Goal: Task Accomplishment & Management: Manage account settings

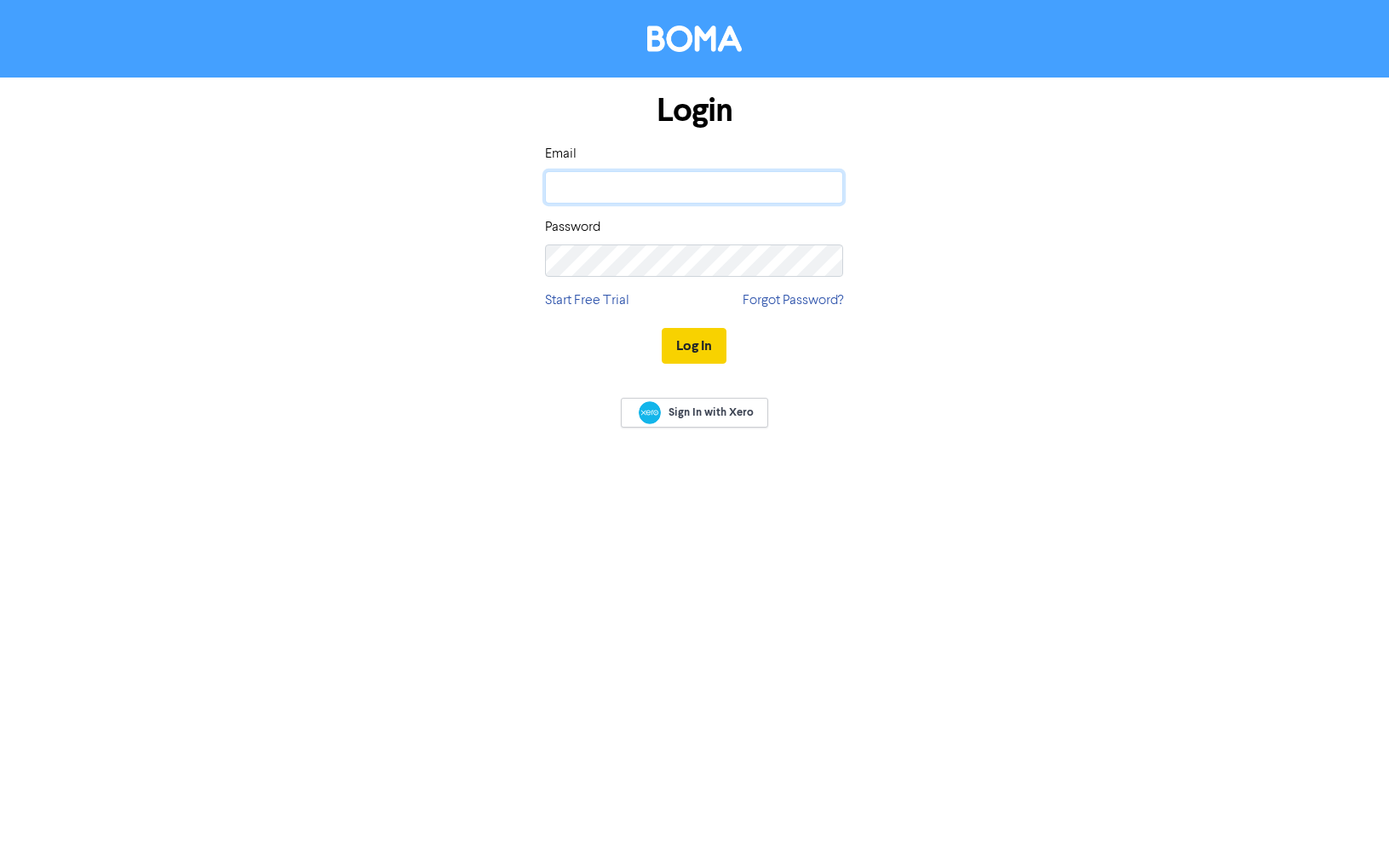
type input "[PERSON_NAME][EMAIL_ADDRESS][DOMAIN_NAME]"
click at [698, 343] on button "Log In" at bounding box center [694, 346] width 65 height 36
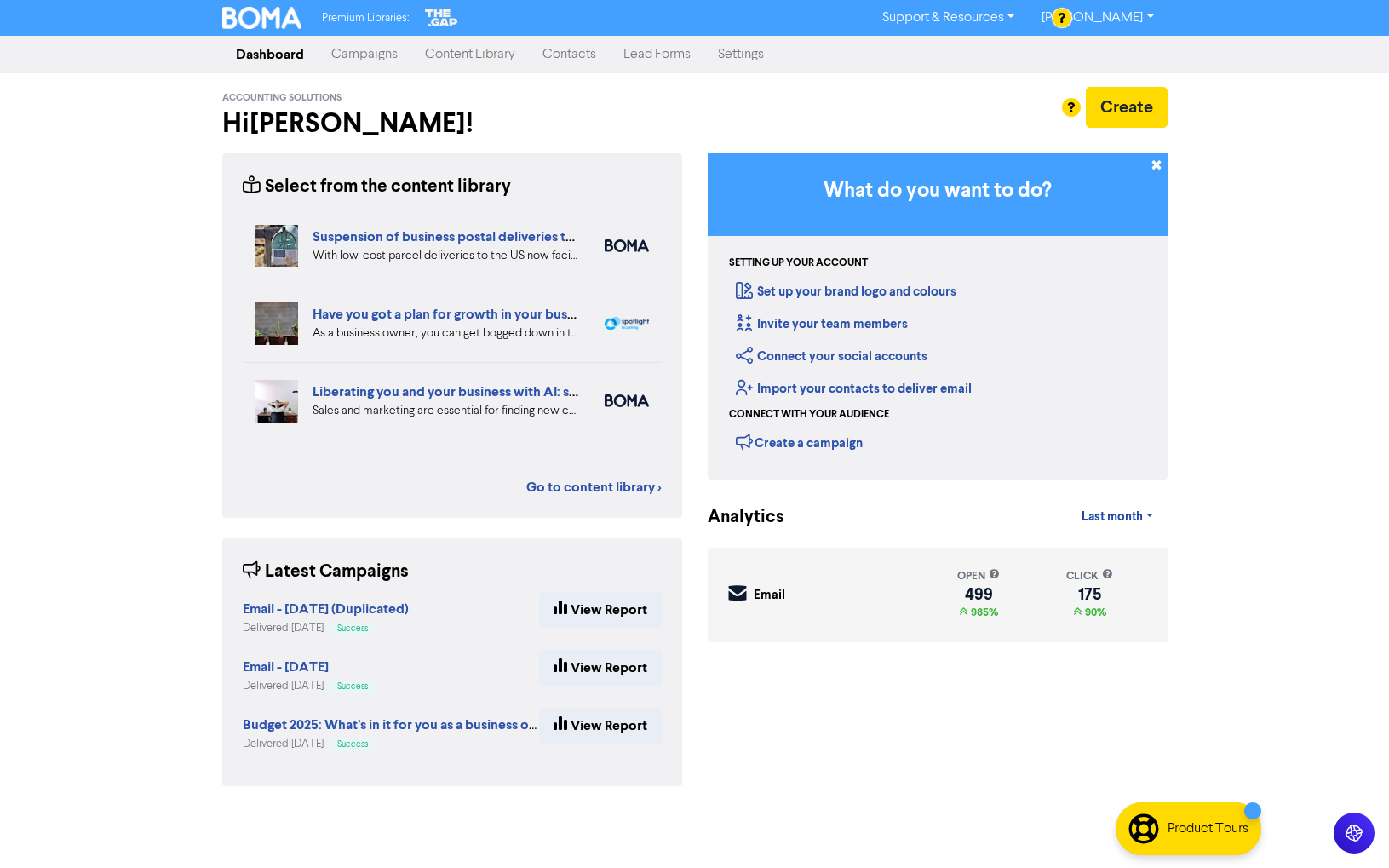
click at [746, 57] on link "Settings" at bounding box center [741, 54] width 73 height 34
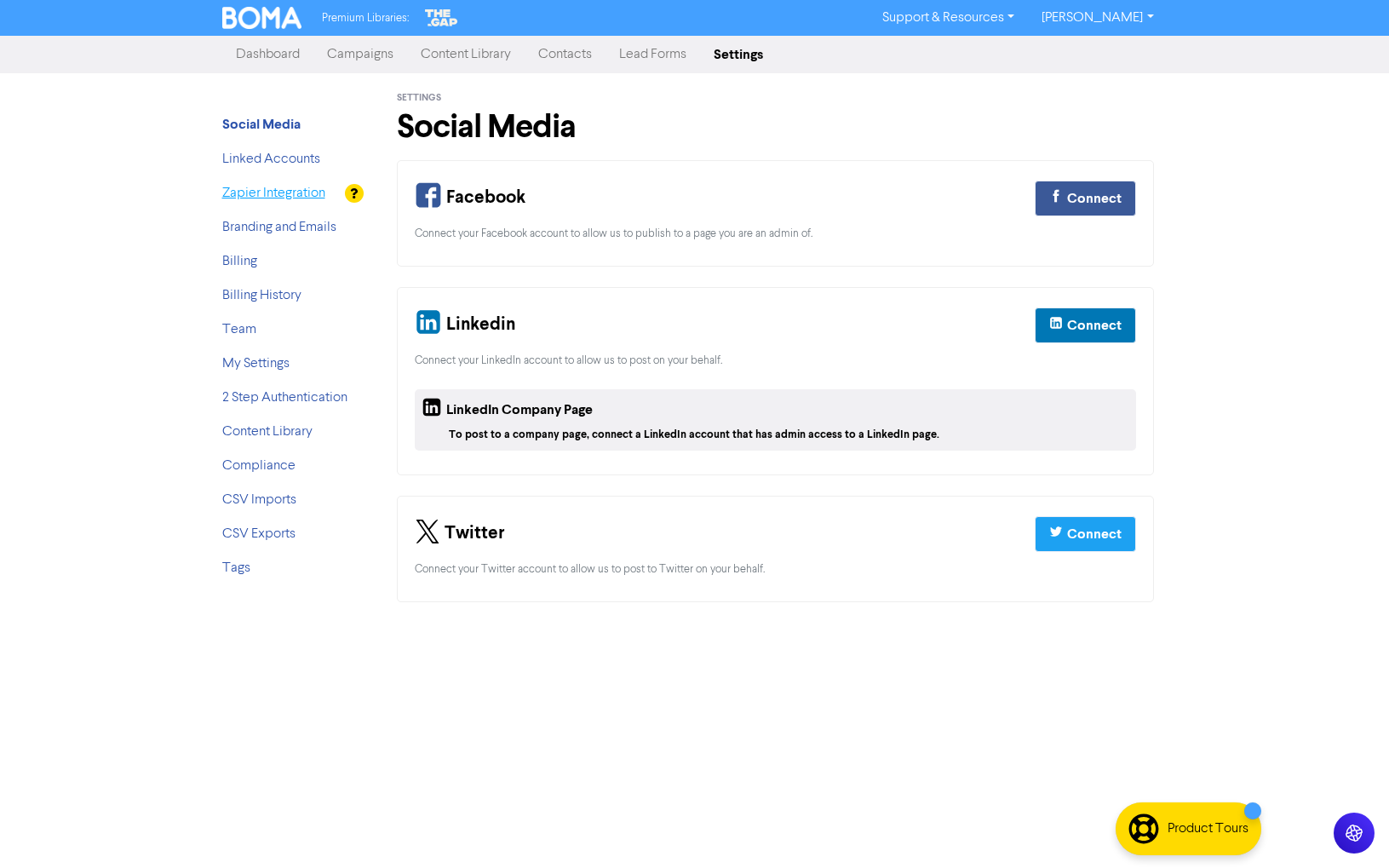
click at [273, 194] on link "Zapier Integration" at bounding box center [273, 193] width 103 height 14
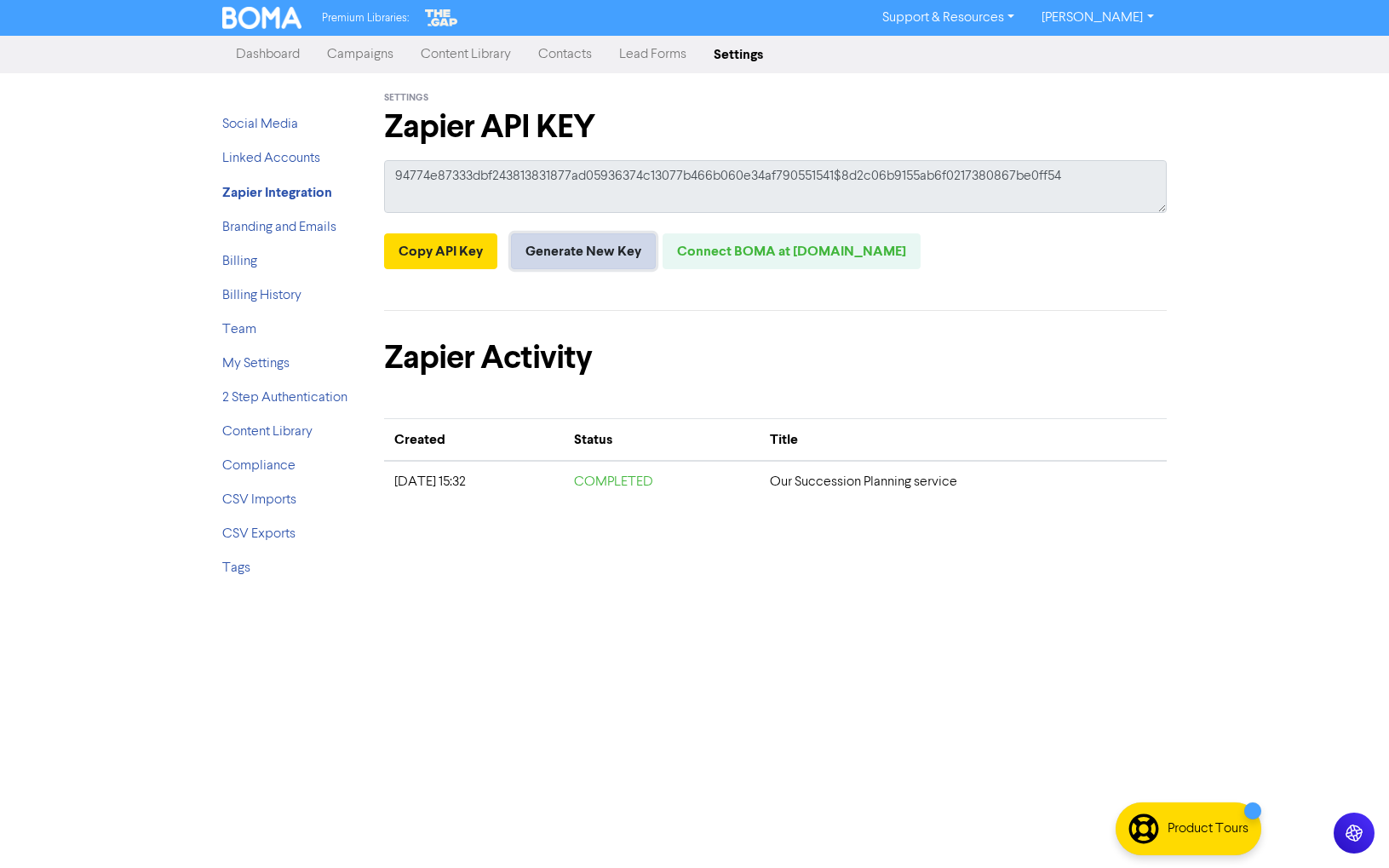
click at [588, 254] on button "Generate New Key" at bounding box center [584, 251] width 145 height 36
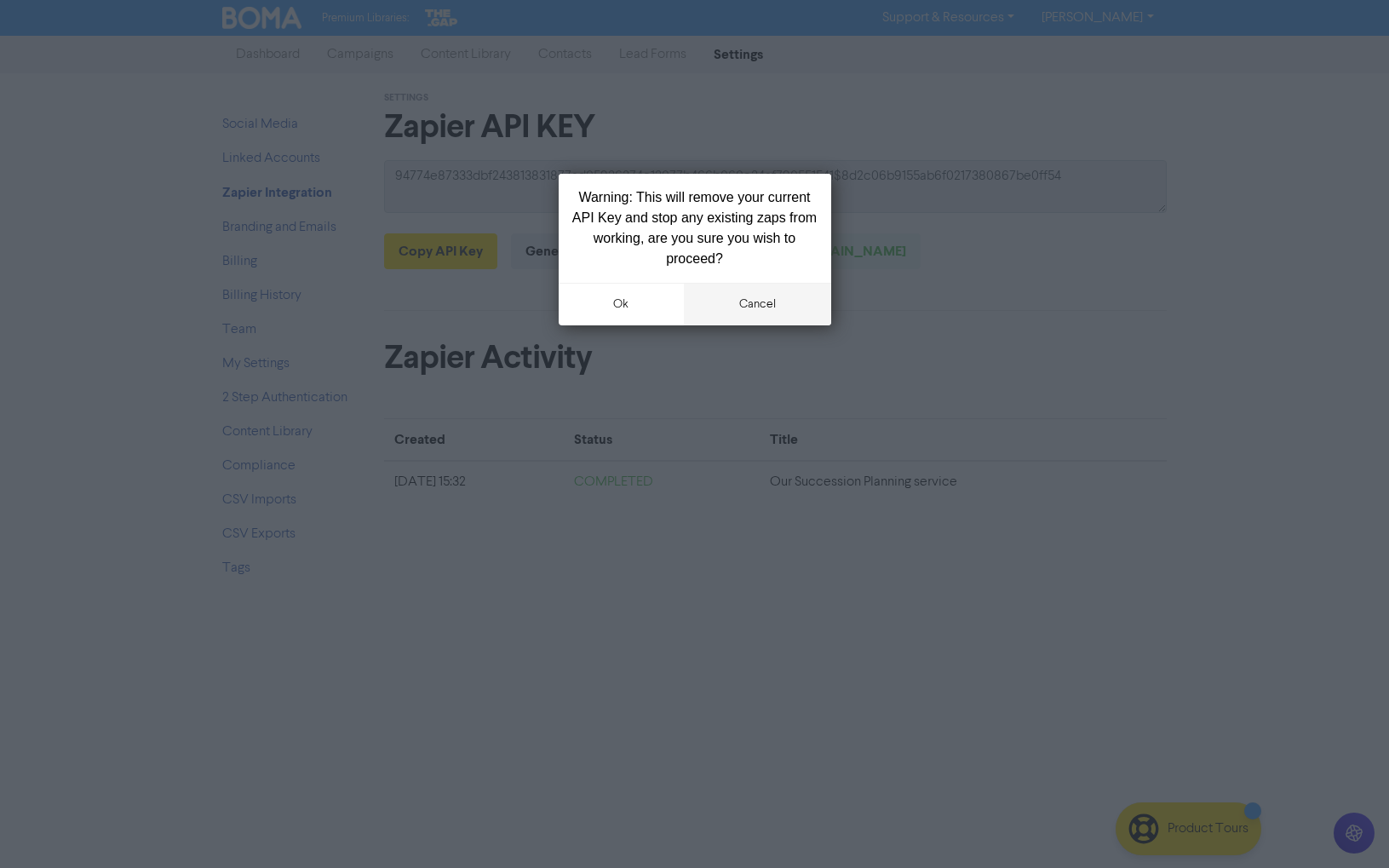
click at [746, 304] on button "cancel" at bounding box center [757, 304] width 147 height 42
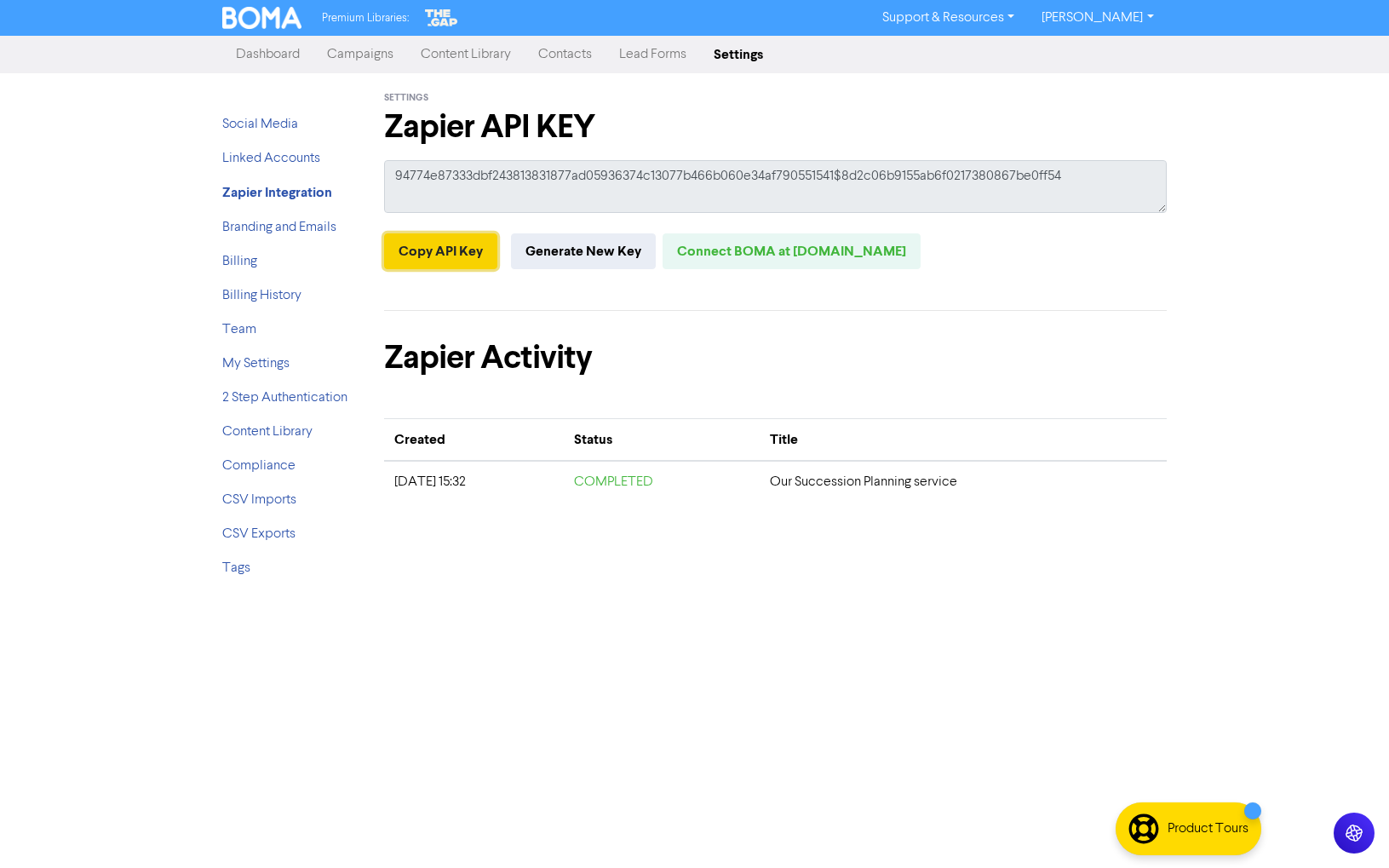
click at [454, 253] on button "Copy API Key" at bounding box center [441, 251] width 114 height 36
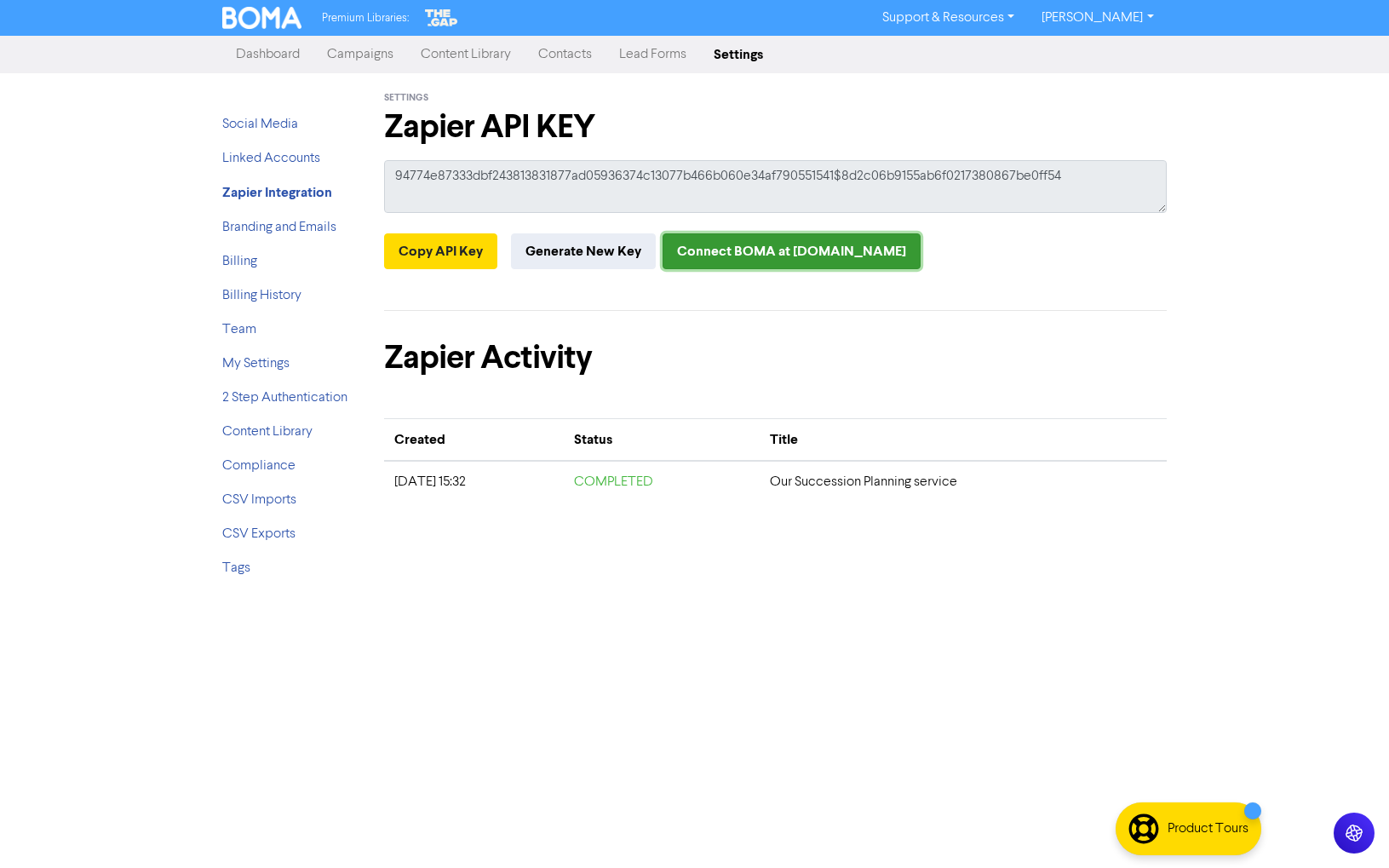
click at [805, 251] on link "Connect BOMA at [DOMAIN_NAME]" at bounding box center [790, 251] width 258 height 36
click at [653, 56] on link "Lead Forms" at bounding box center [652, 54] width 95 height 34
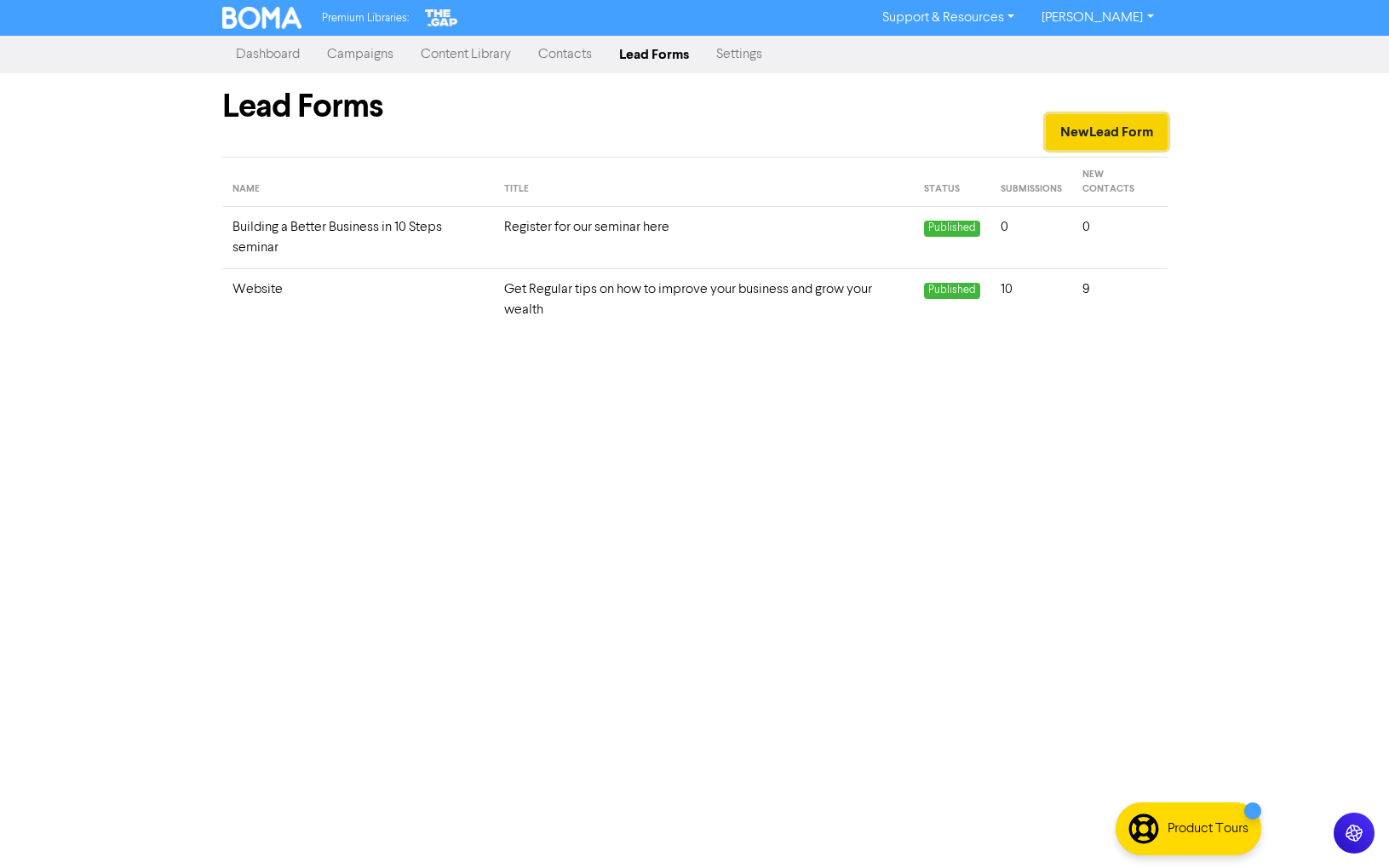
click at [1125, 131] on button "New Lead Form" at bounding box center [1107, 131] width 121 height 36
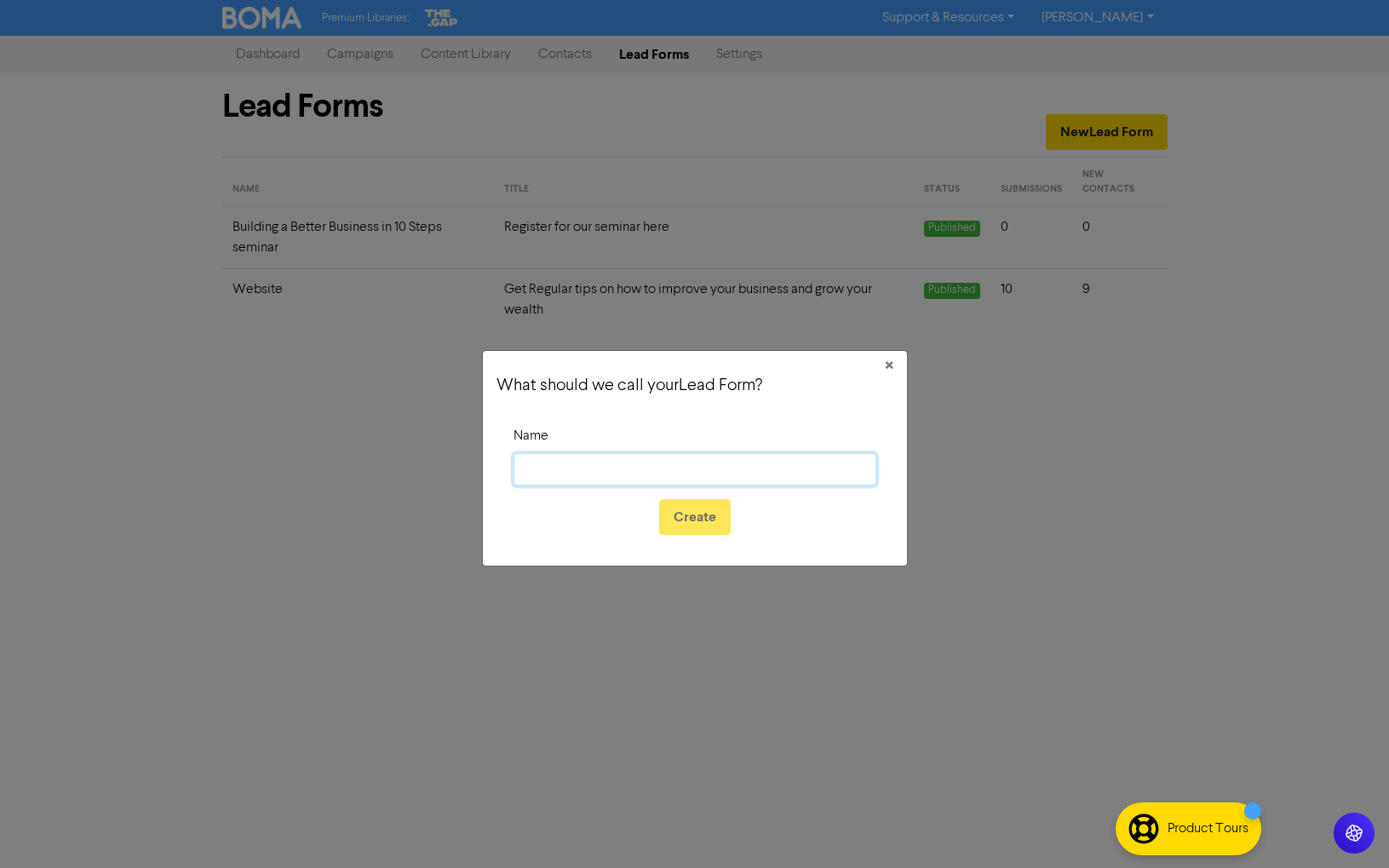
click at [647, 466] on input "Name" at bounding box center [694, 469] width 362 height 32
type input "Lift For Accountants"
click at [696, 519] on button "Create" at bounding box center [694, 516] width 72 height 36
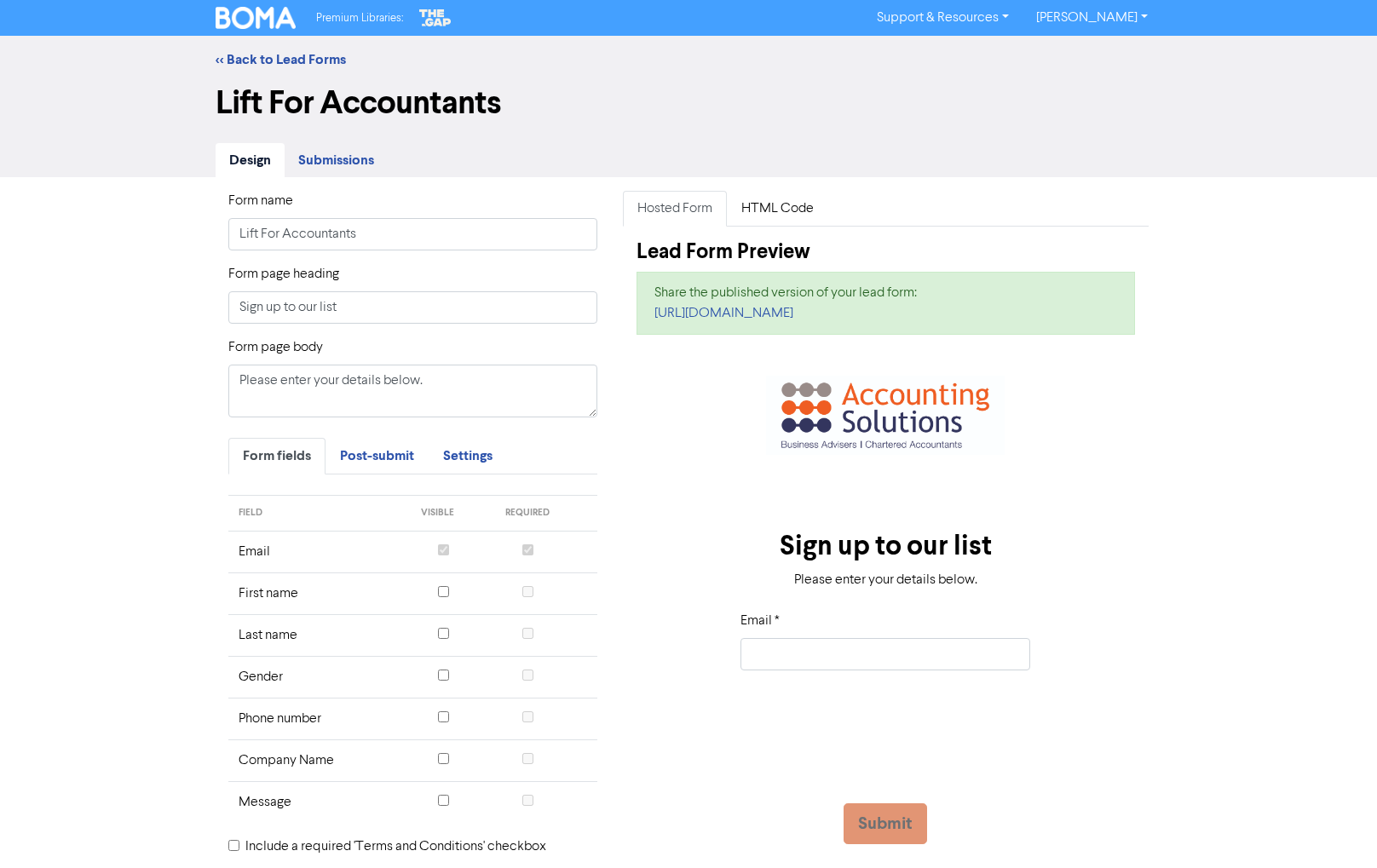
click at [443, 594] on input "checkbox" at bounding box center [443, 591] width 11 height 11
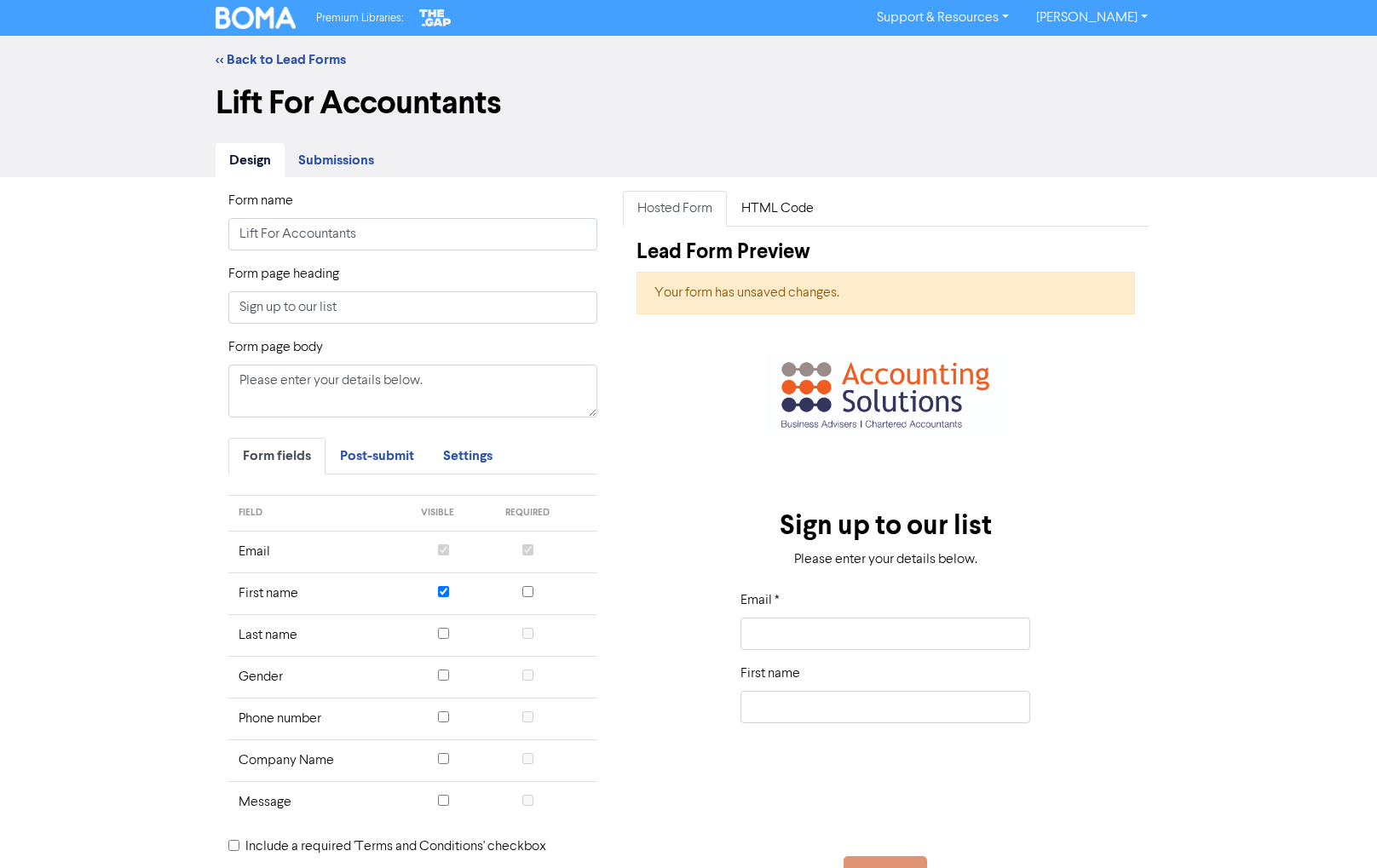
click at [441, 591] on input "checkbox" at bounding box center [443, 591] width 11 height 11
checkbox input "false"
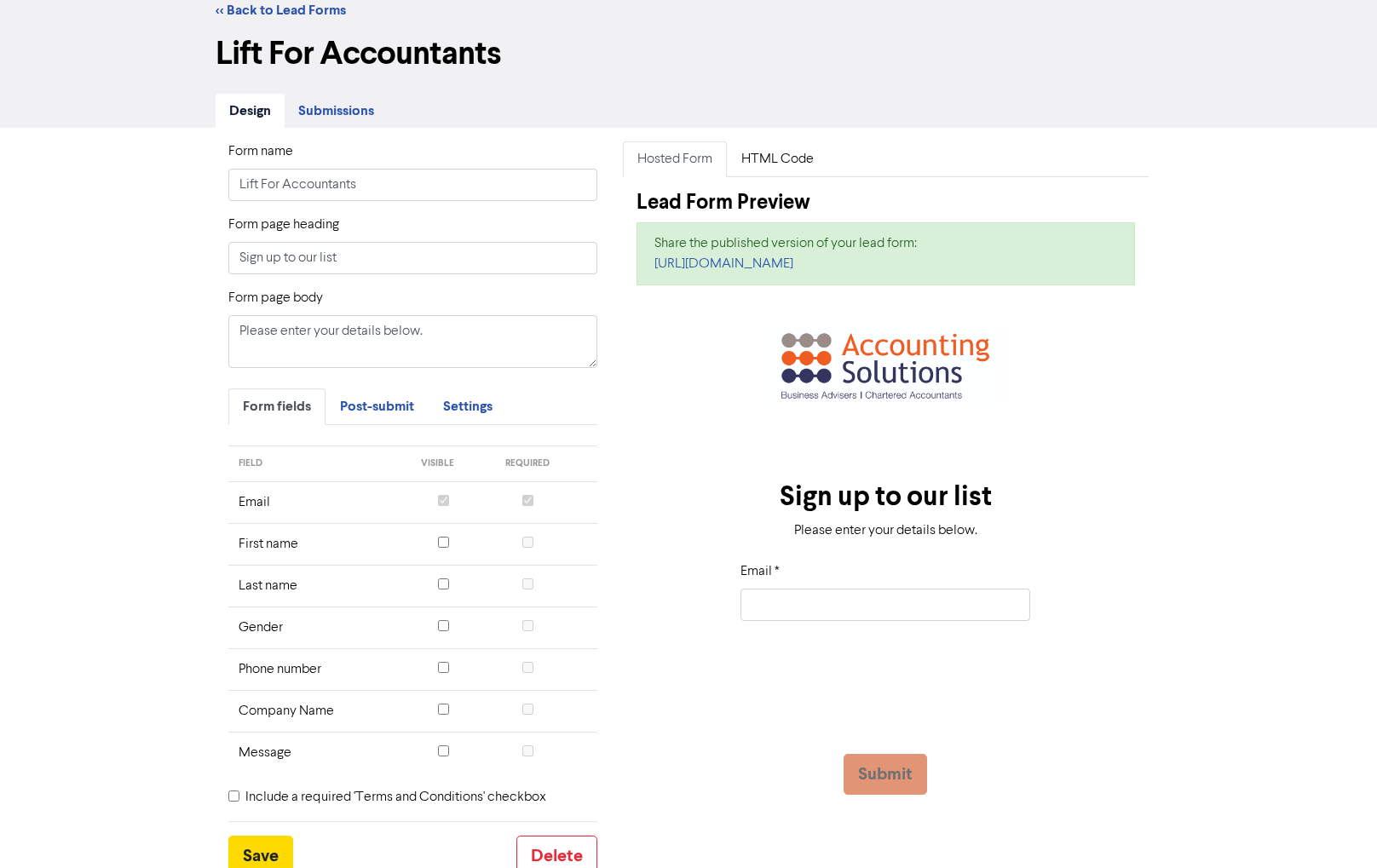
scroll to position [21, 0]
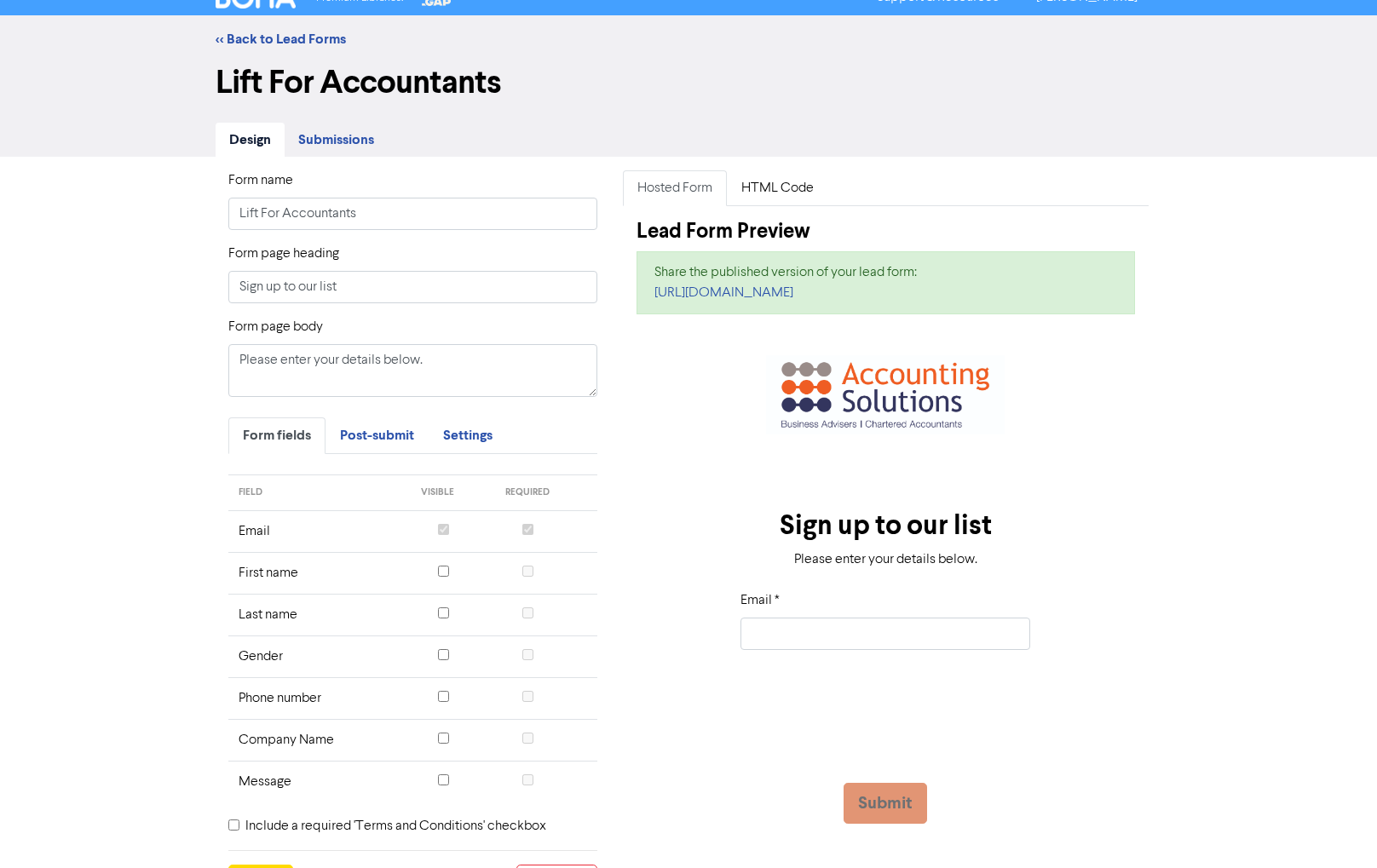
click at [334, 142] on span "Submissions" at bounding box center [335, 139] width 75 height 17
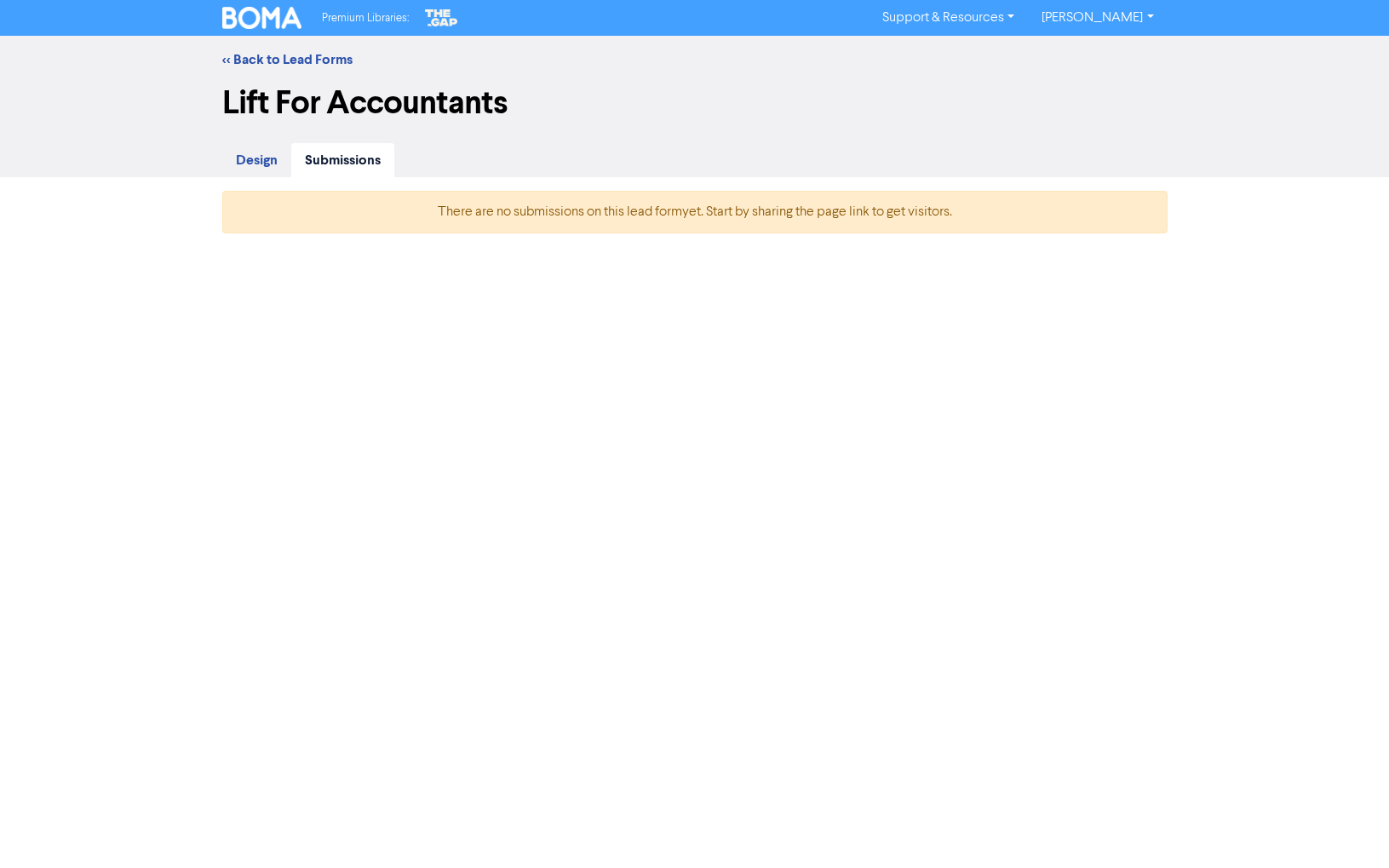
click at [267, 161] on span "Design" at bounding box center [257, 160] width 42 height 17
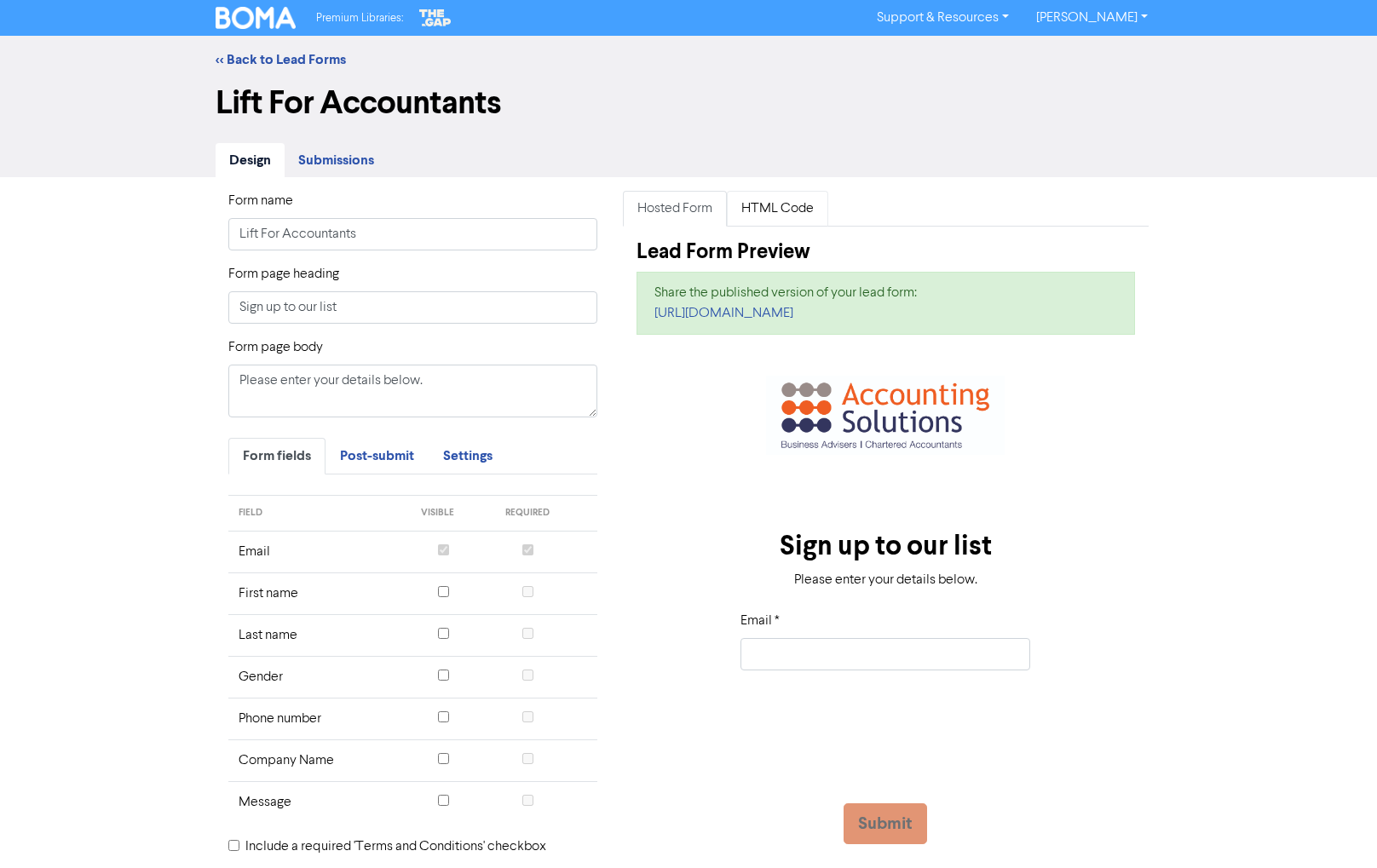
click at [778, 210] on link "HTML Code" at bounding box center [777, 209] width 101 height 36
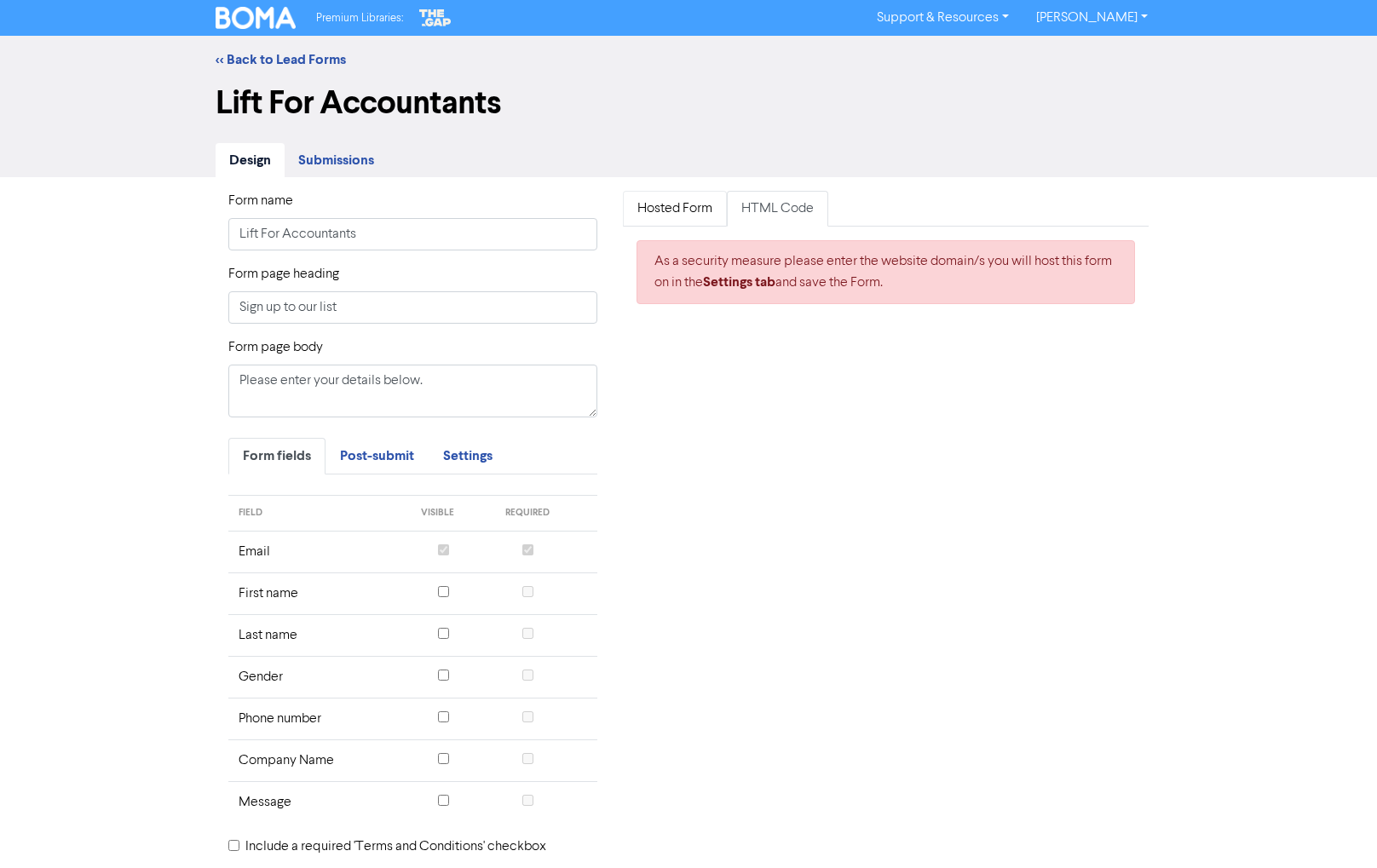
click at [682, 206] on link "Hosted Form" at bounding box center [675, 209] width 104 height 36
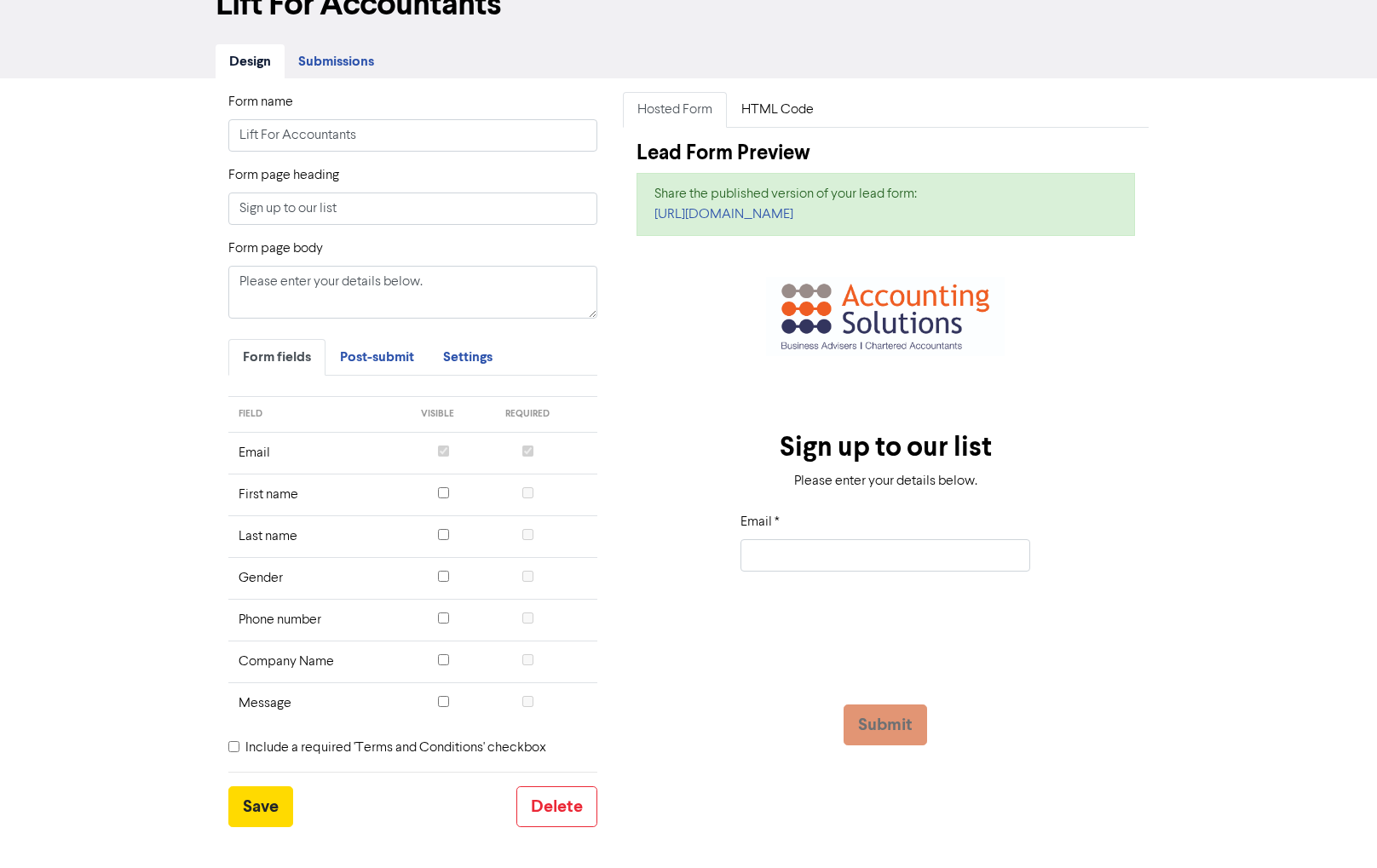
scroll to position [106, 0]
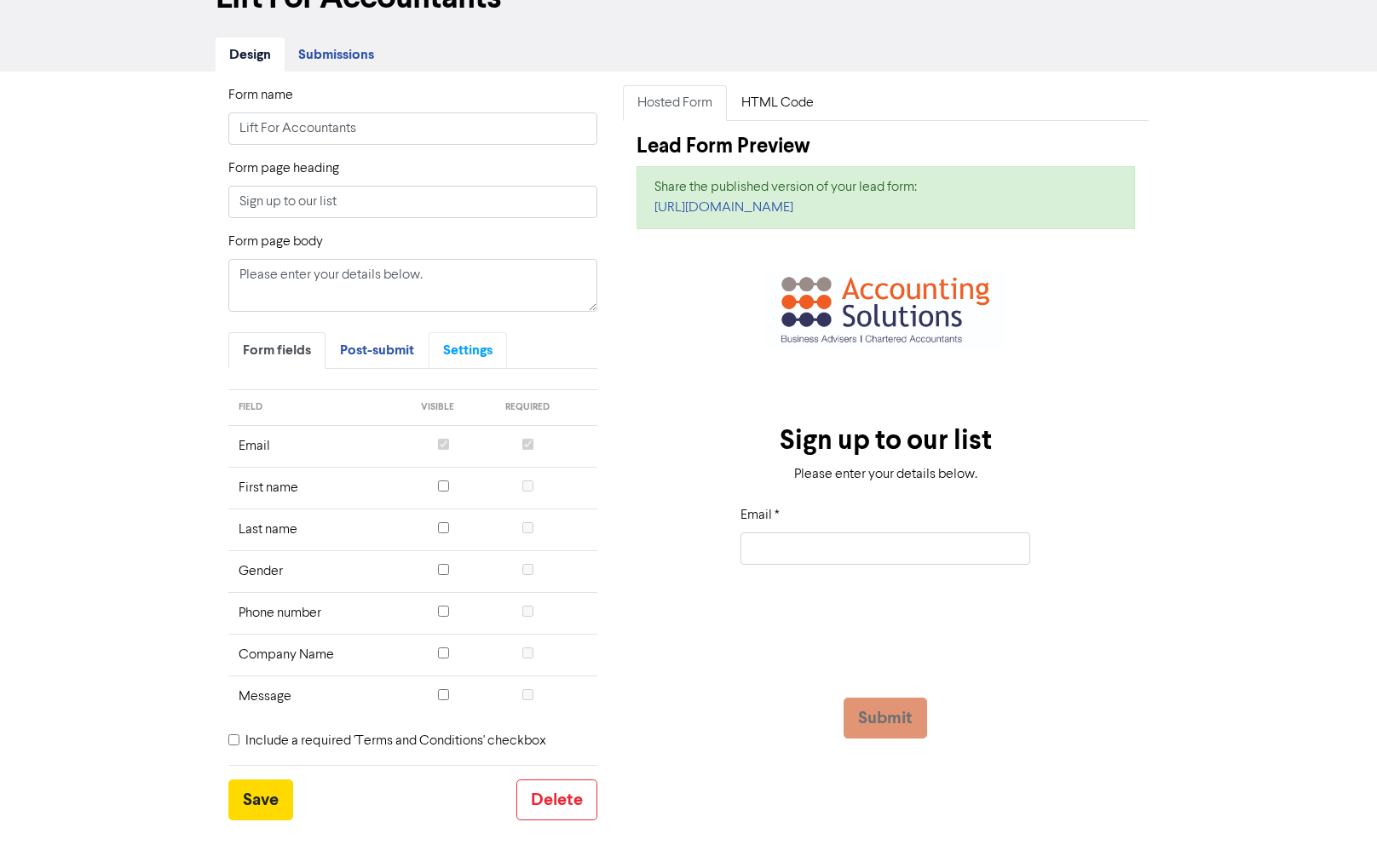
click at [461, 351] on span "Settings" at bounding box center [467, 350] width 49 height 17
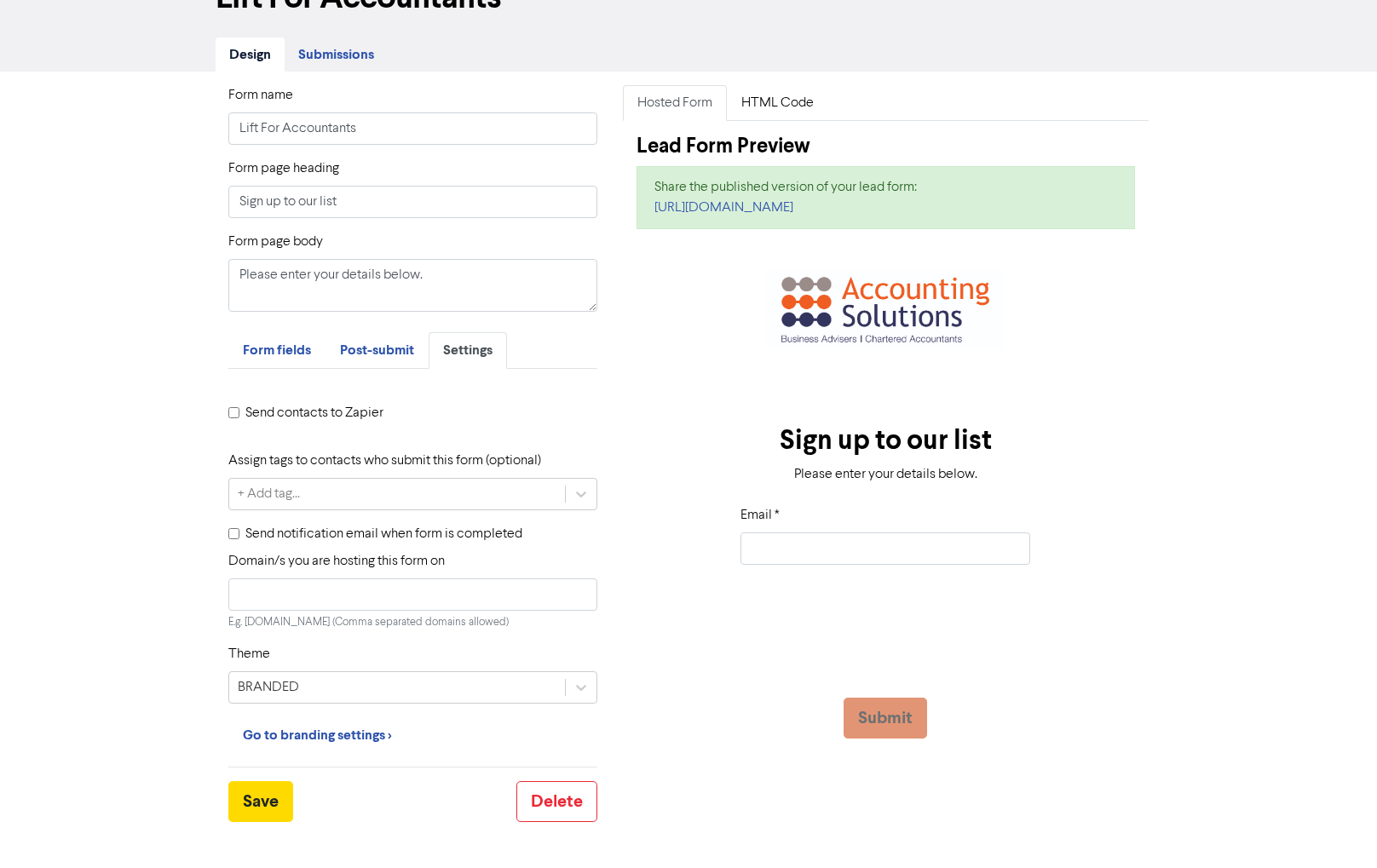
click at [232, 414] on input "Send contacts to Zapier" at bounding box center [233, 412] width 11 height 11
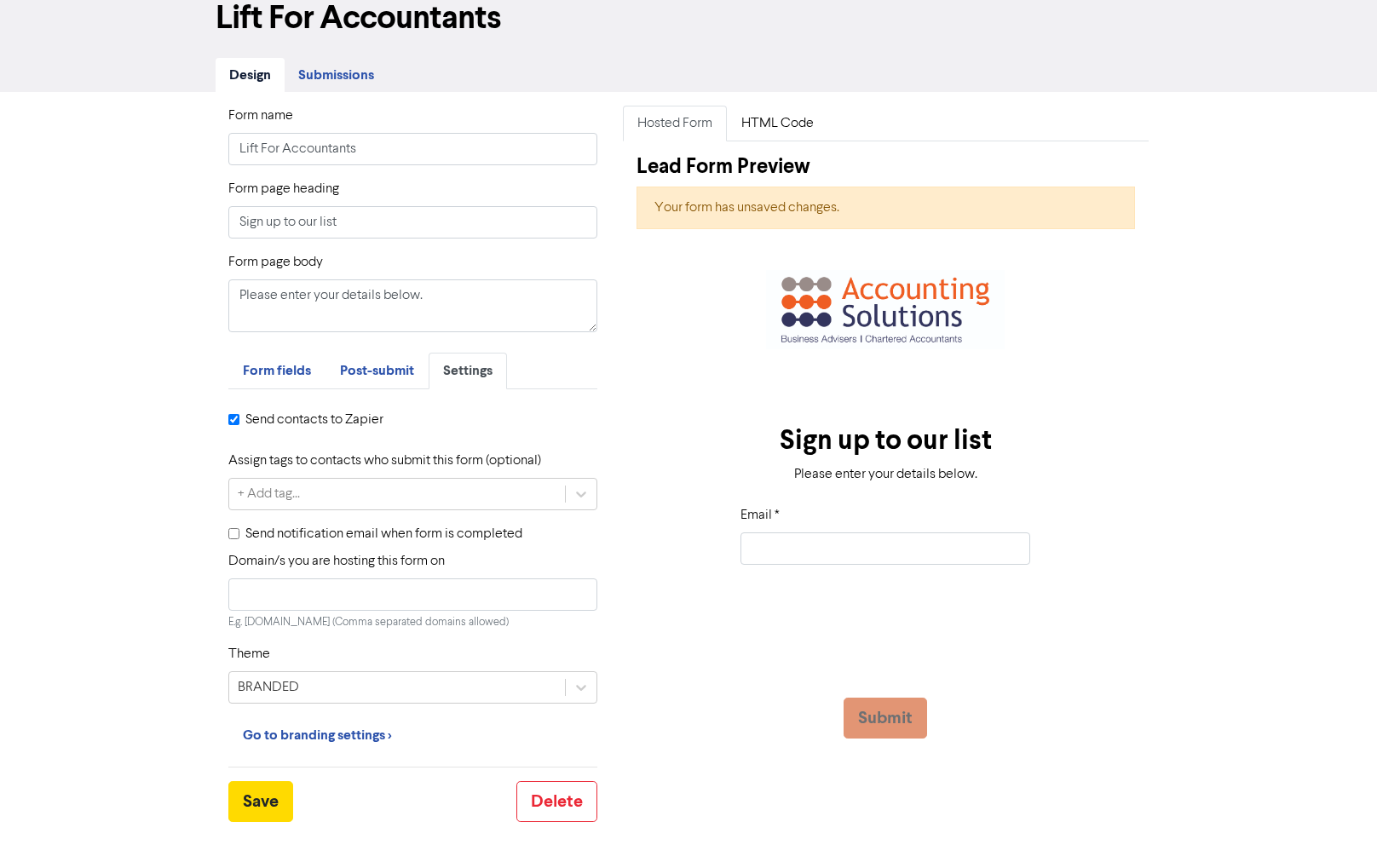
scroll to position [85, 0]
click at [312, 496] on div "+ Add tag..." at bounding box center [397, 494] width 336 height 30
click at [233, 415] on input "Send contacts to Zapier" at bounding box center [233, 419] width 11 height 11
checkbox input "false"
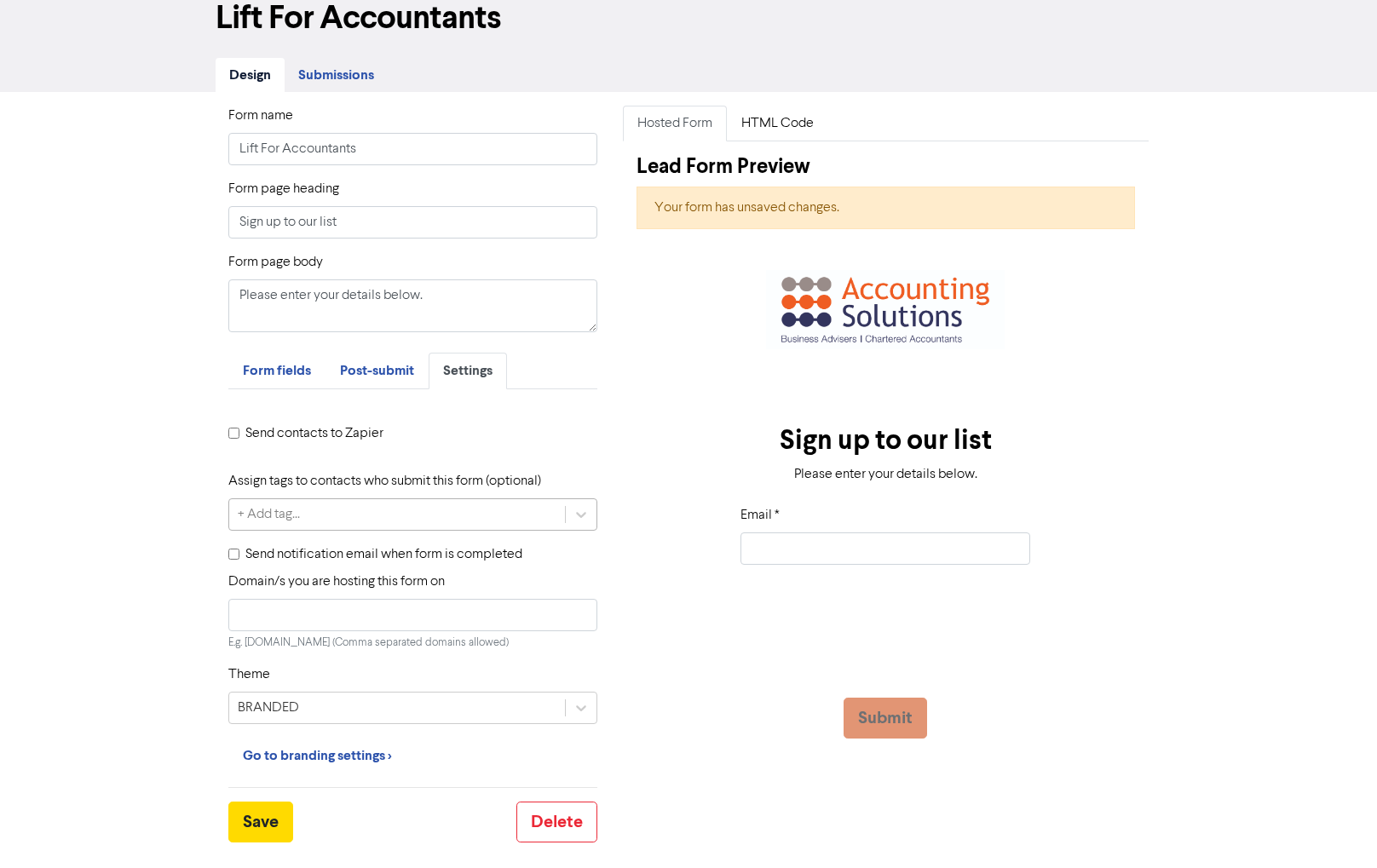
click at [259, 510] on div "+ Add tag..." at bounding box center [269, 514] width 62 height 21
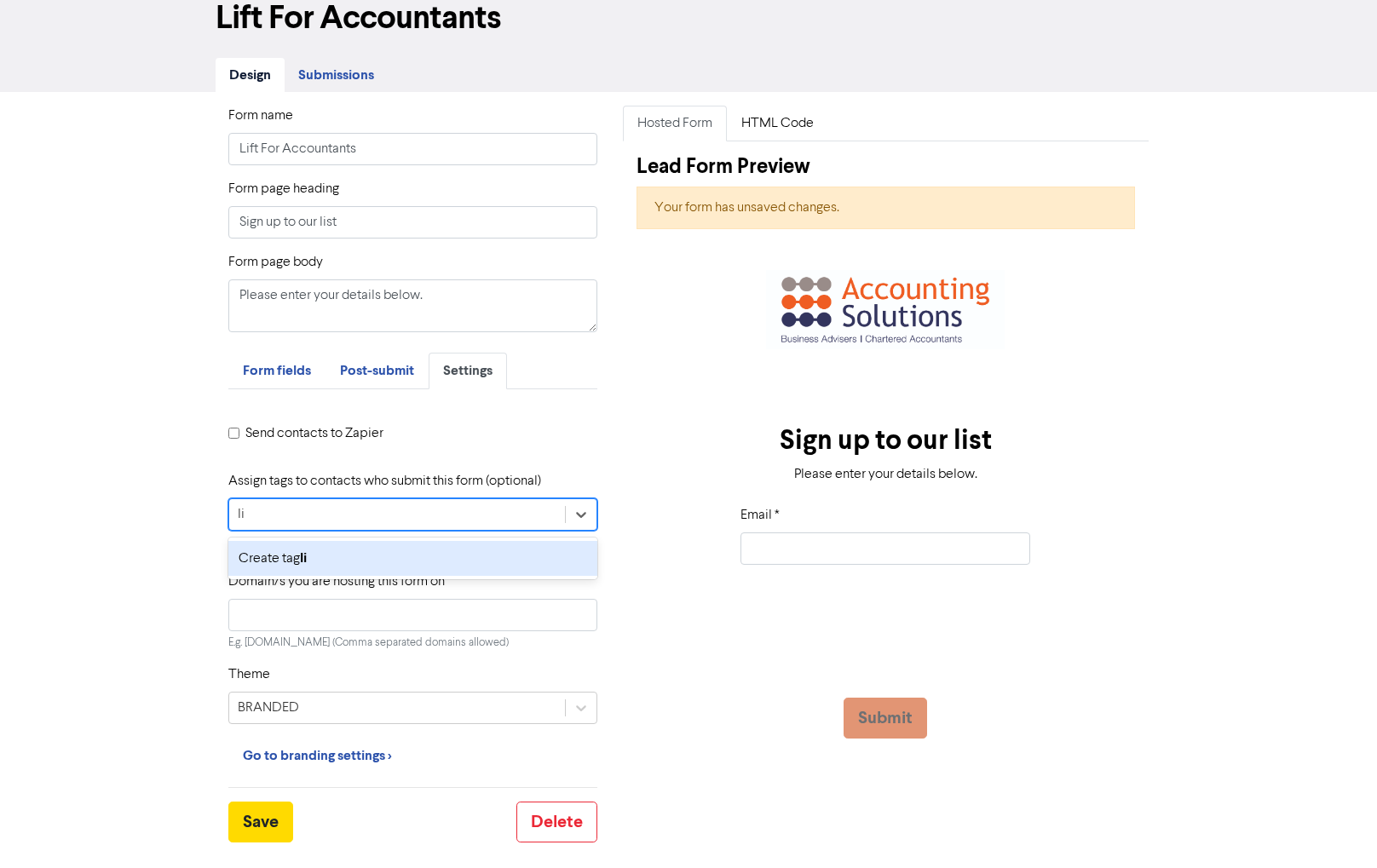
type input "l"
type input "lift_for_accountants"
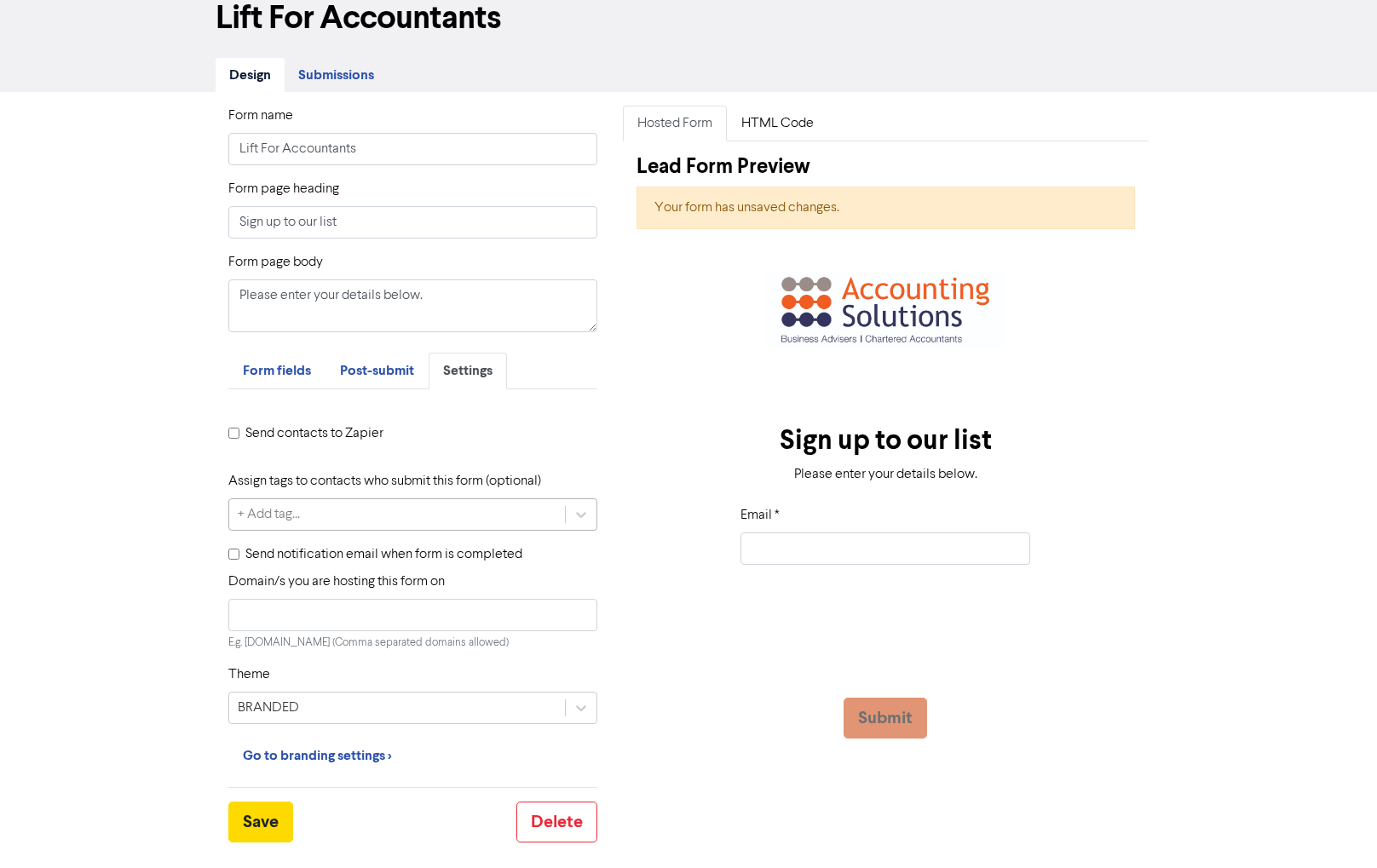
click at [156, 550] on div "Form name Lift For Accountants Form page heading Sign up to our list Form page …" at bounding box center [688, 480] width 1377 height 776
click at [281, 374] on span "Form fields" at bounding box center [277, 369] width 69 height 17
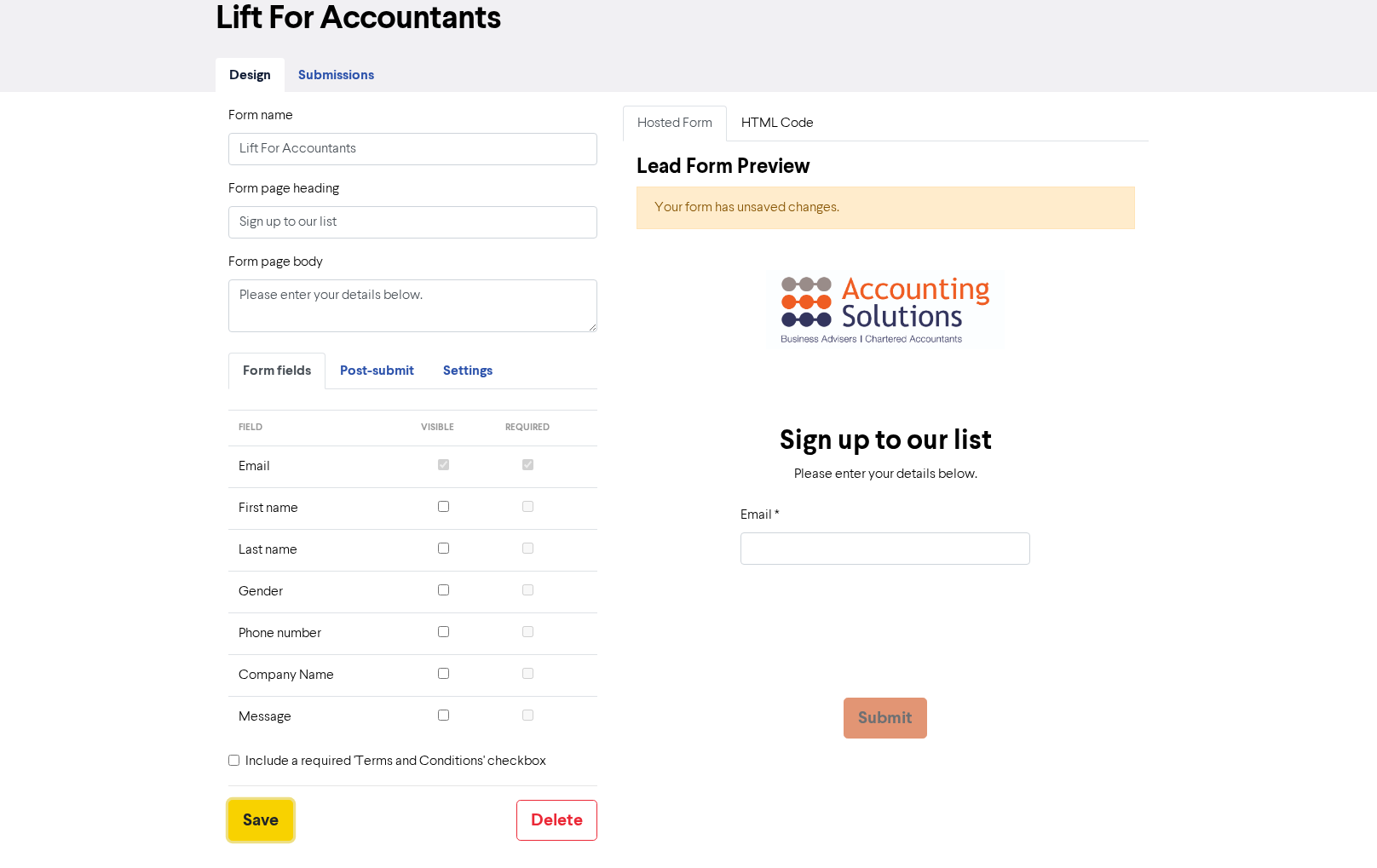
click at [258, 819] on button "Save" at bounding box center [261, 820] width 65 height 41
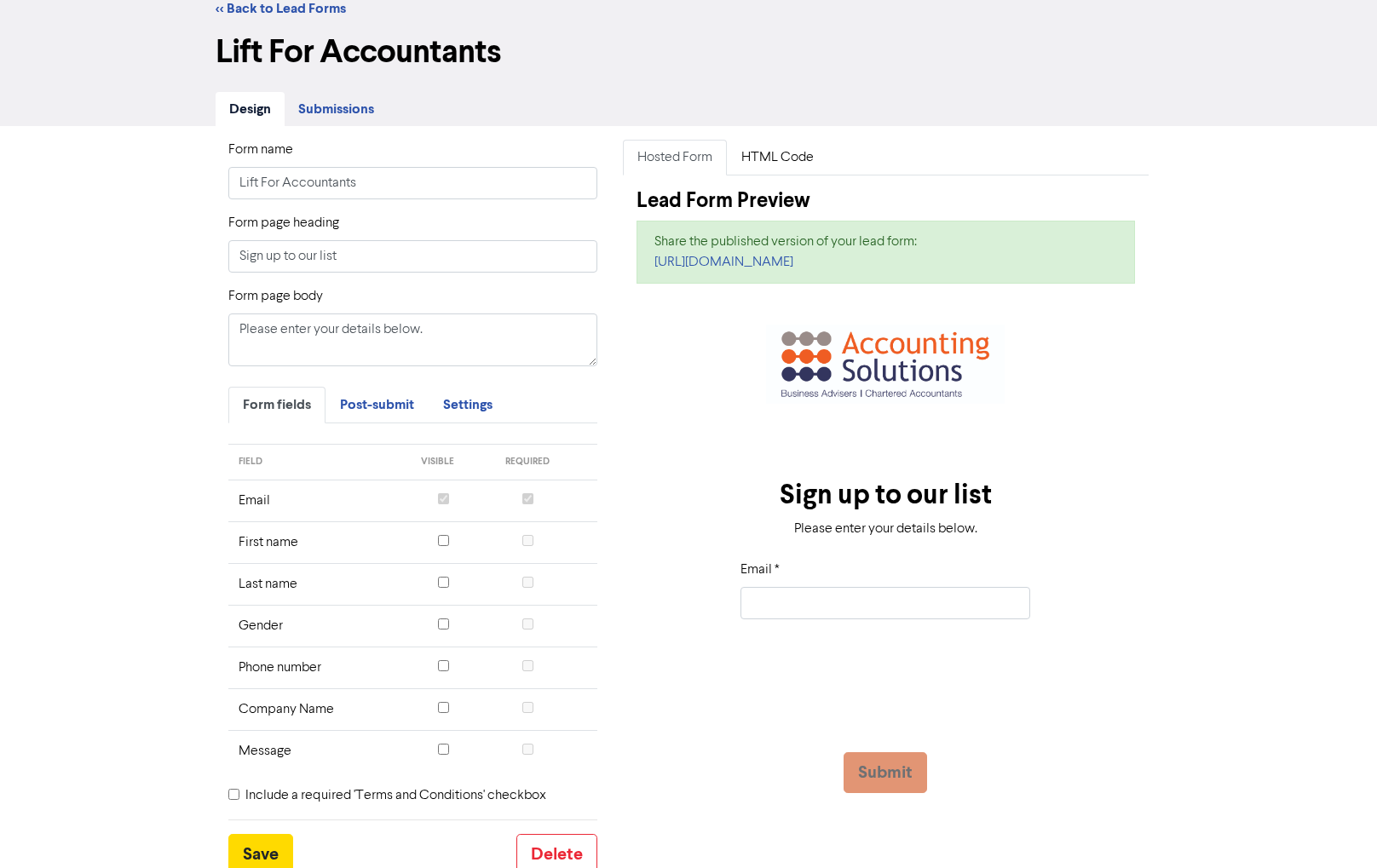
scroll to position [0, 0]
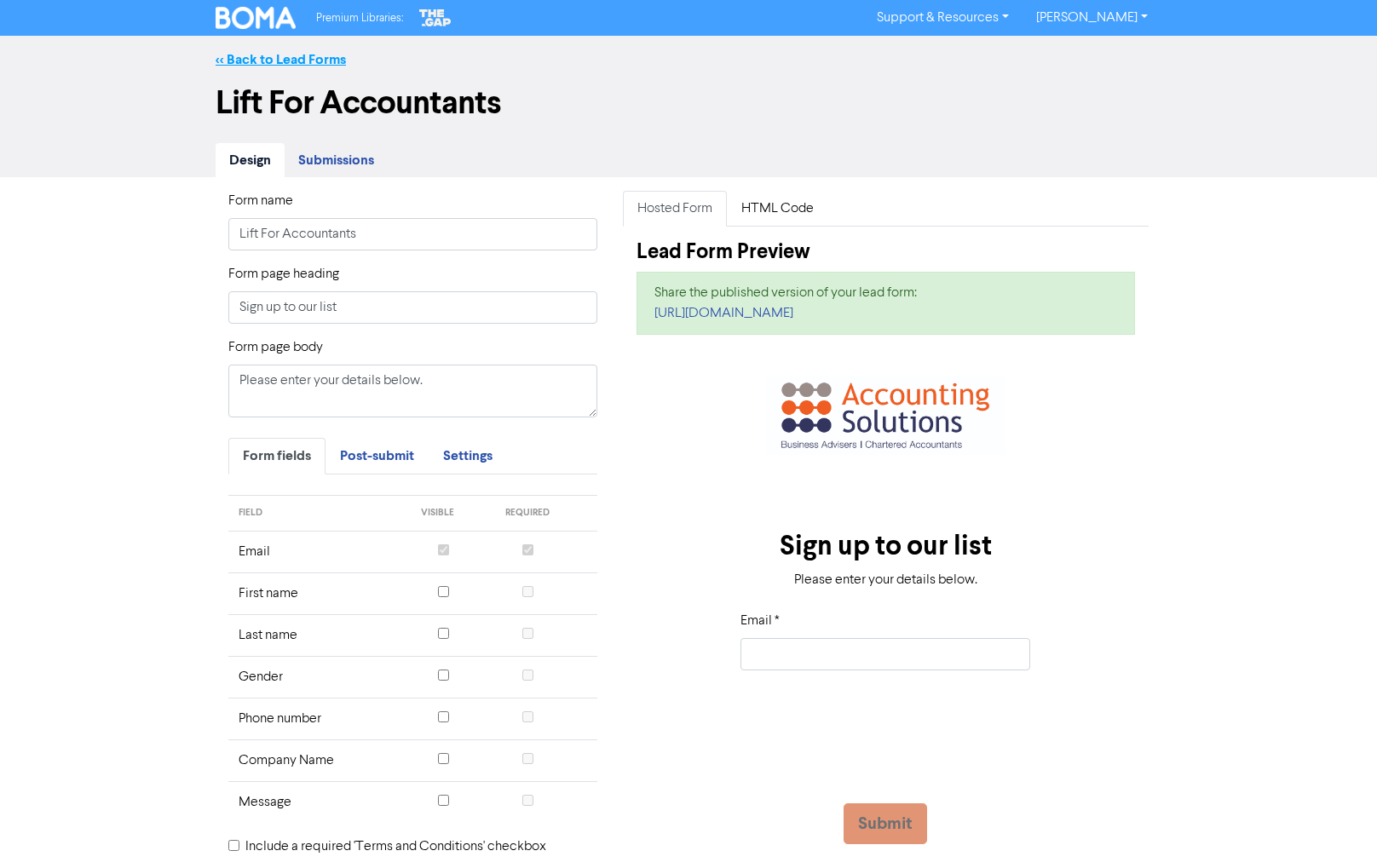
click at [273, 61] on link "<< Back to Lead Forms" at bounding box center [280, 59] width 130 height 17
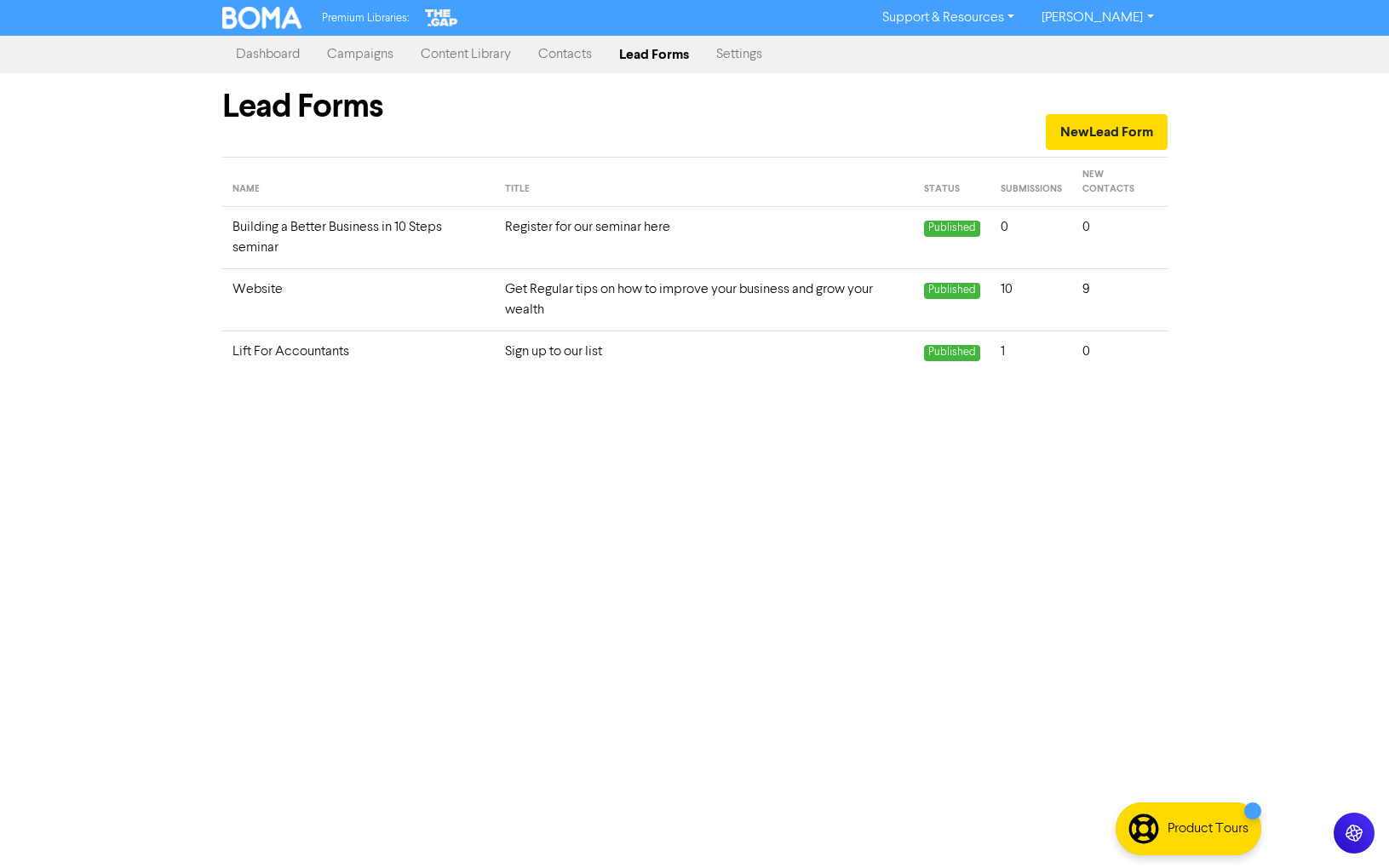
click at [533, 292] on td "Get Regular tips on how to improve your business and grow your wealth" at bounding box center [704, 300] width 419 height 62
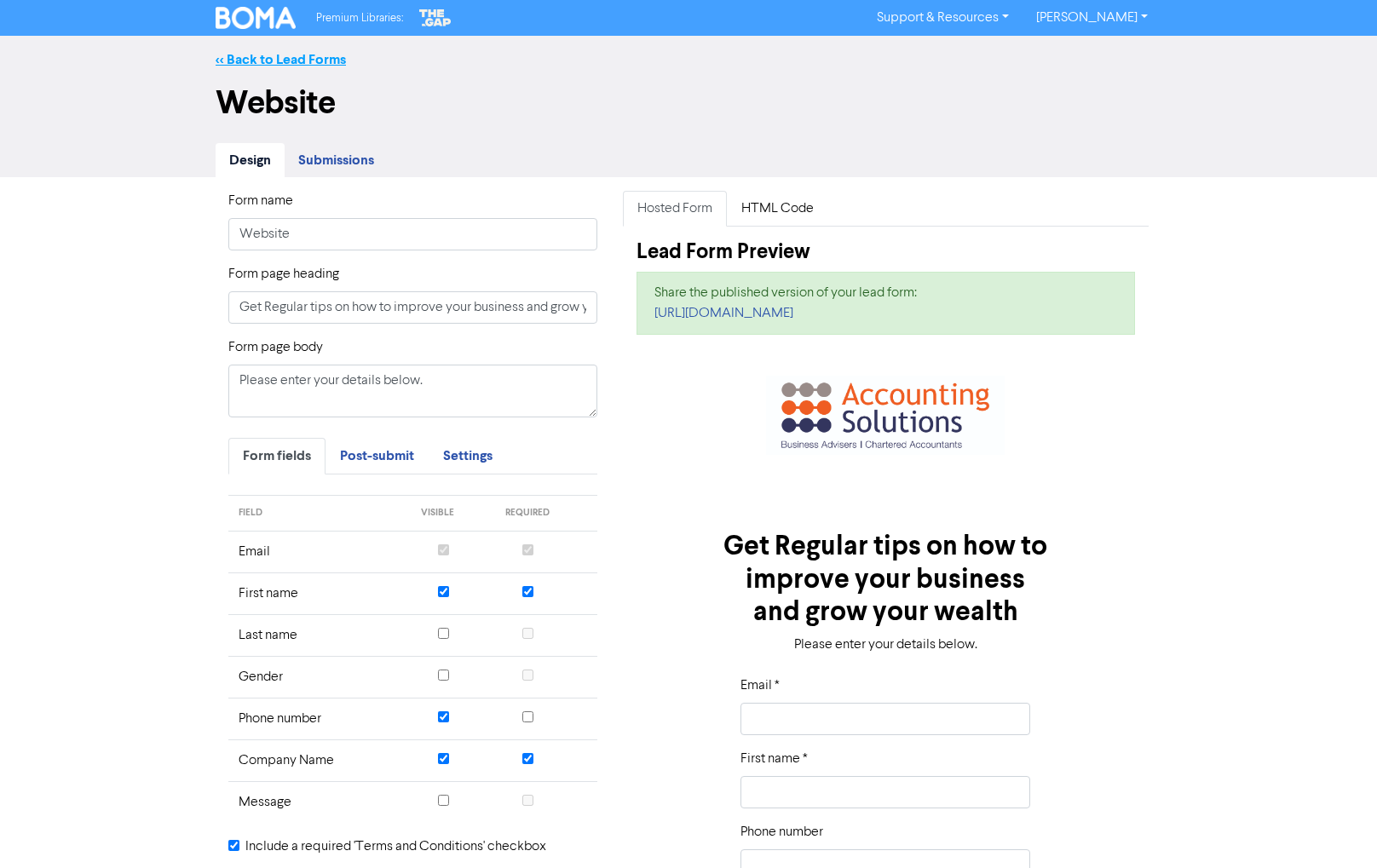
click at [254, 59] on link "<< Back to Lead Forms" at bounding box center [280, 59] width 130 height 17
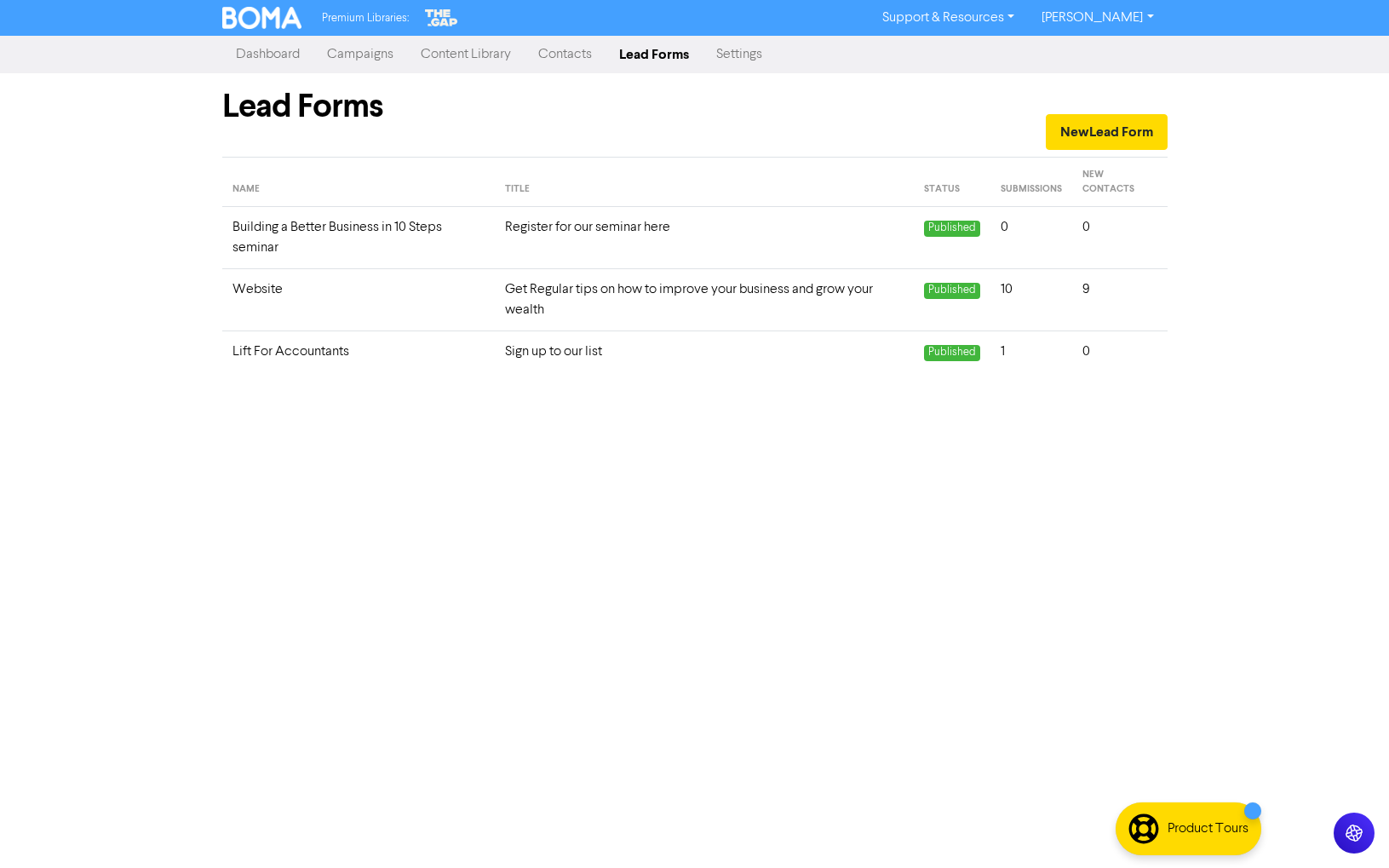
click at [273, 52] on link "Dashboard" at bounding box center [267, 54] width 91 height 34
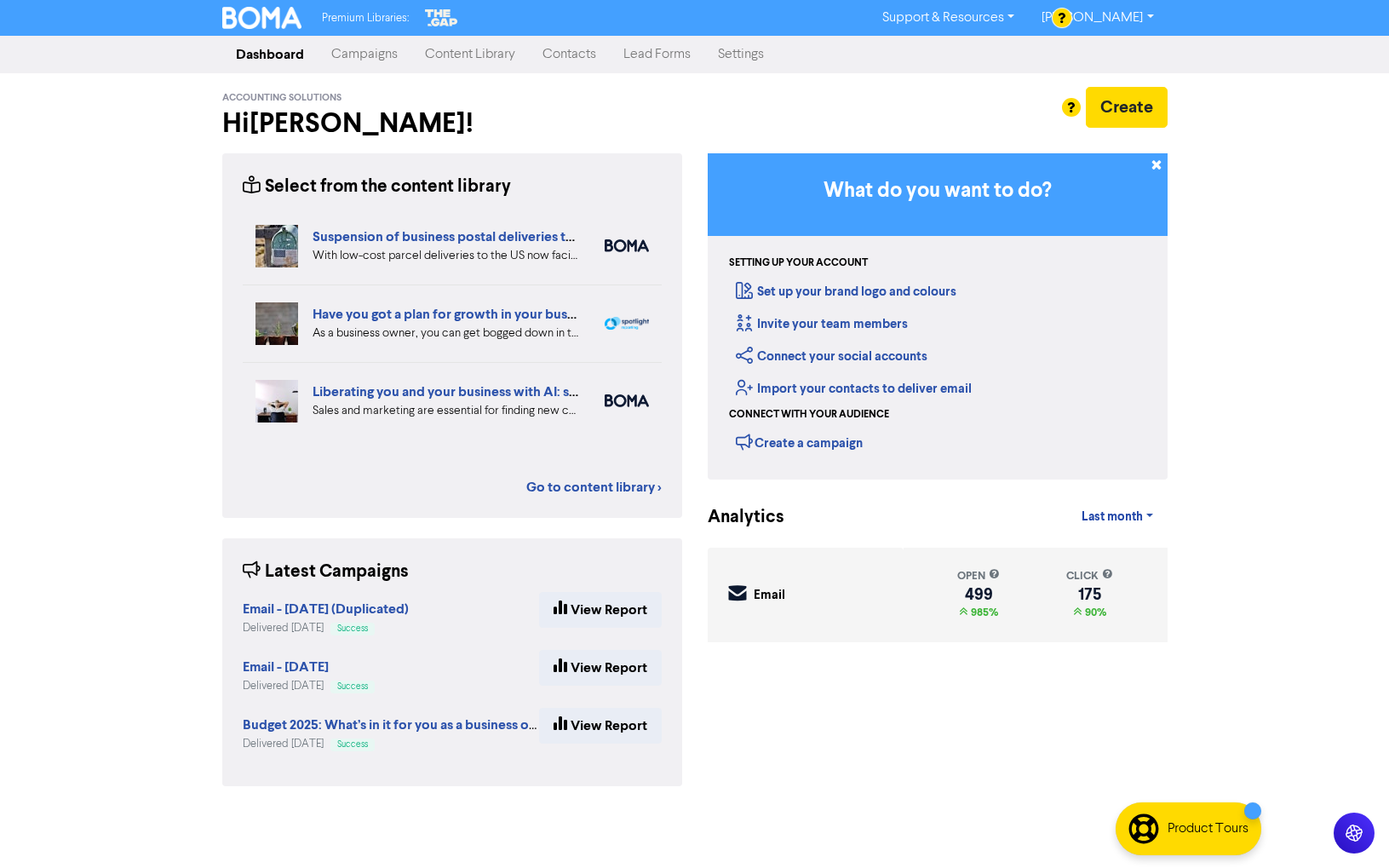
click at [553, 57] on link "Contacts" at bounding box center [569, 54] width 81 height 34
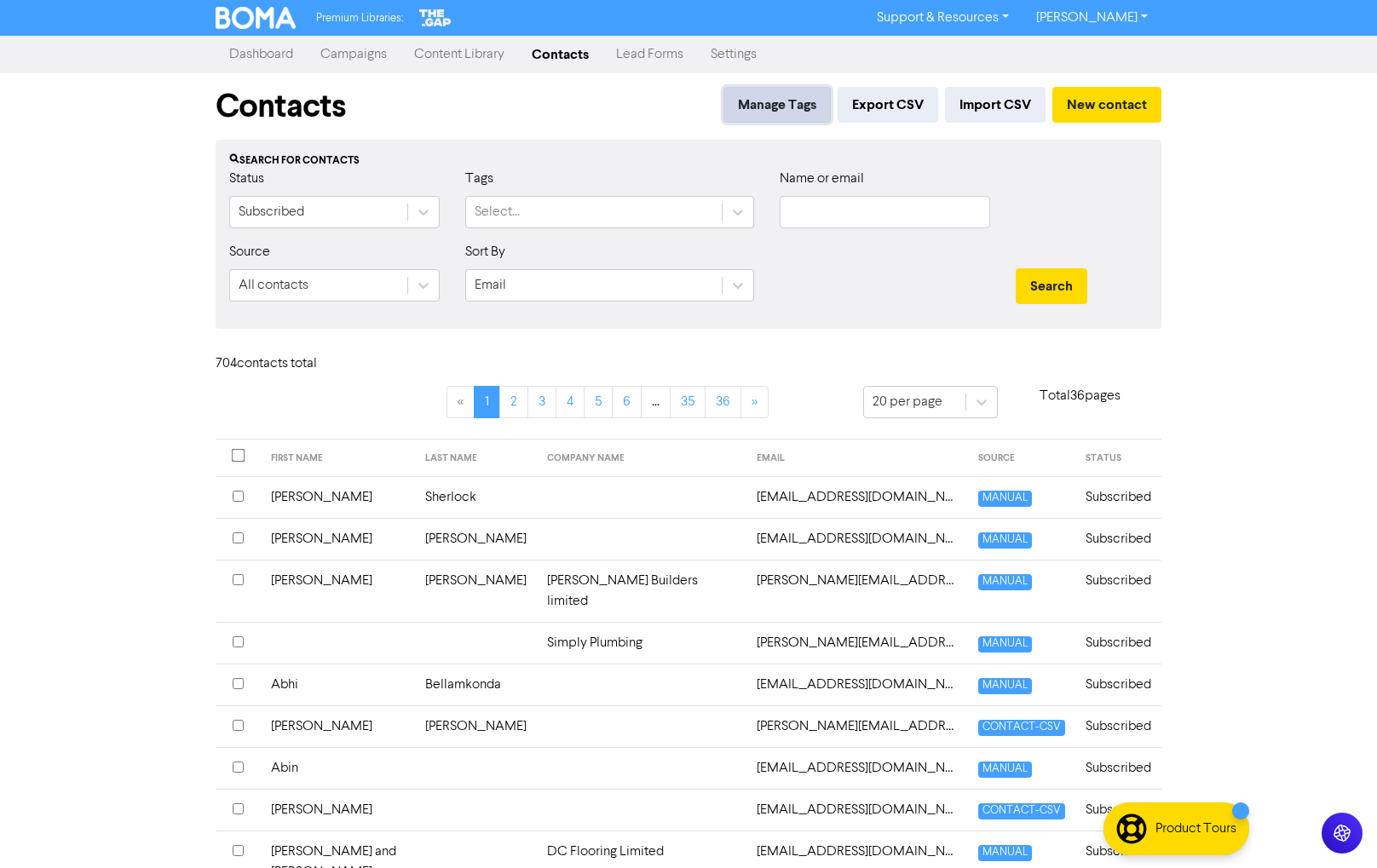
click at [773, 107] on button "Manage Tags" at bounding box center [777, 105] width 108 height 36
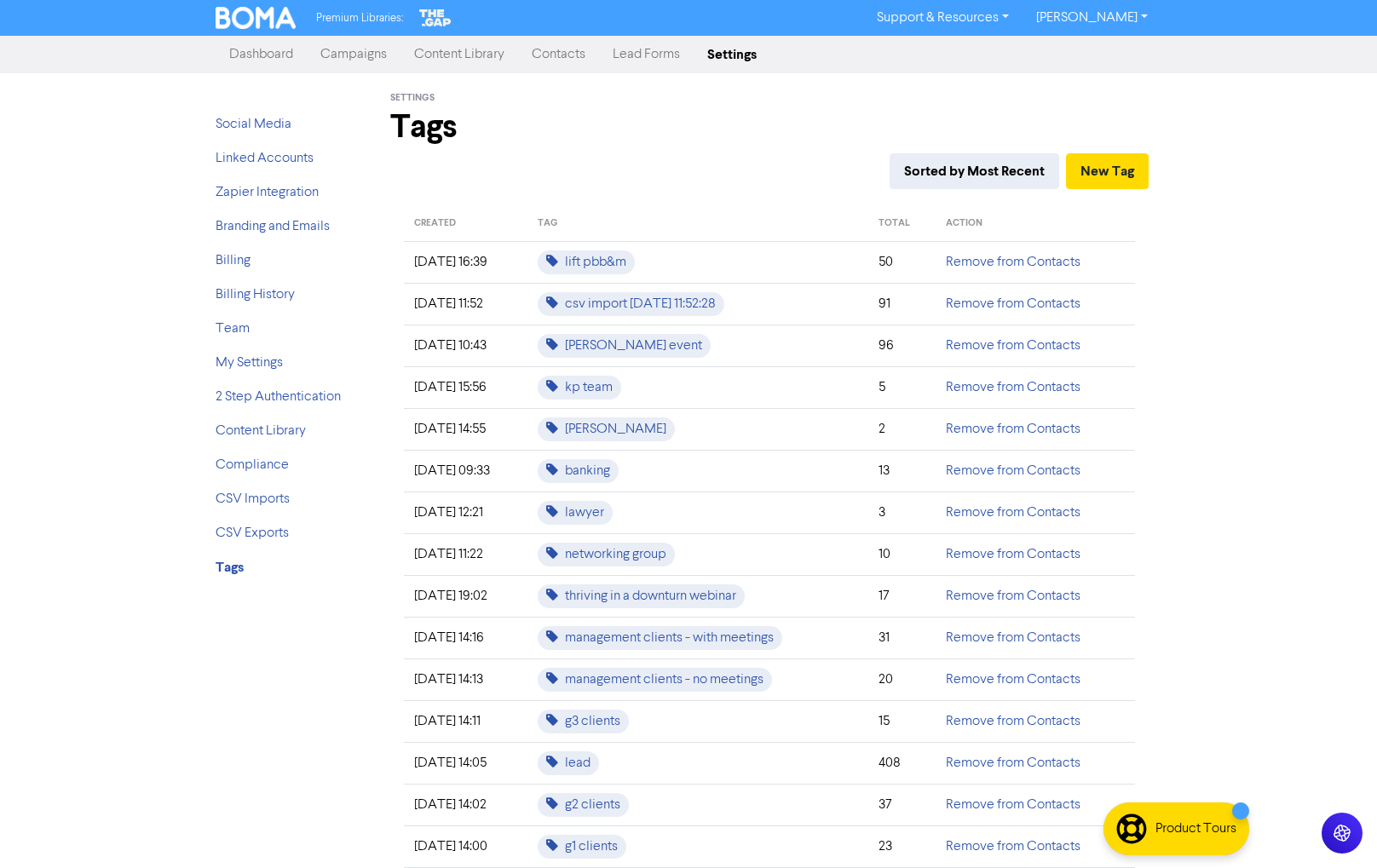
click at [258, 55] on link "Dashboard" at bounding box center [261, 54] width 91 height 34
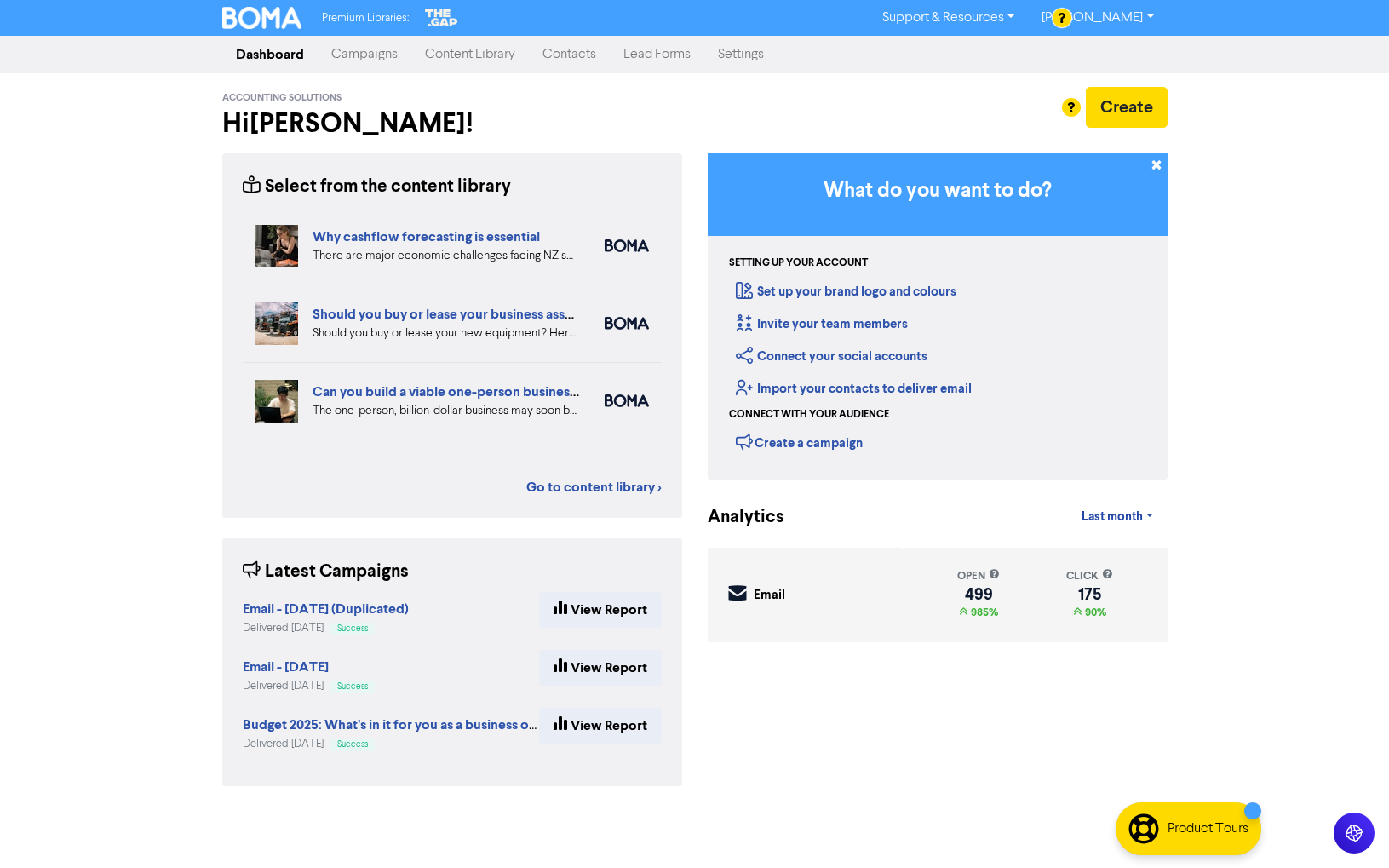
click at [643, 61] on link "Lead Forms" at bounding box center [656, 54] width 95 height 34
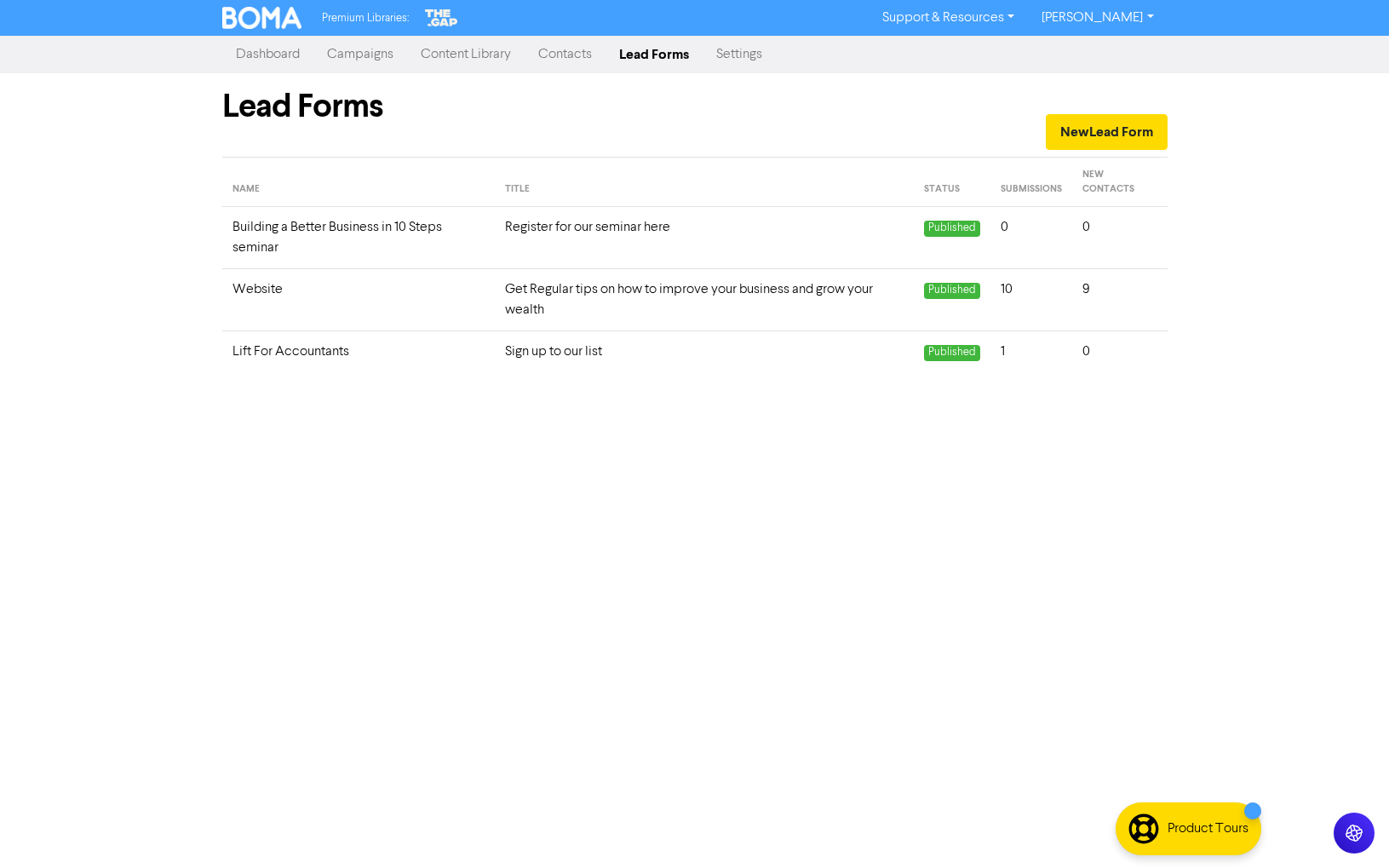
click at [552, 353] on td "Sign up to our list" at bounding box center [704, 352] width 419 height 42
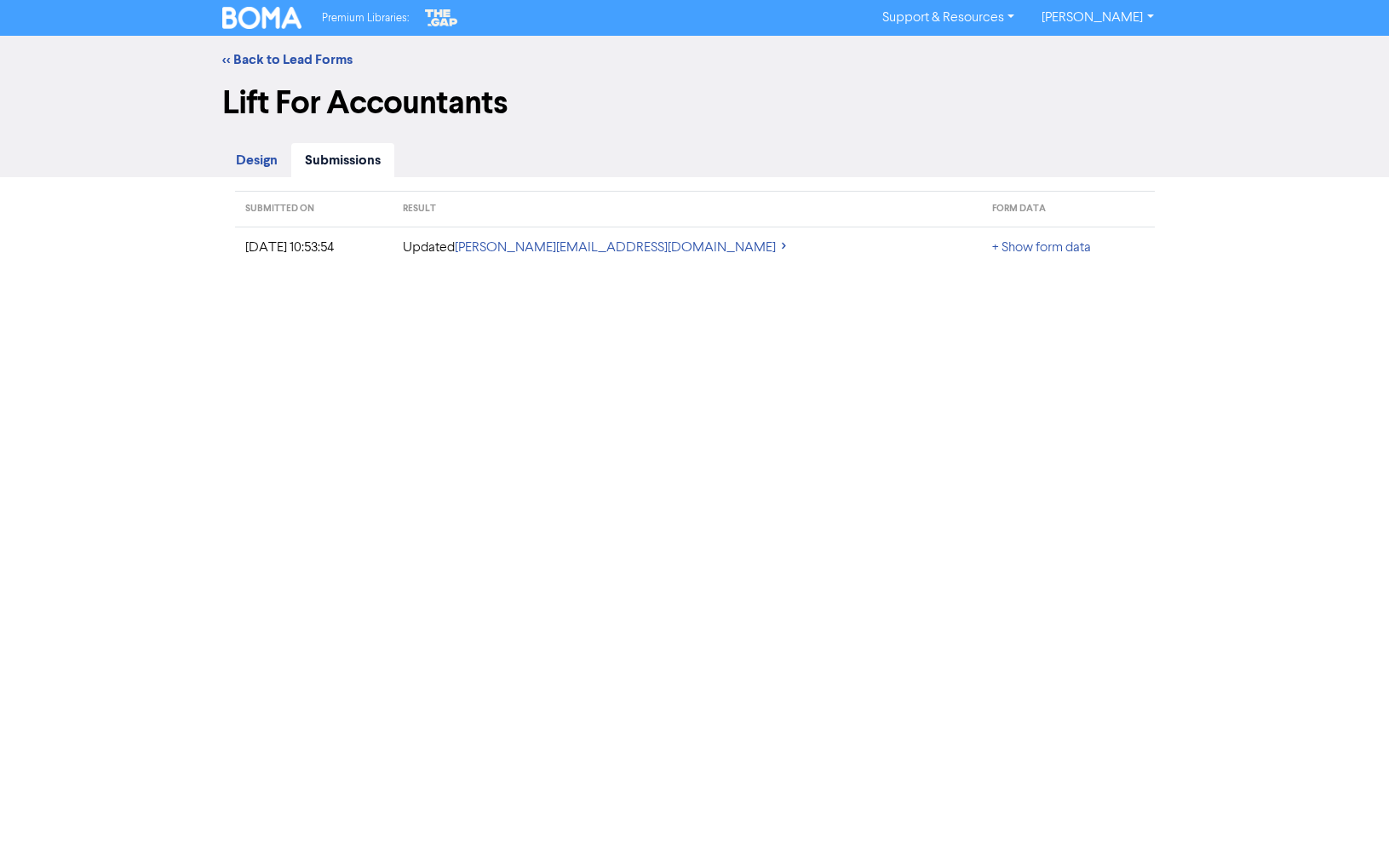
click at [393, 247] on td "[DATE] 10:53:54" at bounding box center [313, 247] width 158 height 42
click at [265, 160] on span "Design" at bounding box center [257, 160] width 42 height 17
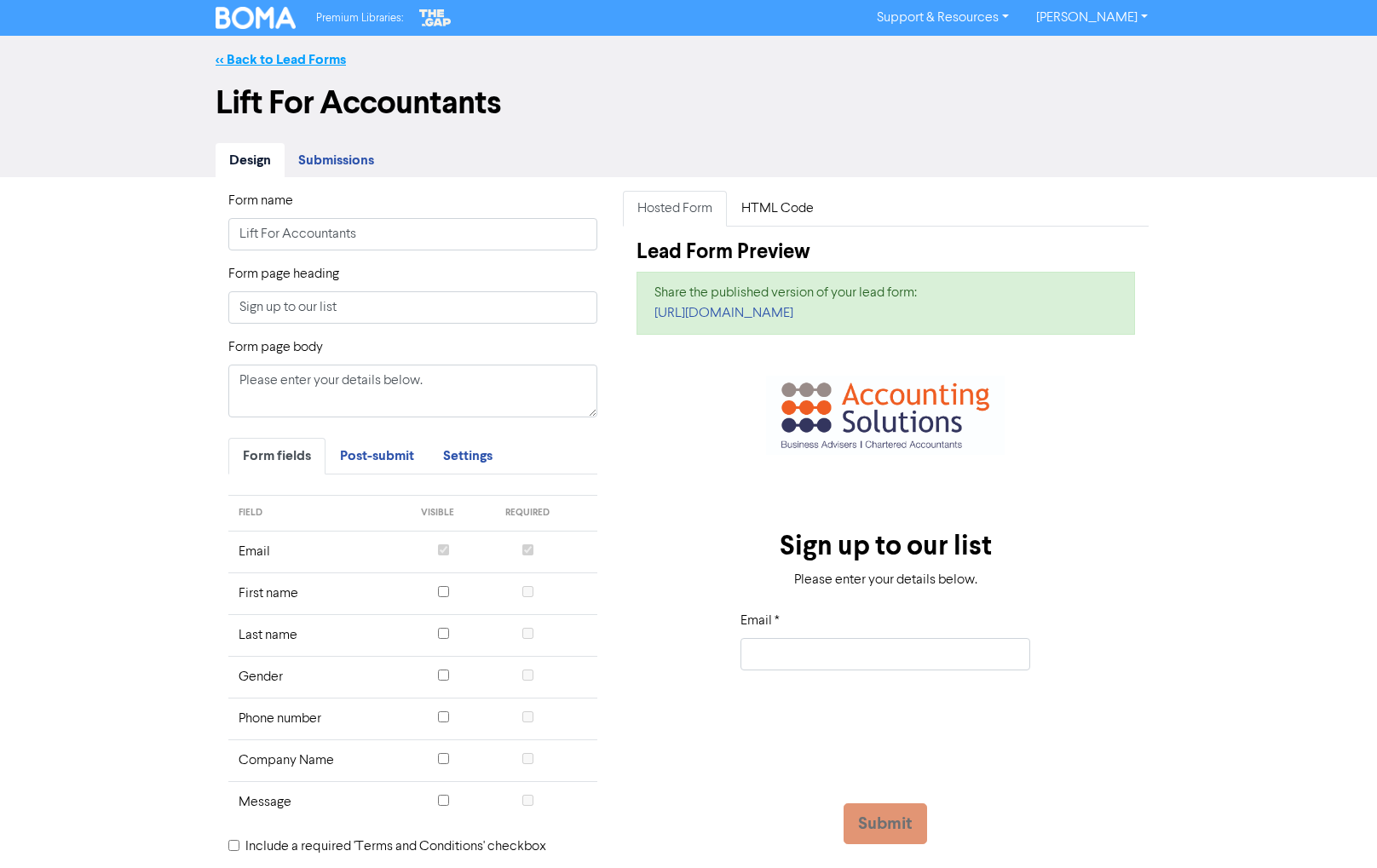
click at [222, 56] on link "<< Back to Lead Forms" at bounding box center [280, 59] width 130 height 17
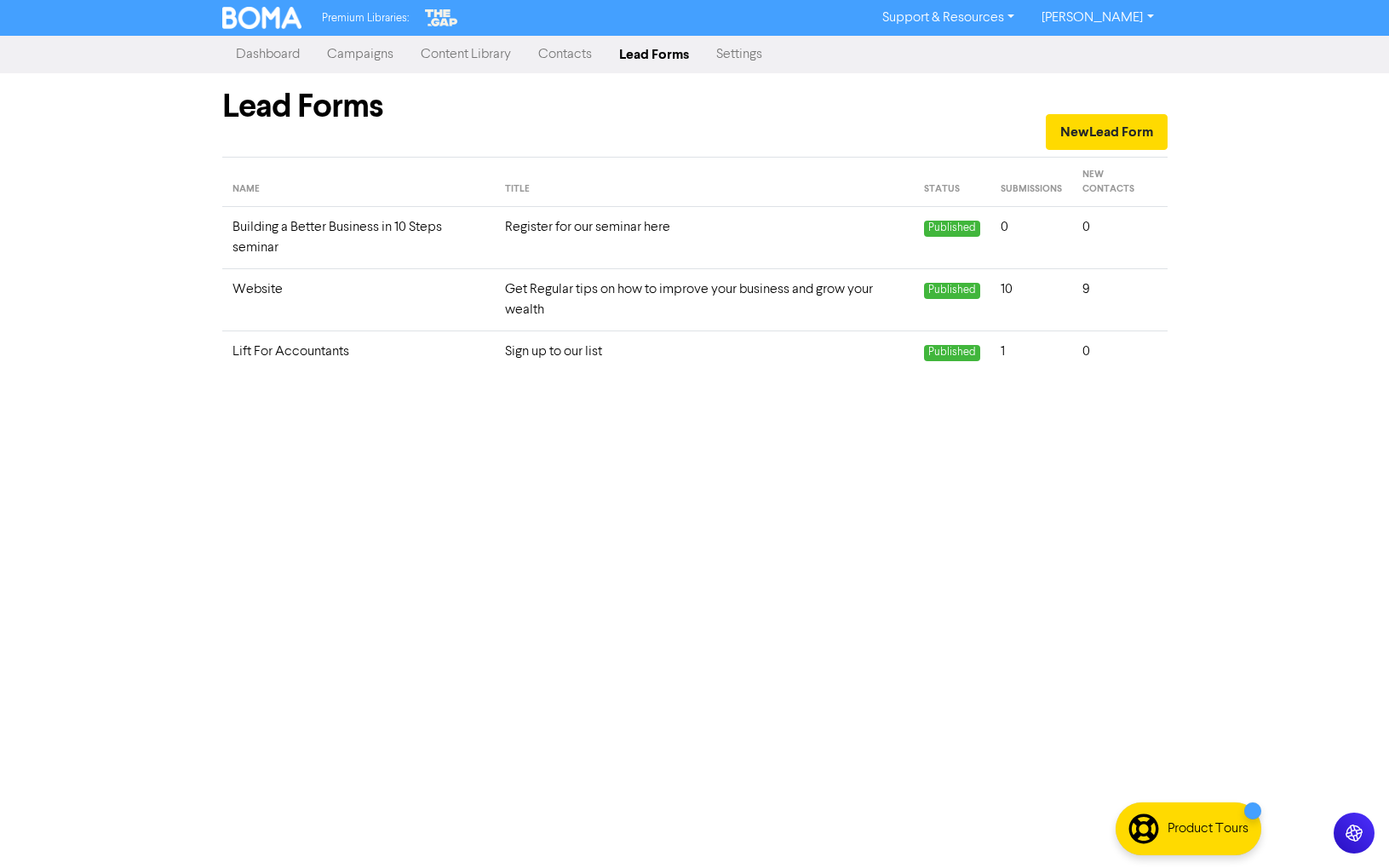
click at [760, 58] on link "Settings" at bounding box center [739, 54] width 73 height 34
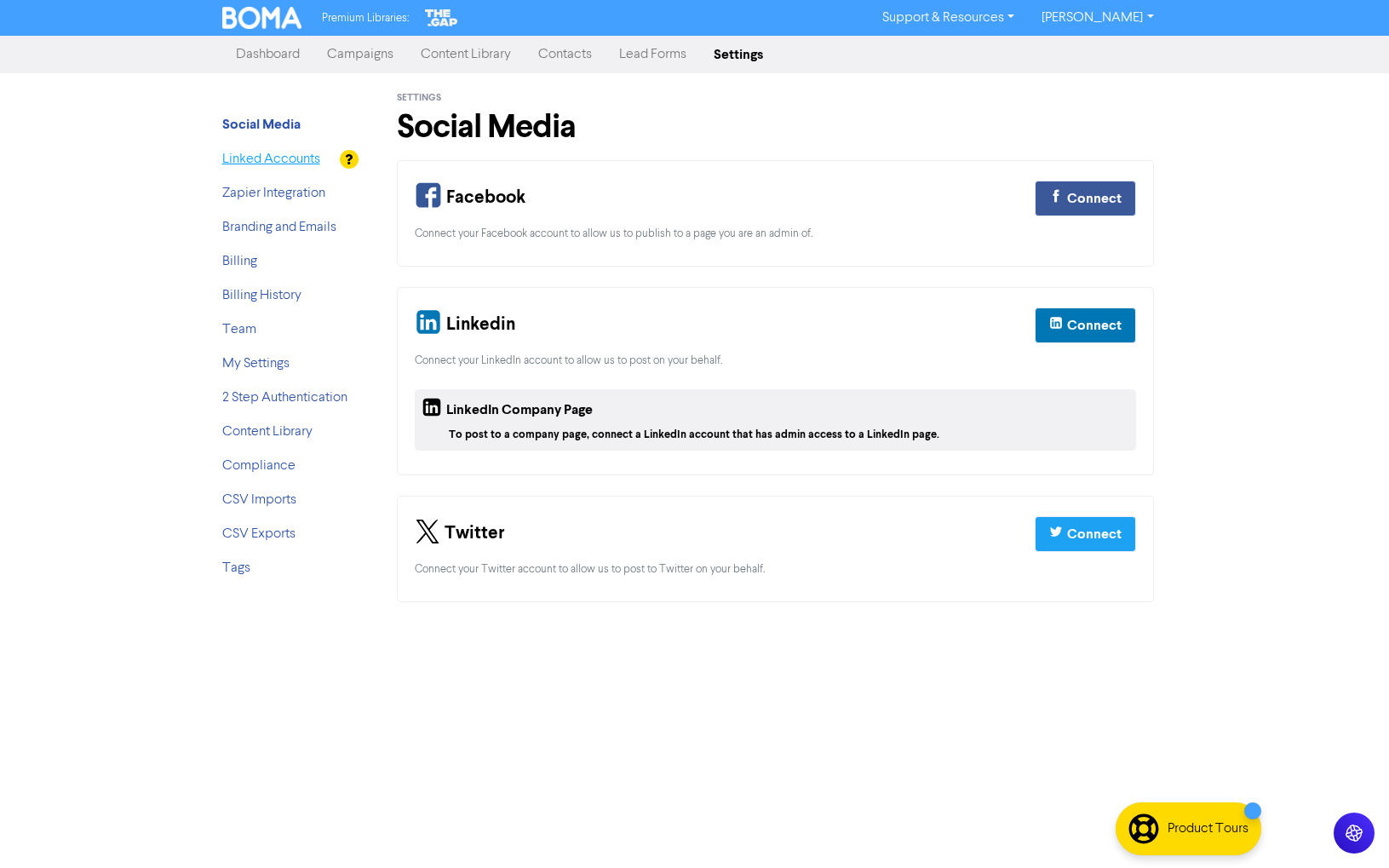
click at [250, 160] on link "Linked Accounts" at bounding box center [271, 160] width 98 height 14
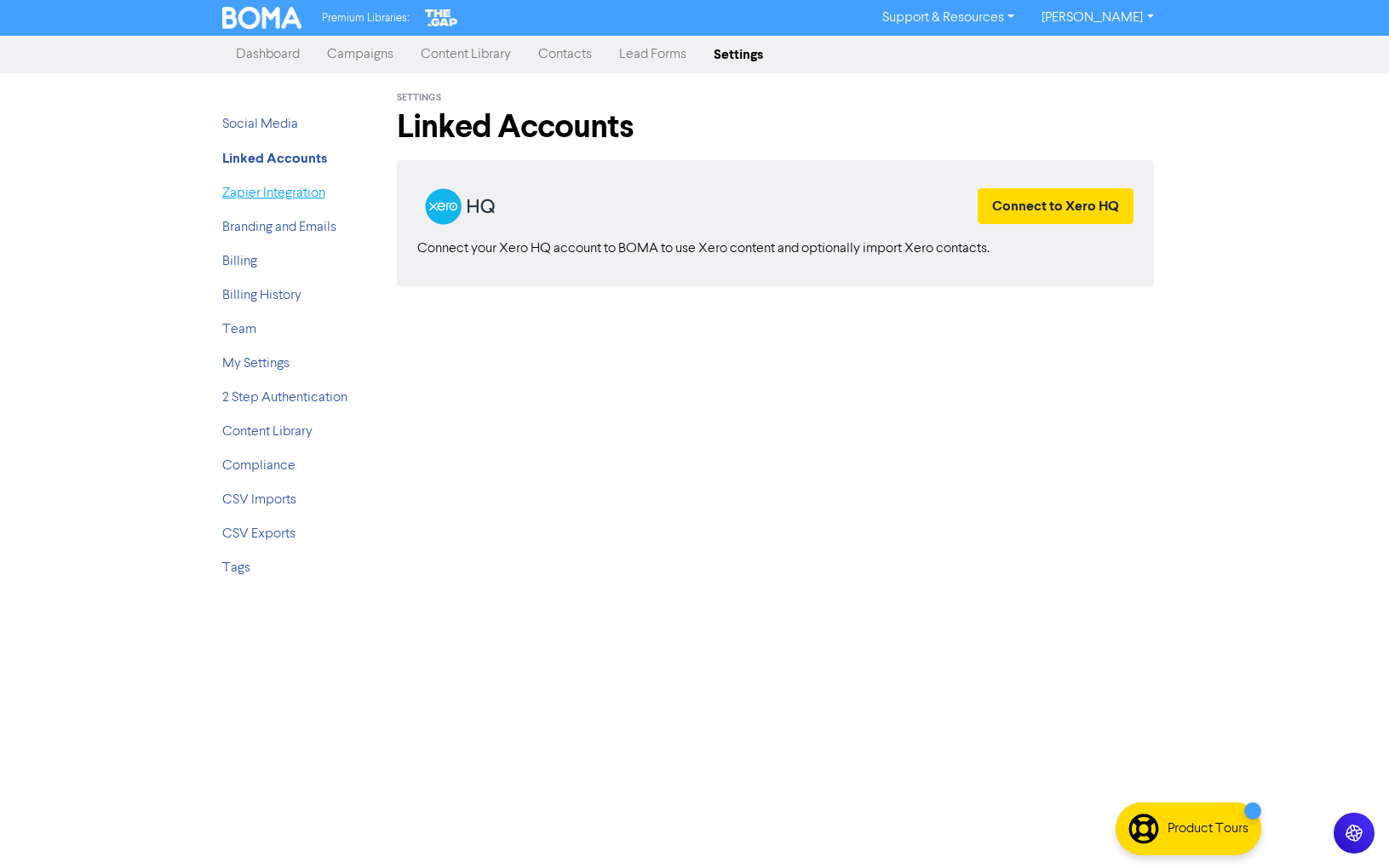
click at [257, 192] on link "Zapier Integration" at bounding box center [273, 193] width 103 height 14
type textarea "x"
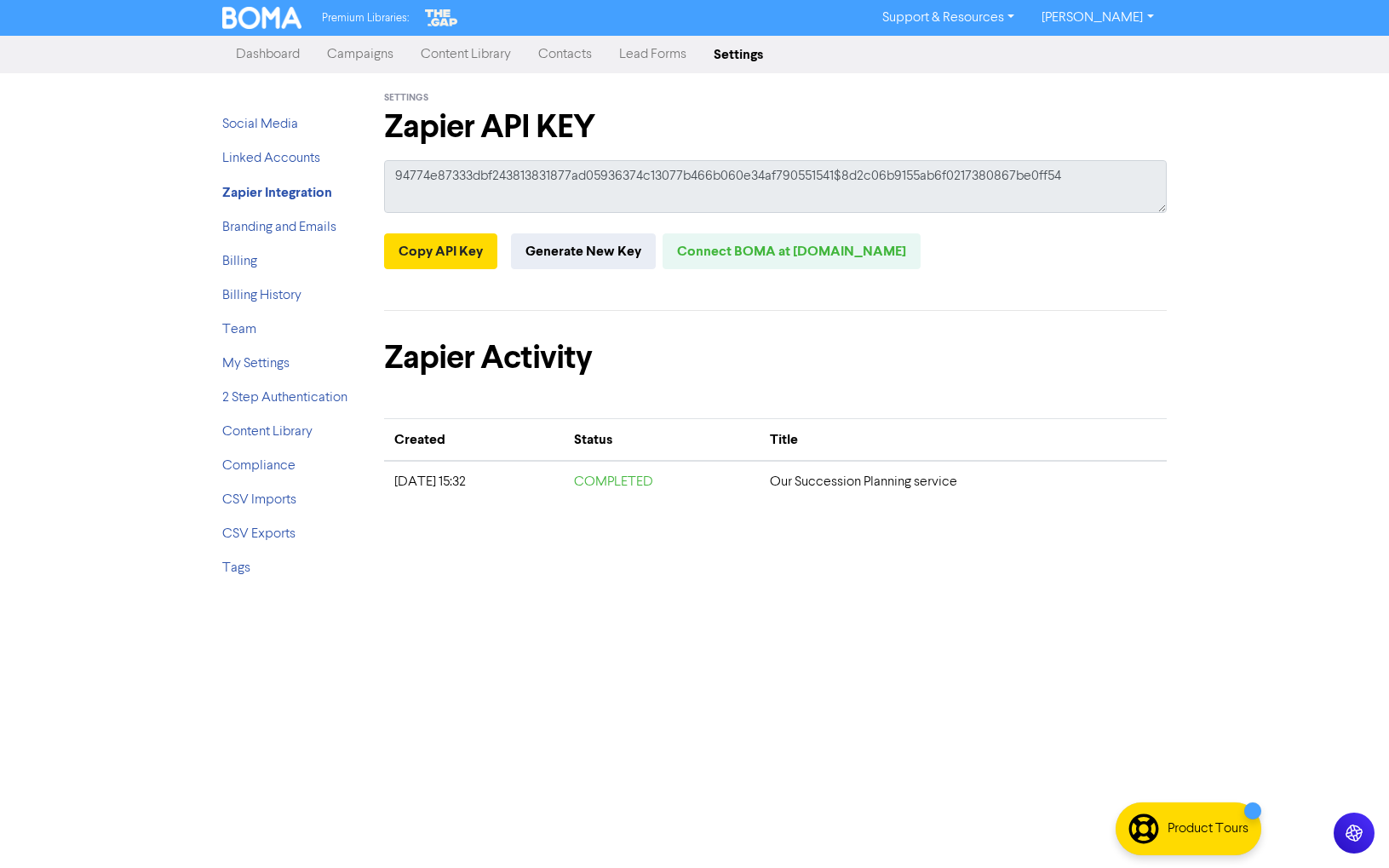
click at [265, 60] on link "Dashboard" at bounding box center [267, 54] width 91 height 34
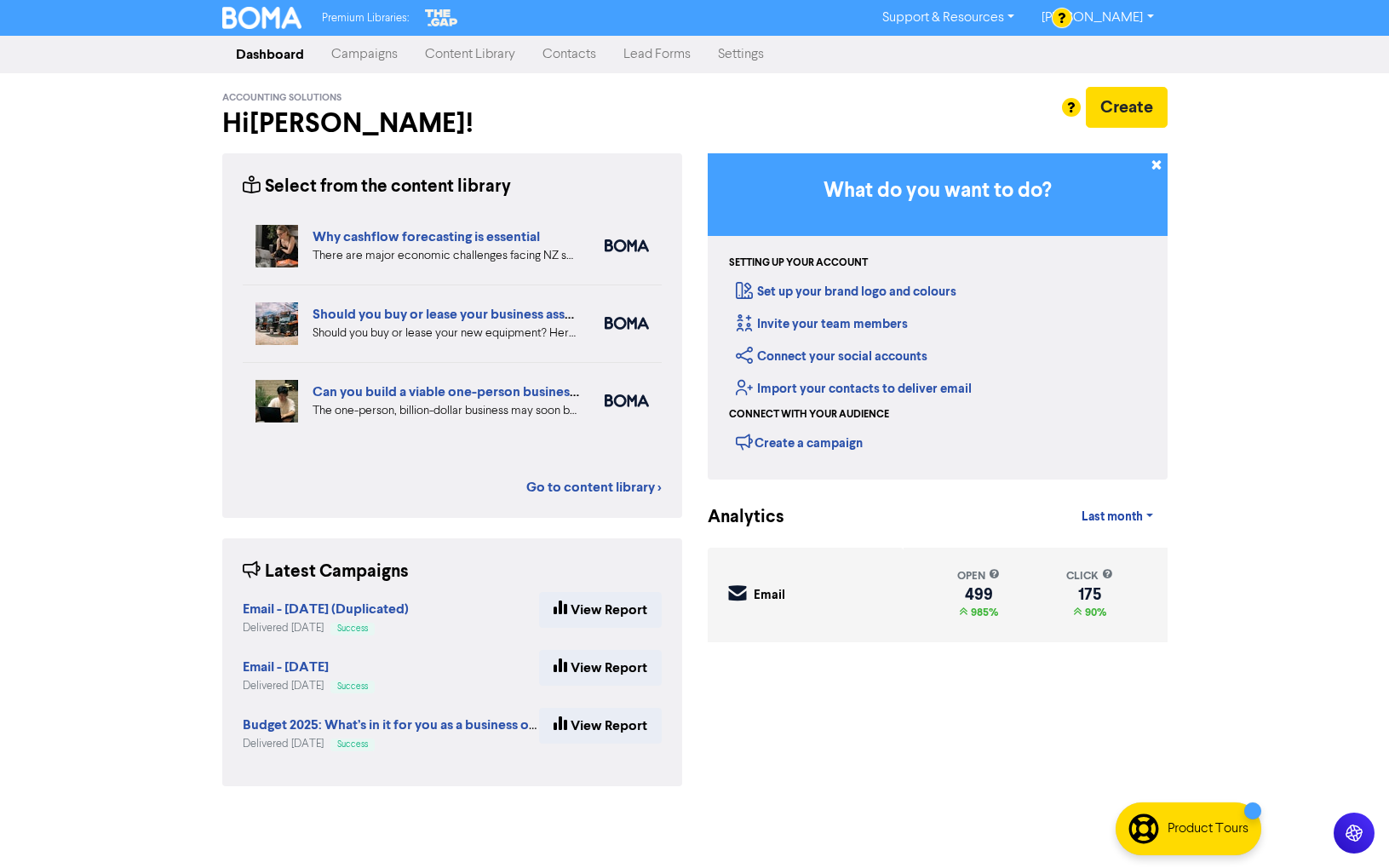
click at [668, 51] on link "Lead Forms" at bounding box center [656, 54] width 95 height 34
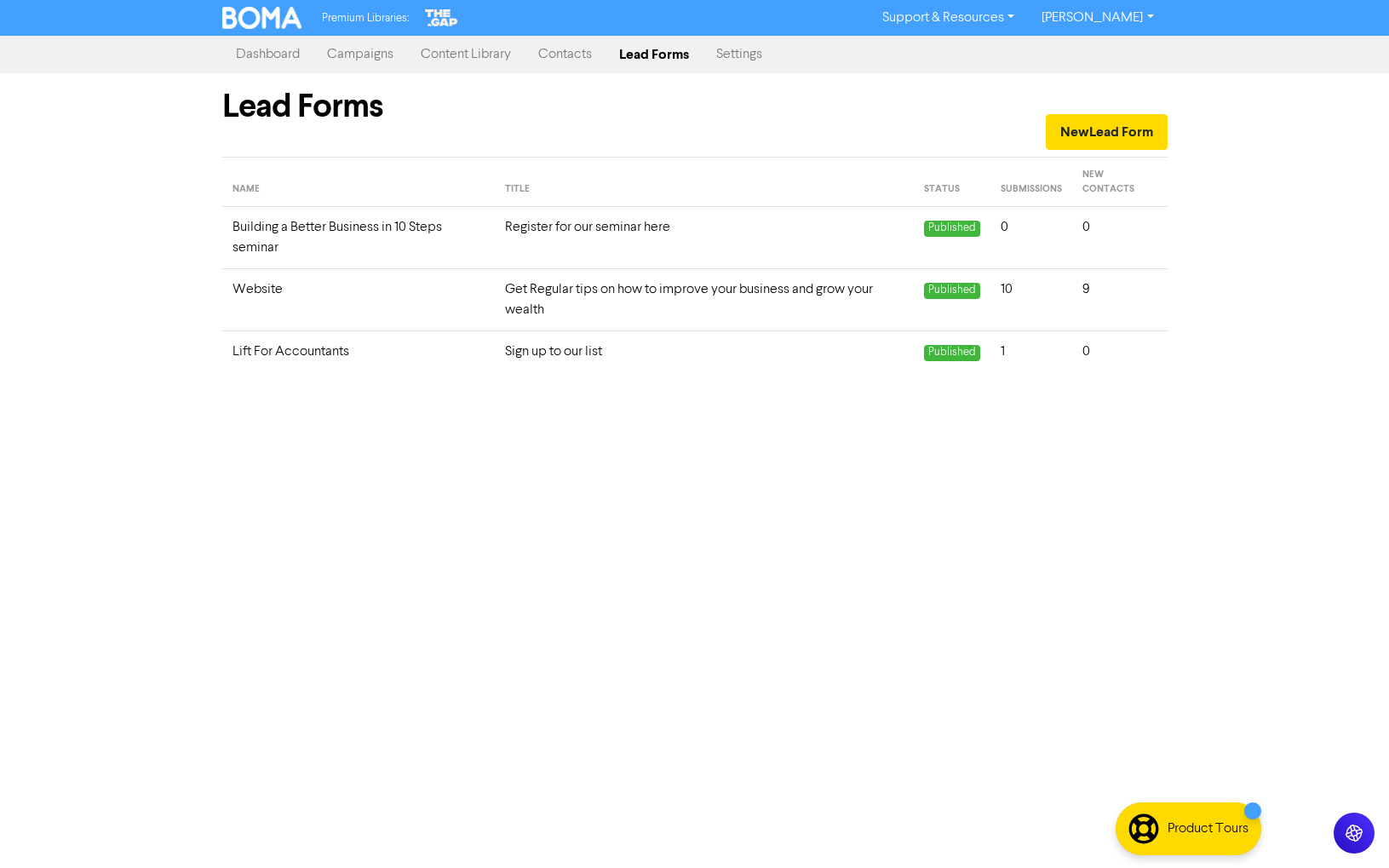
click at [587, 355] on td "Sign up to our list" at bounding box center [704, 352] width 419 height 42
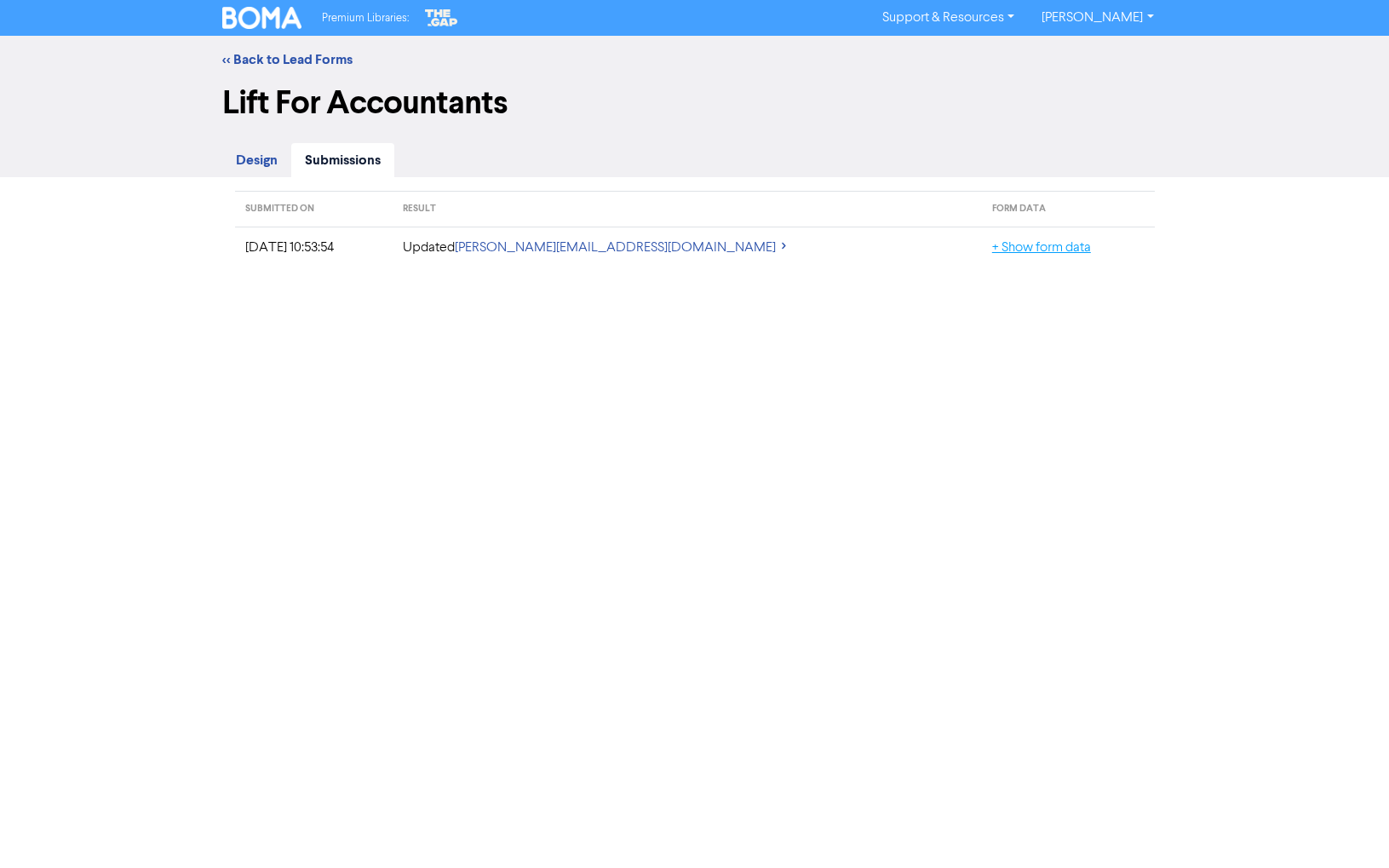
click at [992, 250] on link "+ Show form data" at bounding box center [1041, 248] width 99 height 14
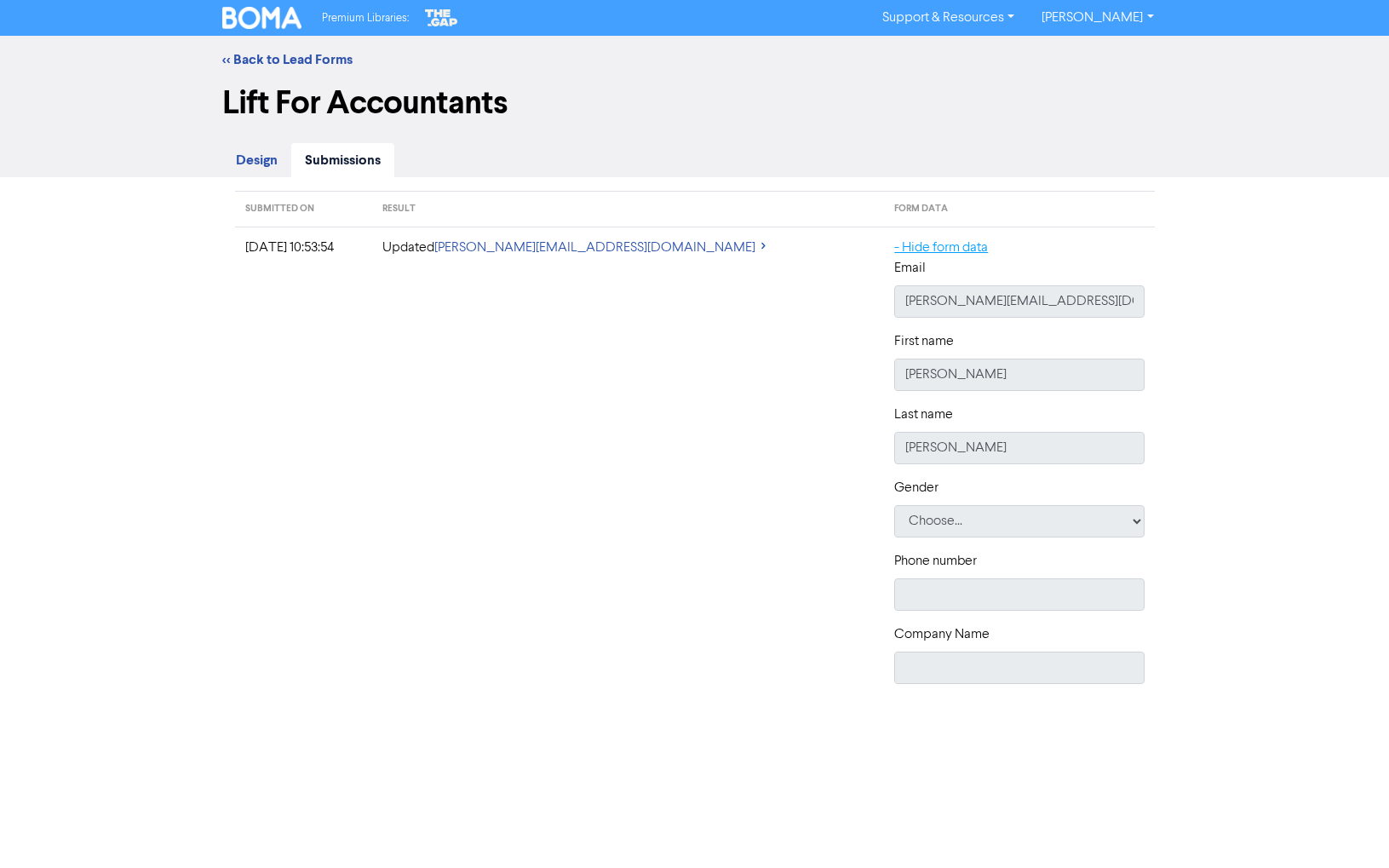
click at [907, 247] on link "- Hide form data" at bounding box center [941, 248] width 94 height 14
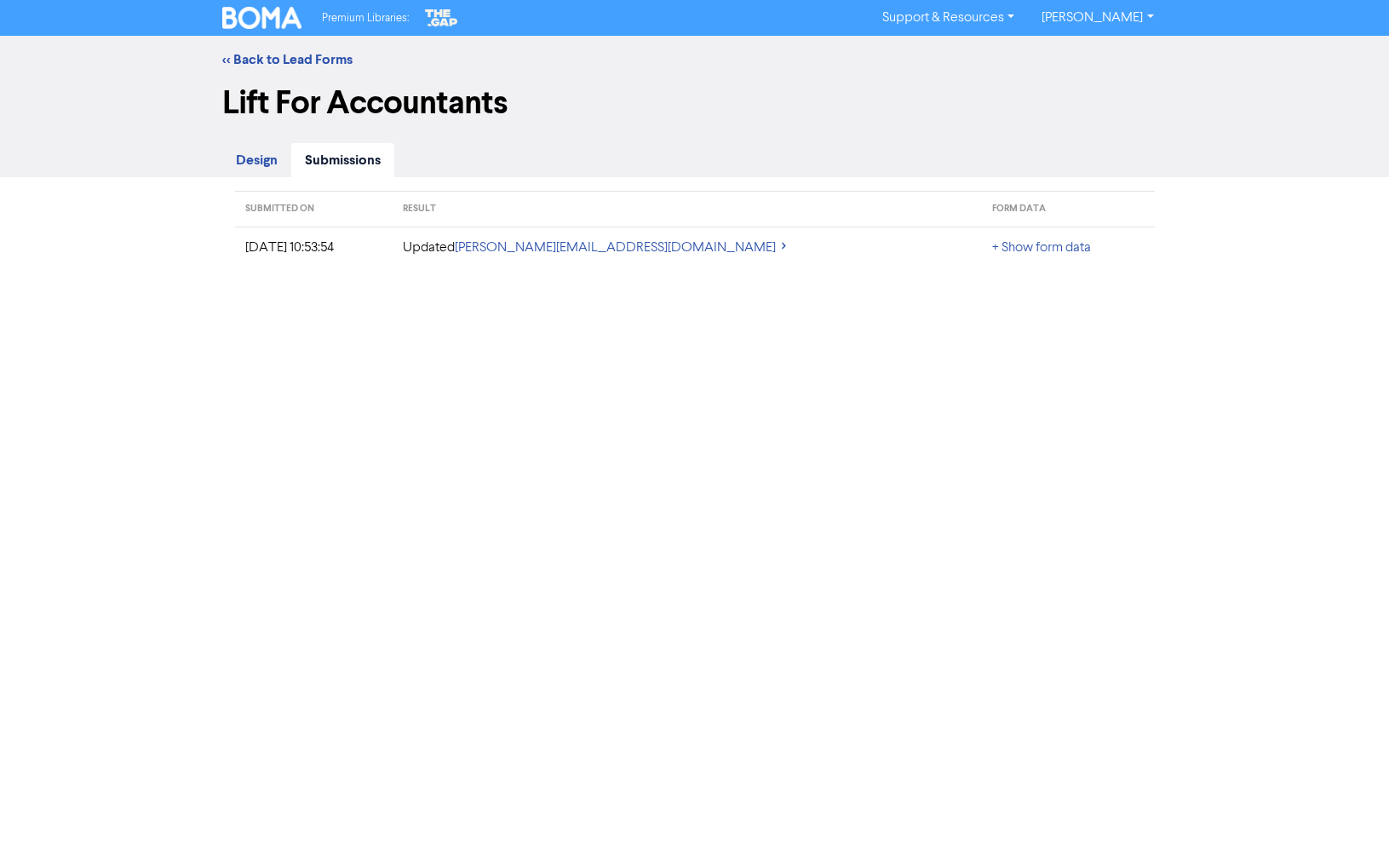
click at [280, 249] on td "[DATE] 10:53:54" at bounding box center [313, 247] width 158 height 42
click at [267, 160] on span "Design" at bounding box center [257, 160] width 42 height 17
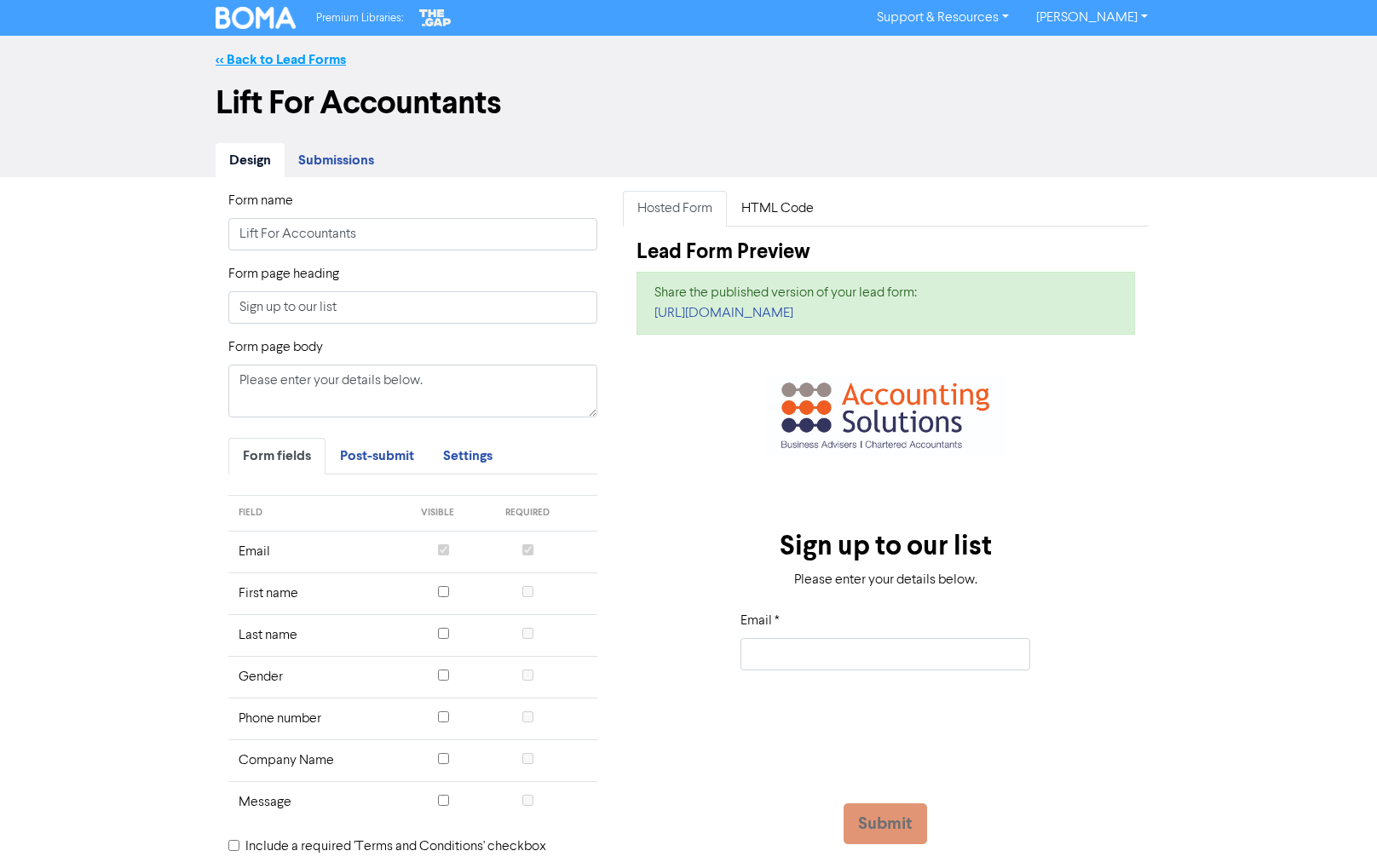
click at [221, 58] on link "<< Back to Lead Forms" at bounding box center [280, 59] width 130 height 17
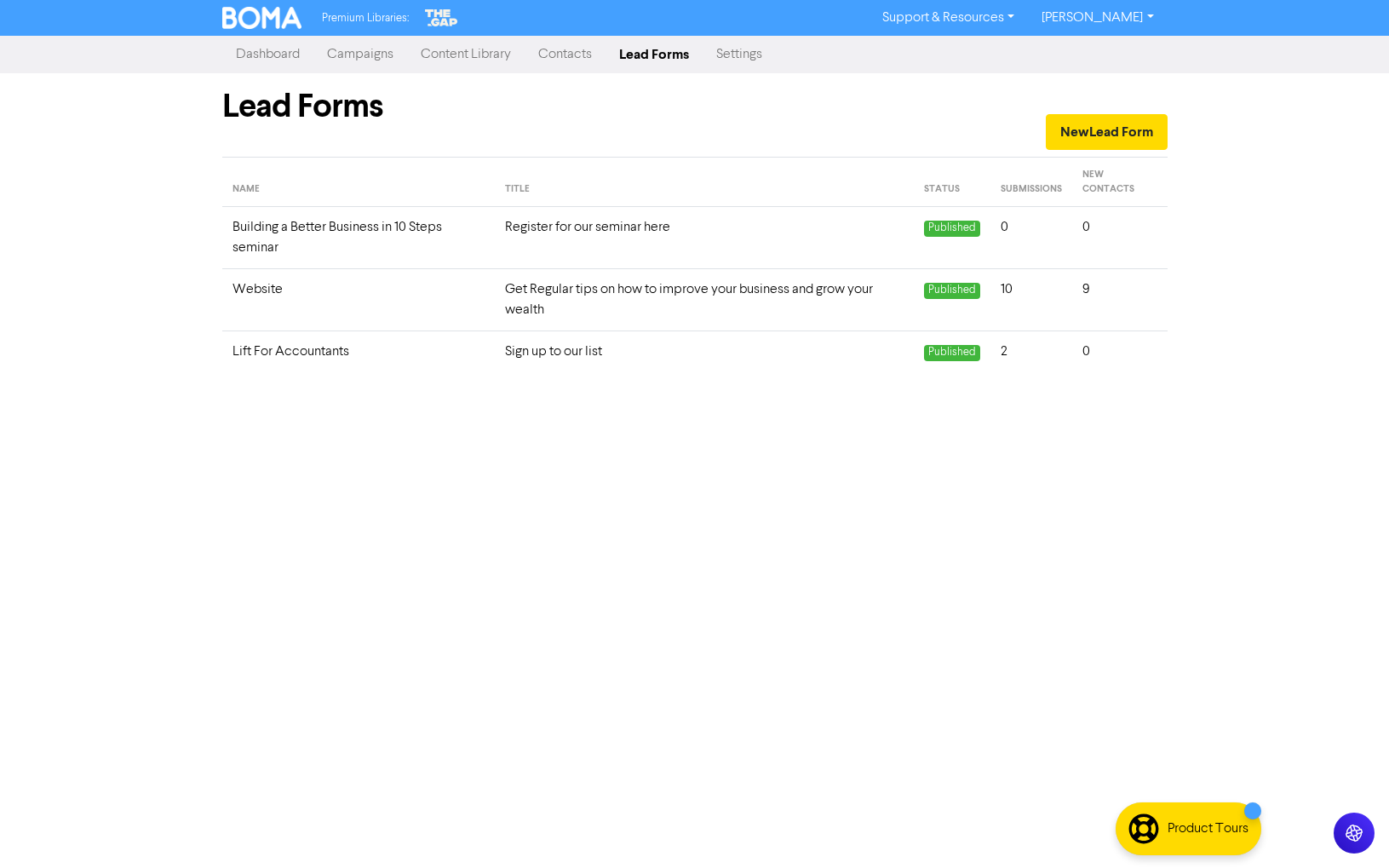
click at [641, 354] on td "Sign up to our list" at bounding box center [704, 352] width 419 height 42
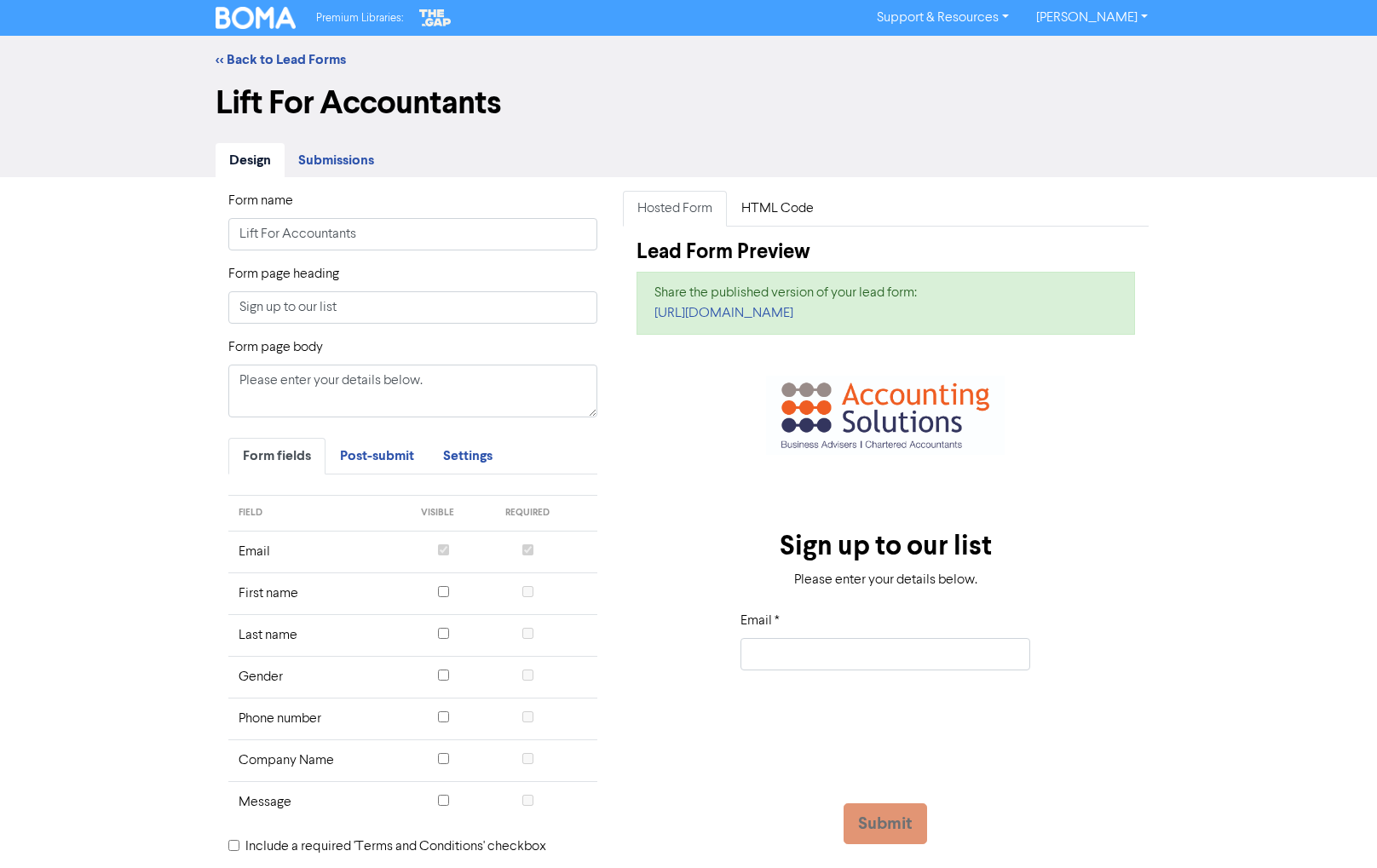
click at [348, 160] on span "Submissions" at bounding box center [335, 160] width 75 height 17
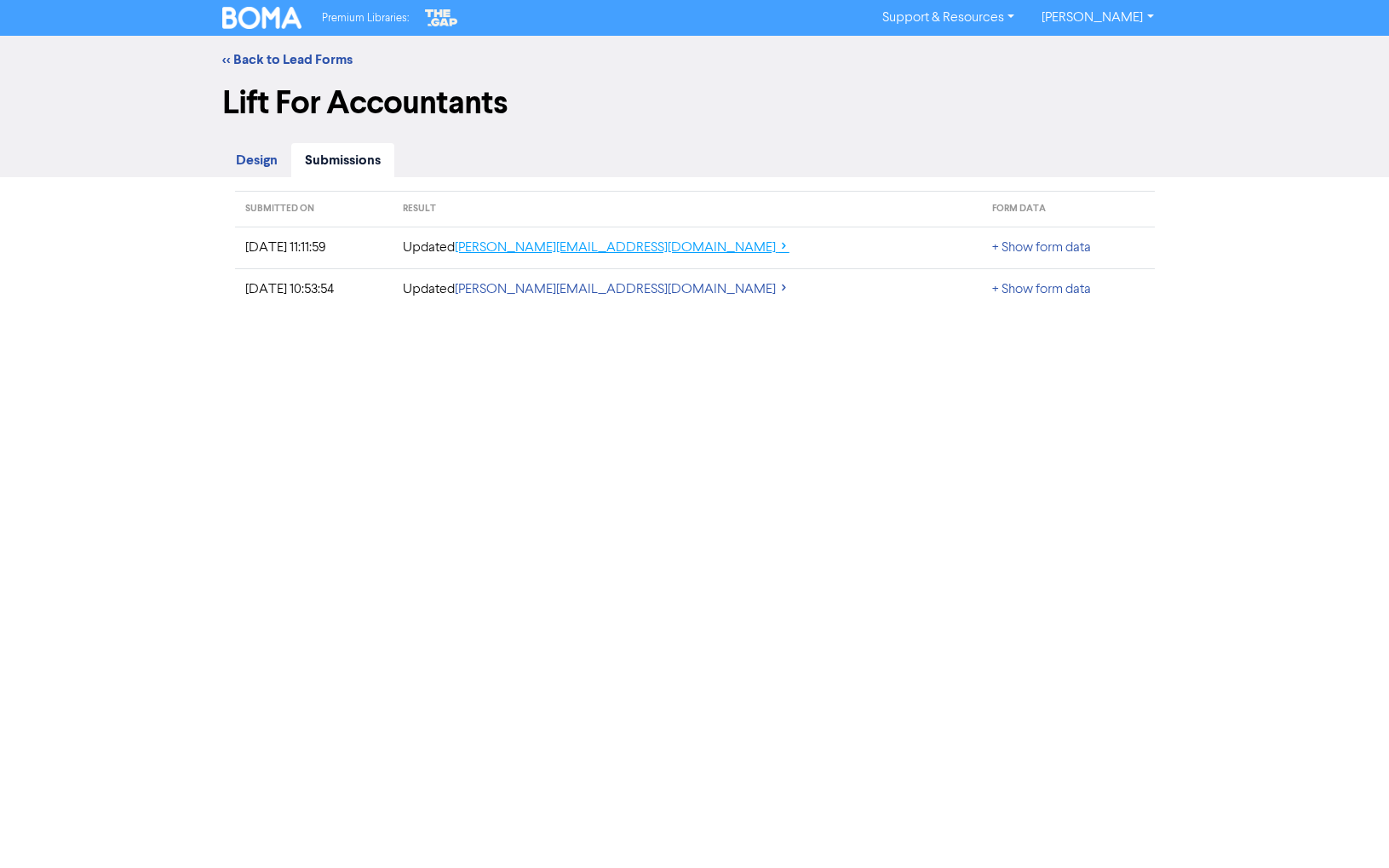
click at [727, 253] on link "[PERSON_NAME][EMAIL_ADDRESS][DOMAIN_NAME]" at bounding box center [622, 248] width 335 height 14
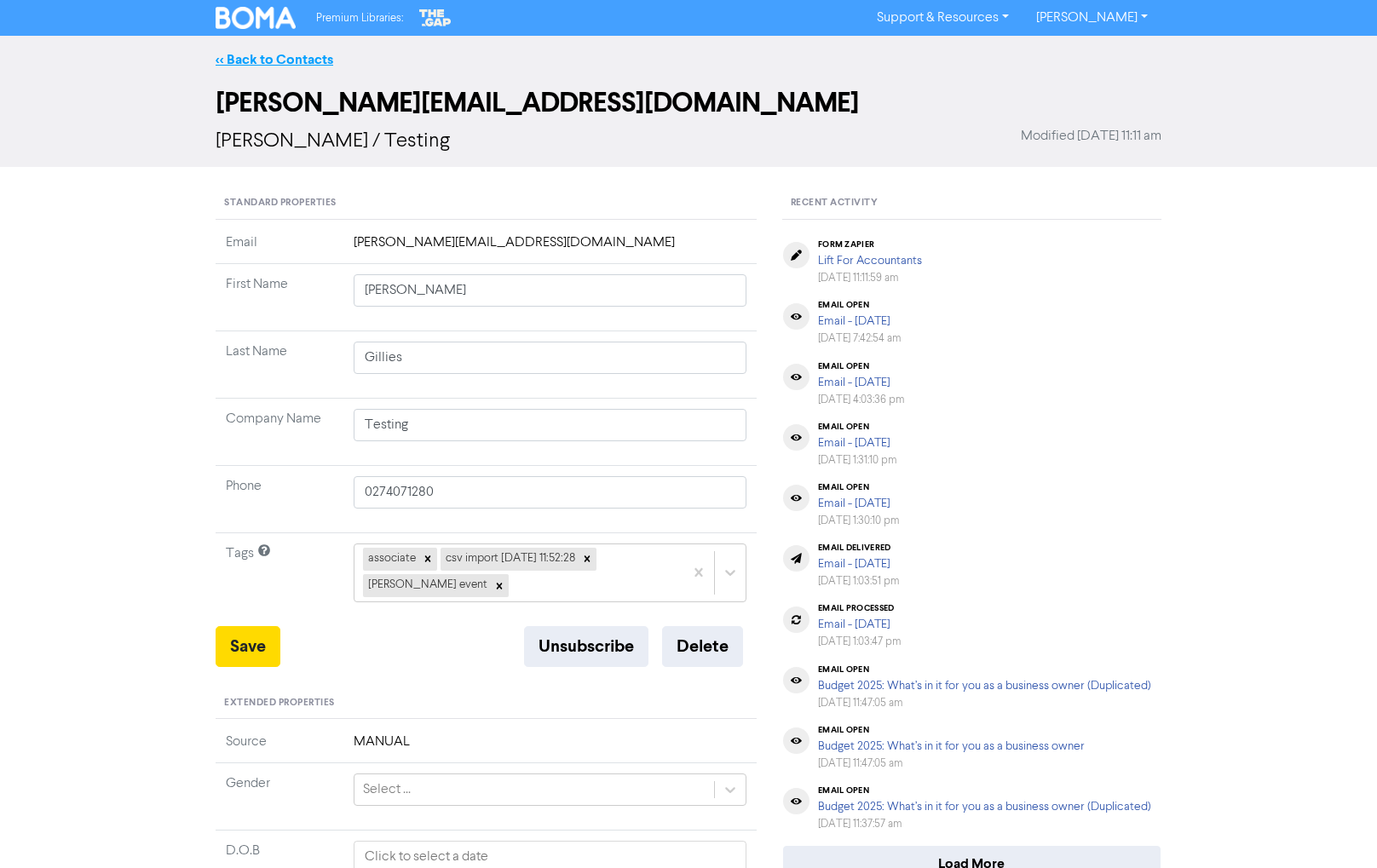
click at [219, 59] on link "<< Back to Contacts" at bounding box center [274, 59] width 118 height 17
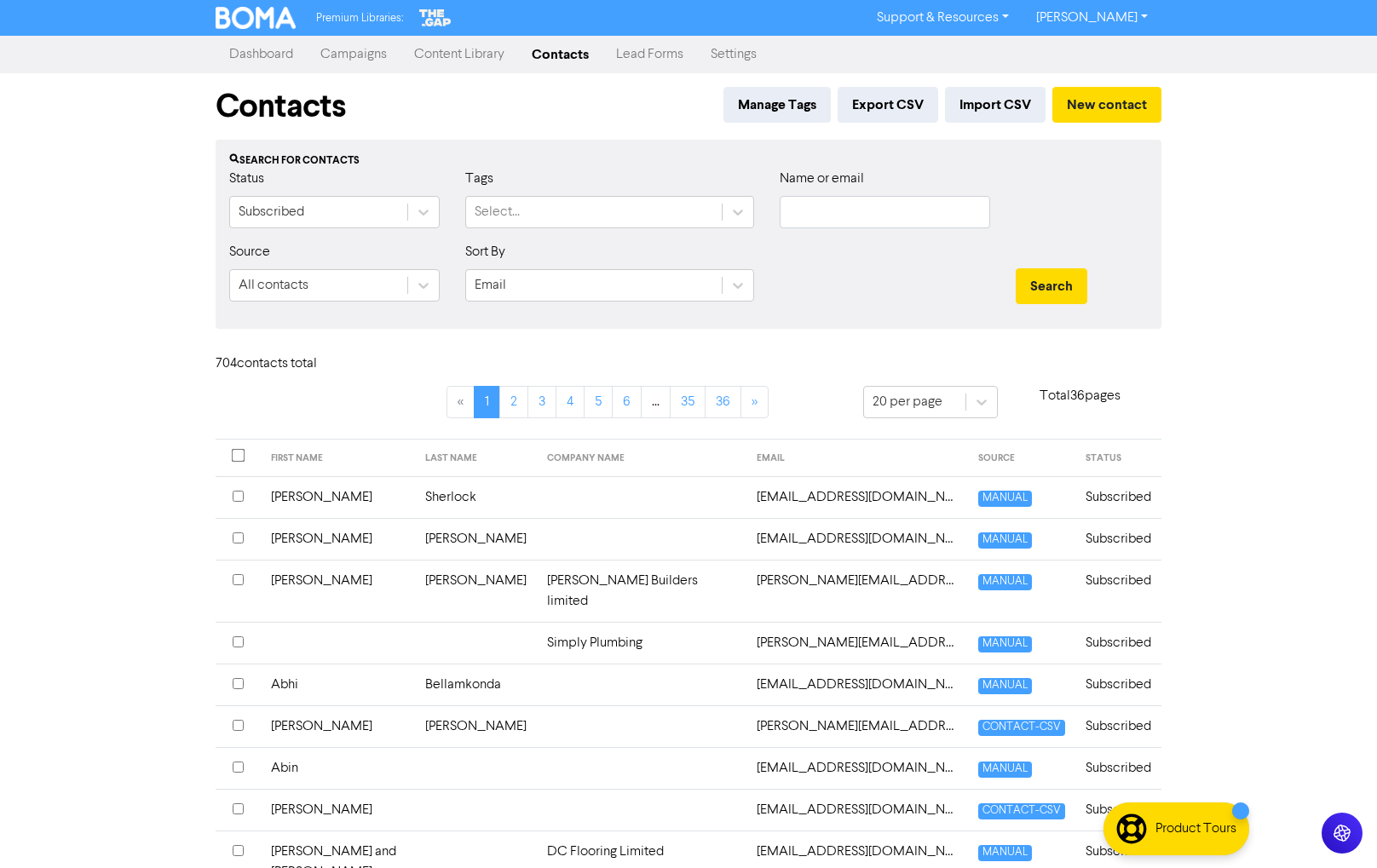
click at [659, 55] on link "Lead Forms" at bounding box center [650, 54] width 95 height 34
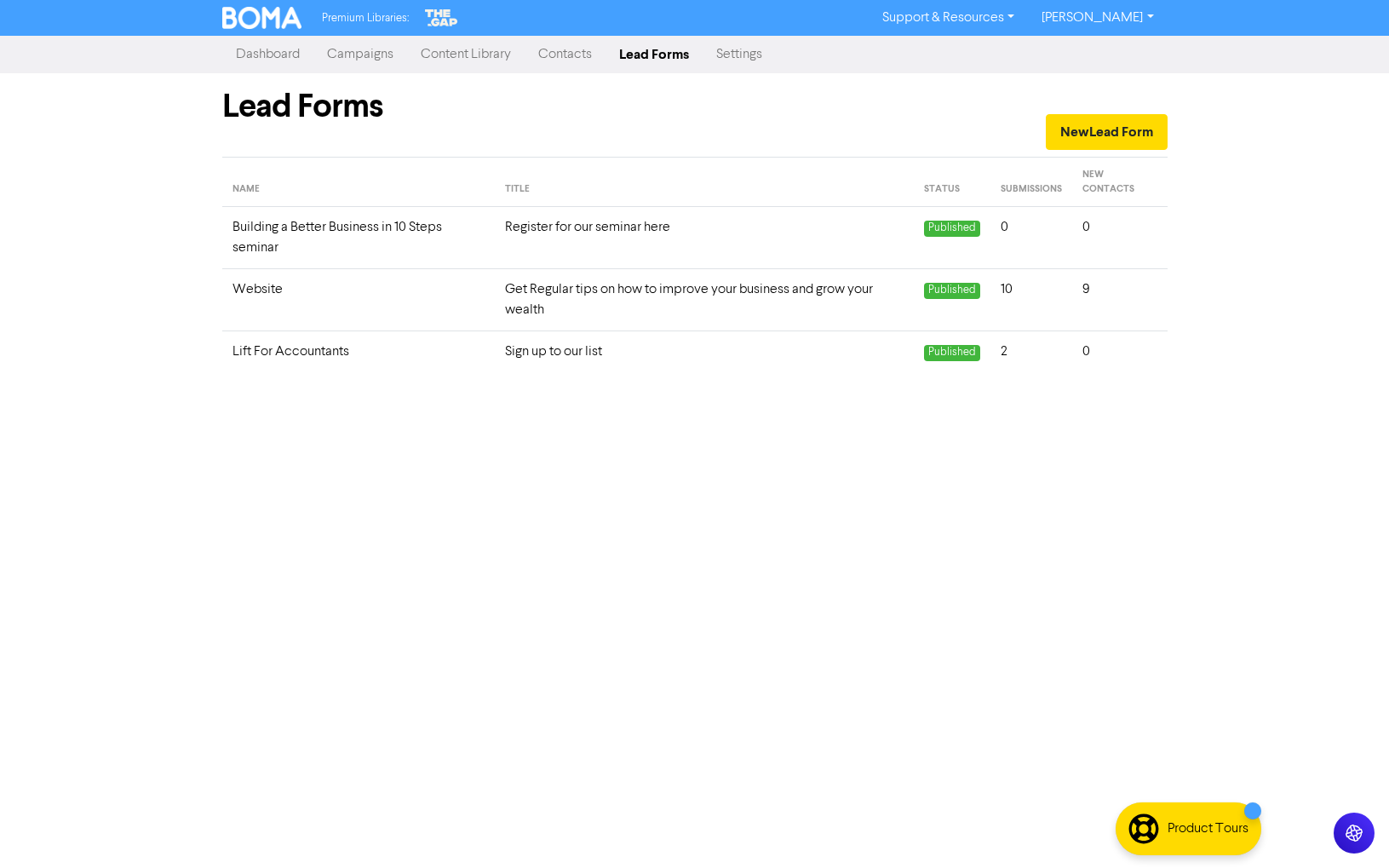
click at [468, 351] on td "Lift For Accountants" at bounding box center [359, 352] width 272 height 42
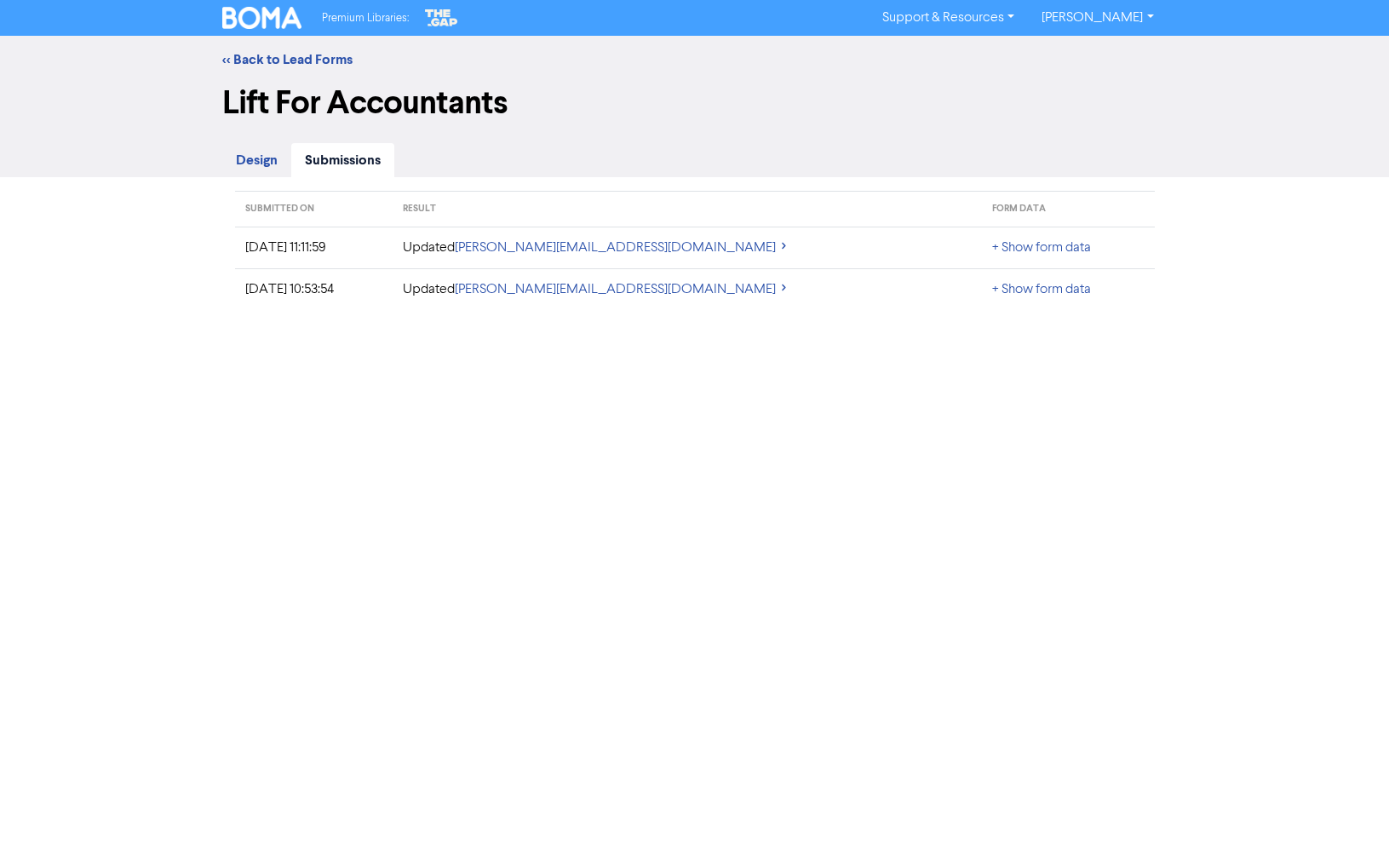
click at [263, 167] on span "Design" at bounding box center [257, 160] width 42 height 17
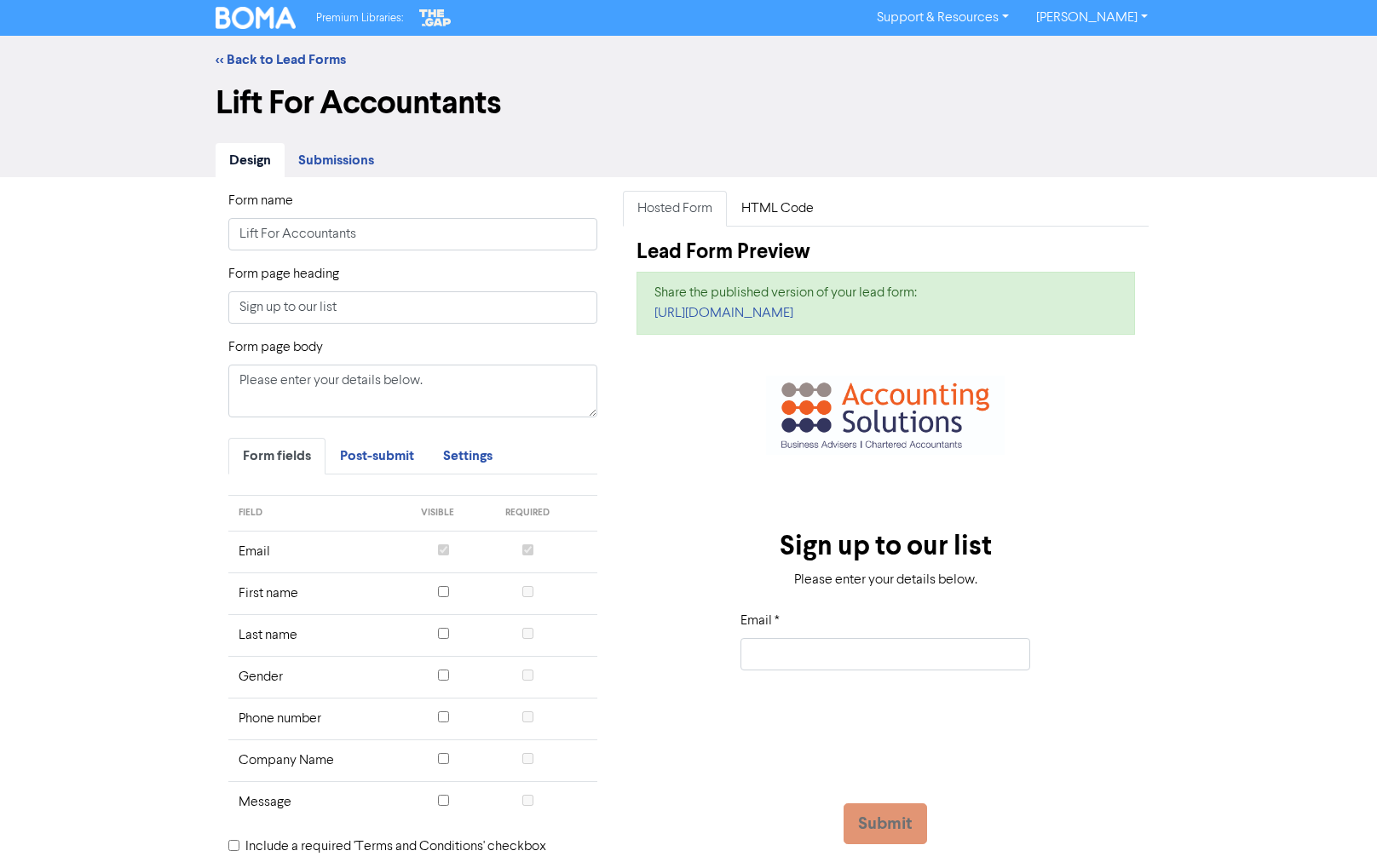
scroll to position [85, 0]
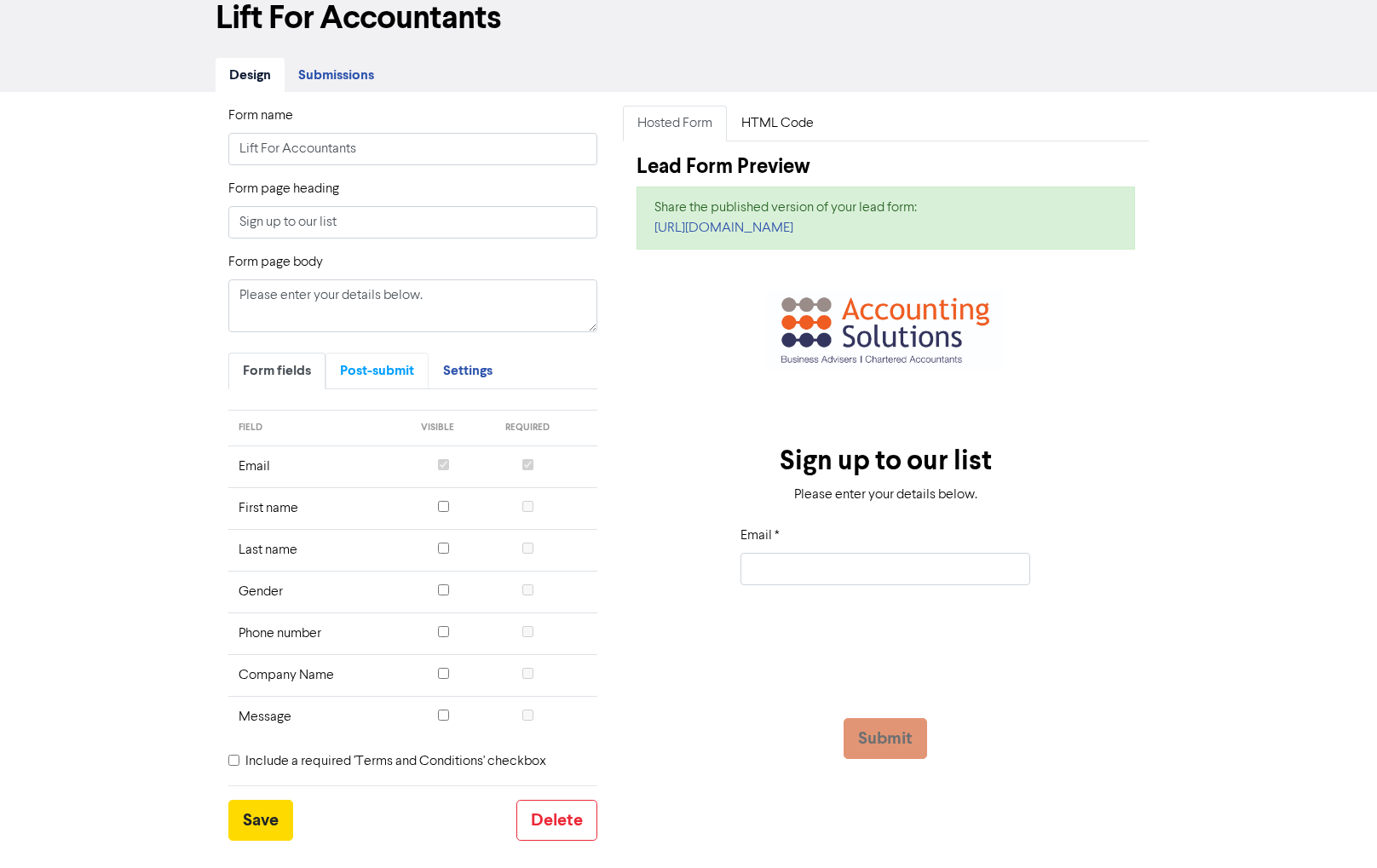
click at [375, 373] on span "Post-submit" at bounding box center [377, 369] width 74 height 17
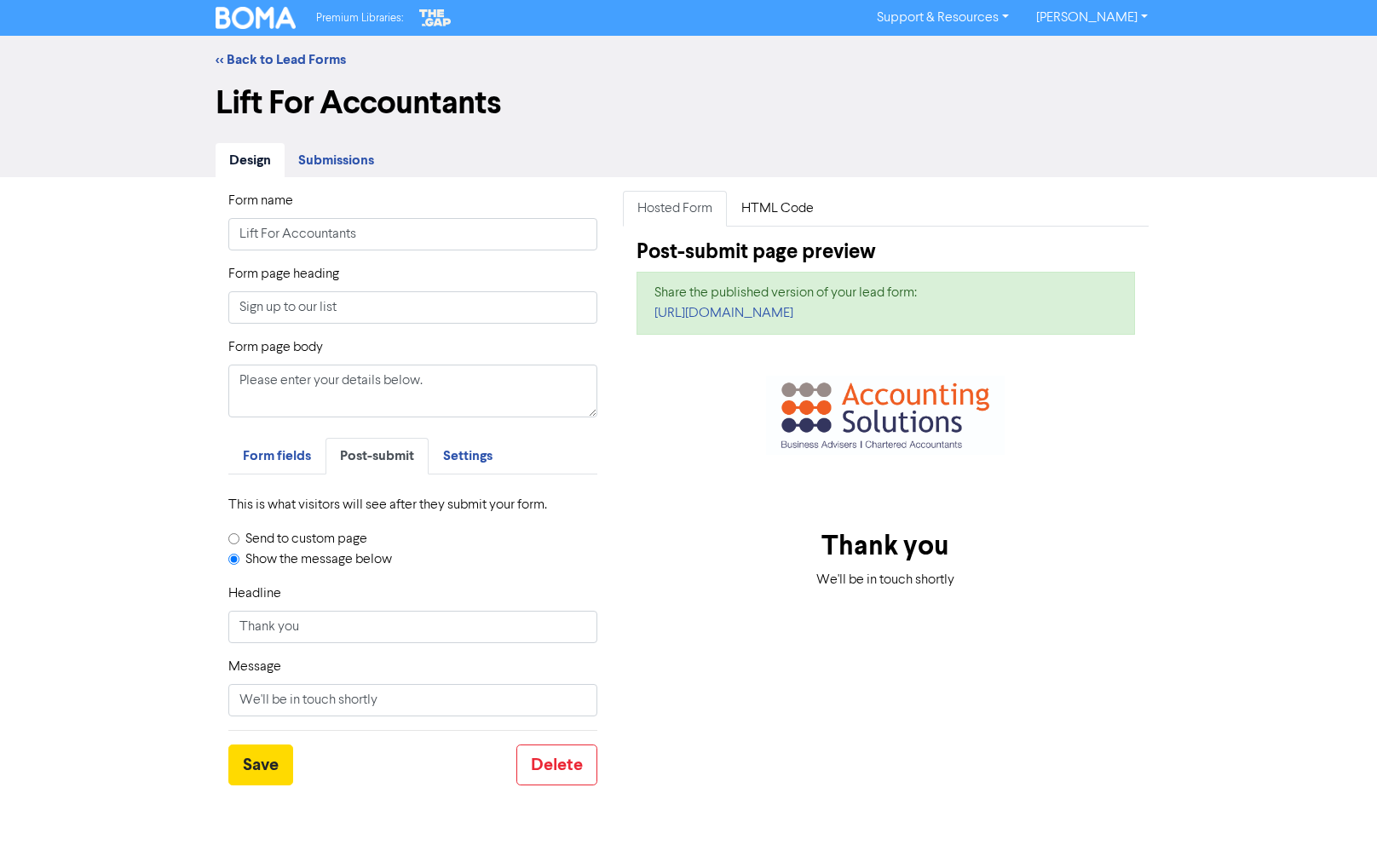
scroll to position [0, 0]
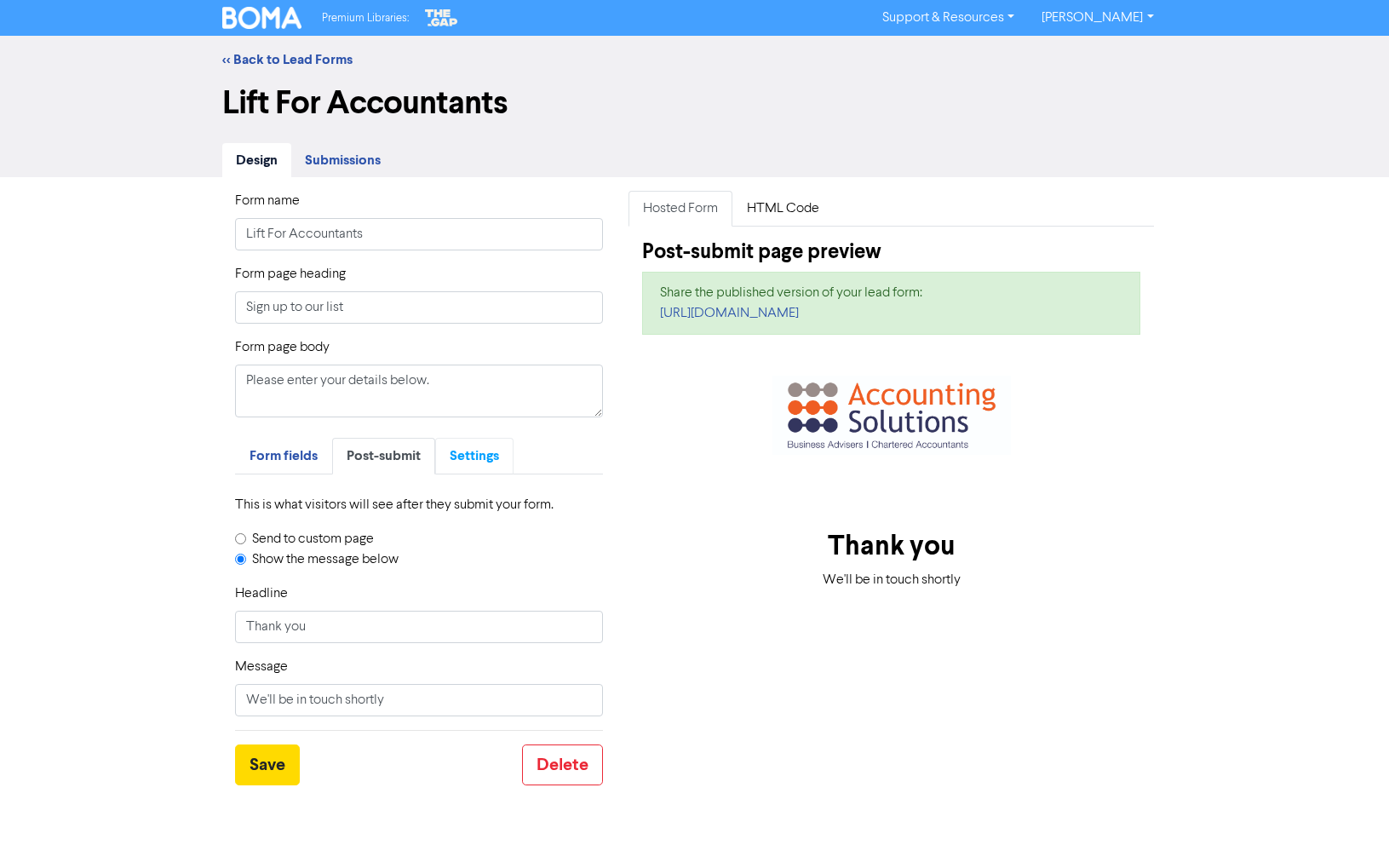
click at [471, 454] on span "Settings" at bounding box center [474, 455] width 49 height 17
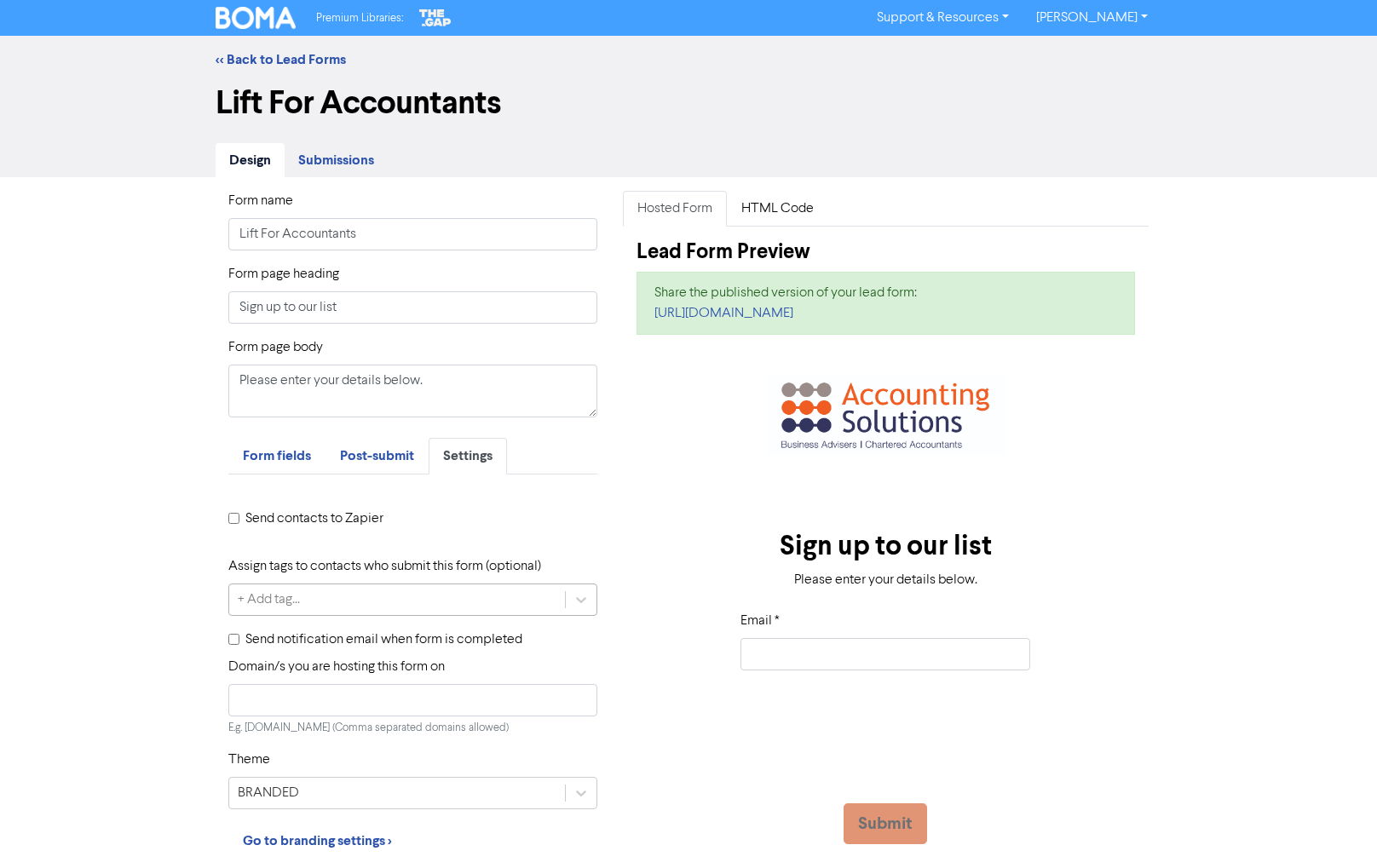
scroll to position [85, 0]
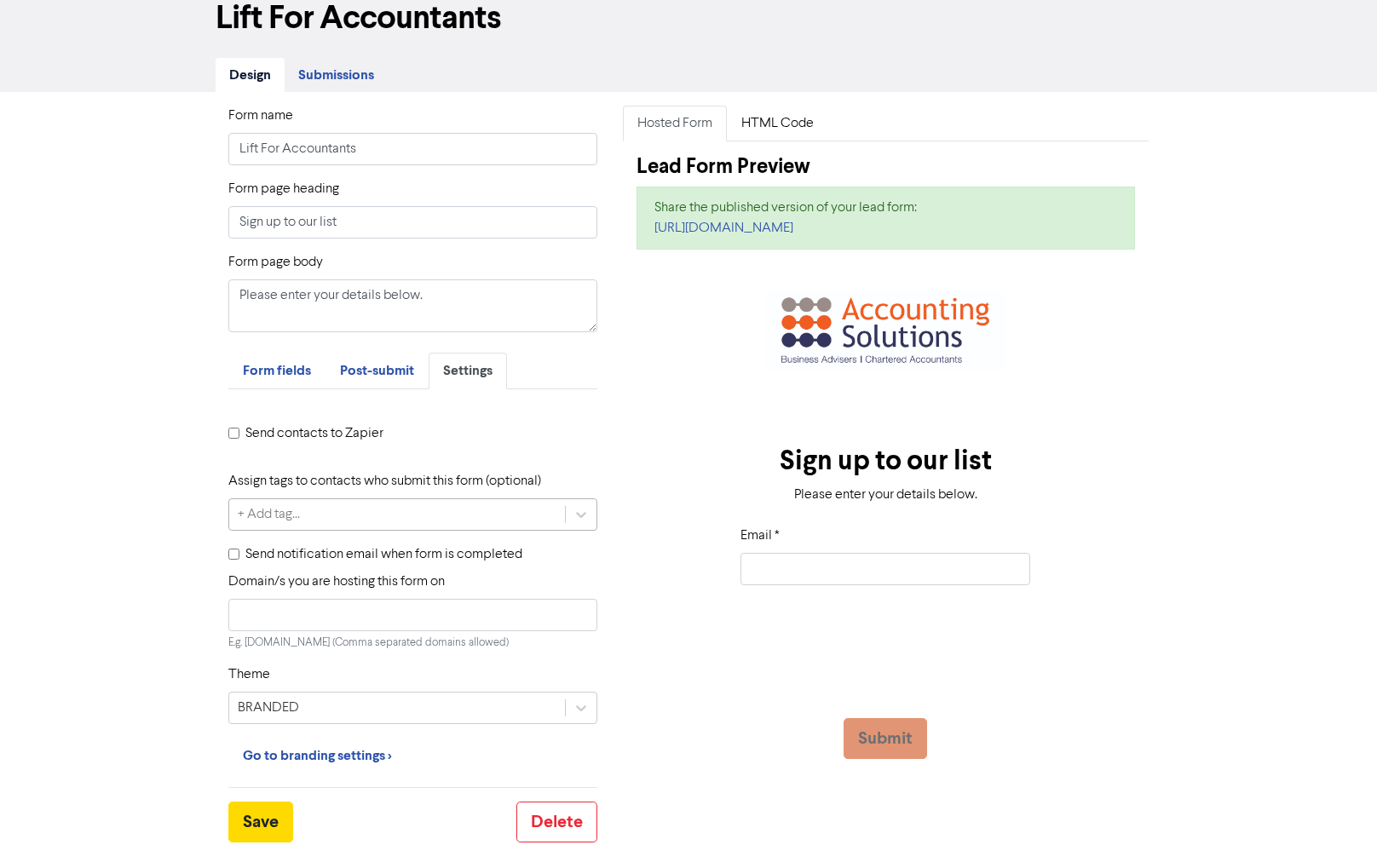
click at [411, 506] on div "+ Add tag..." at bounding box center [397, 513] width 336 height 30
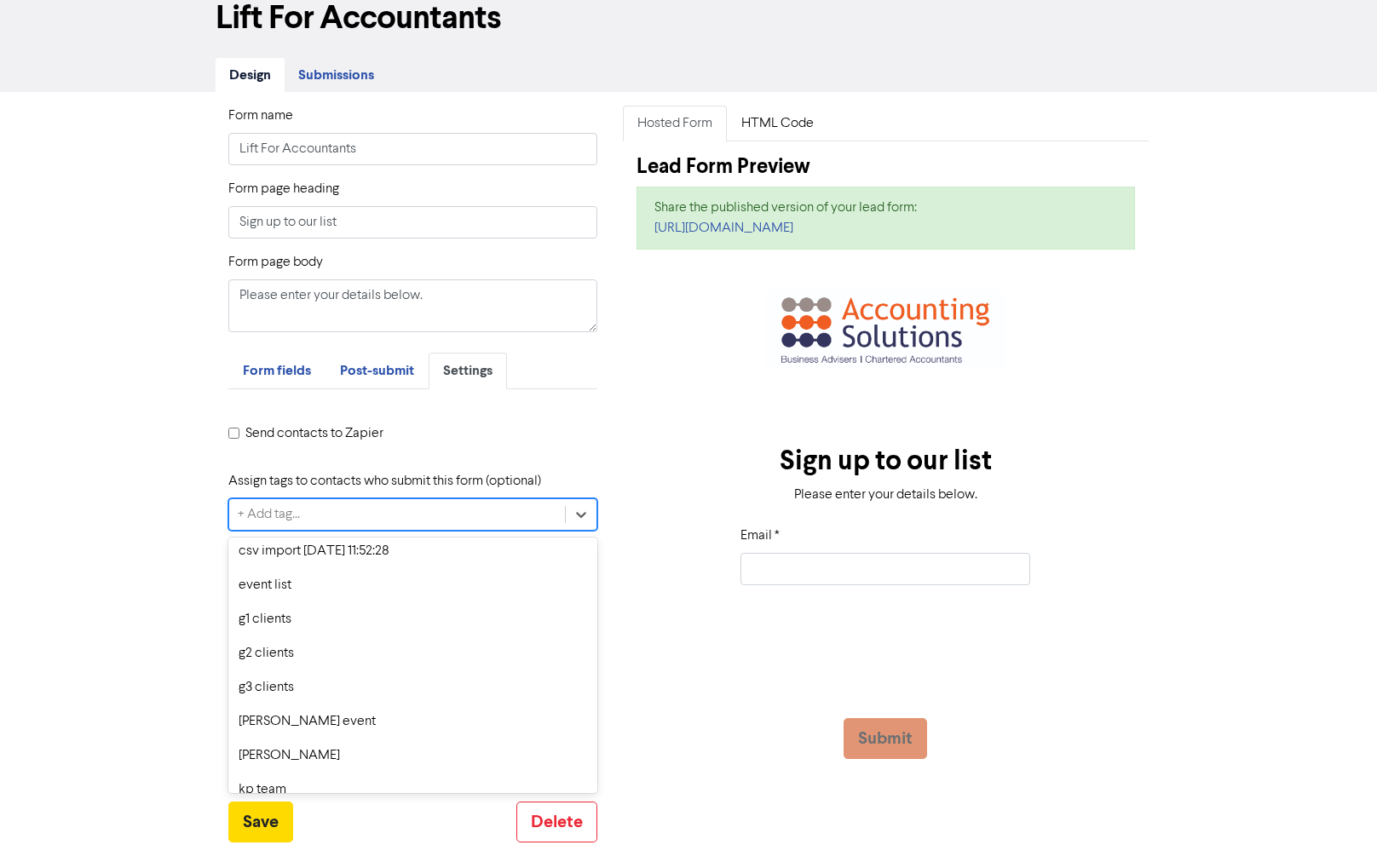
scroll to position [0, 0]
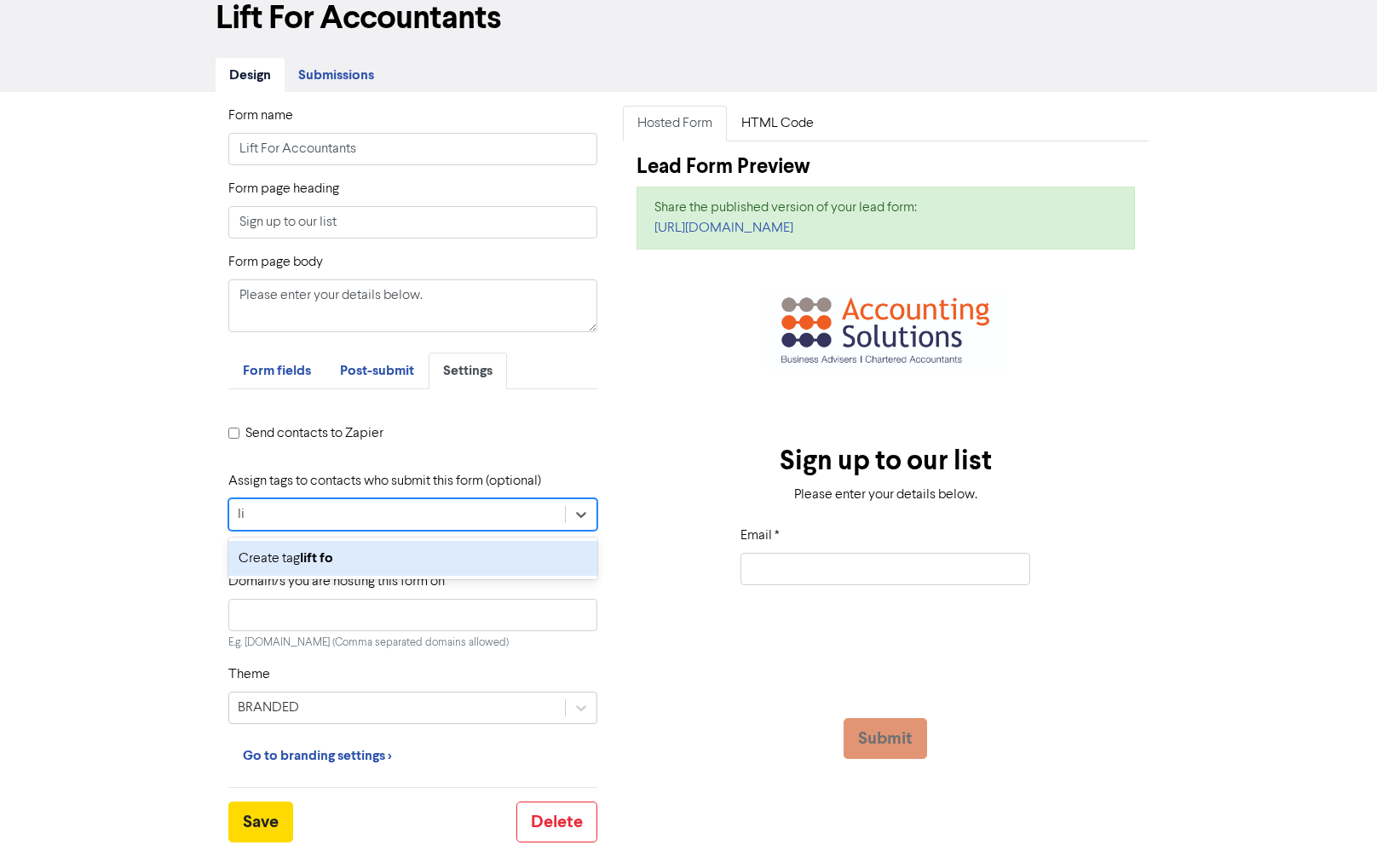
type input "l"
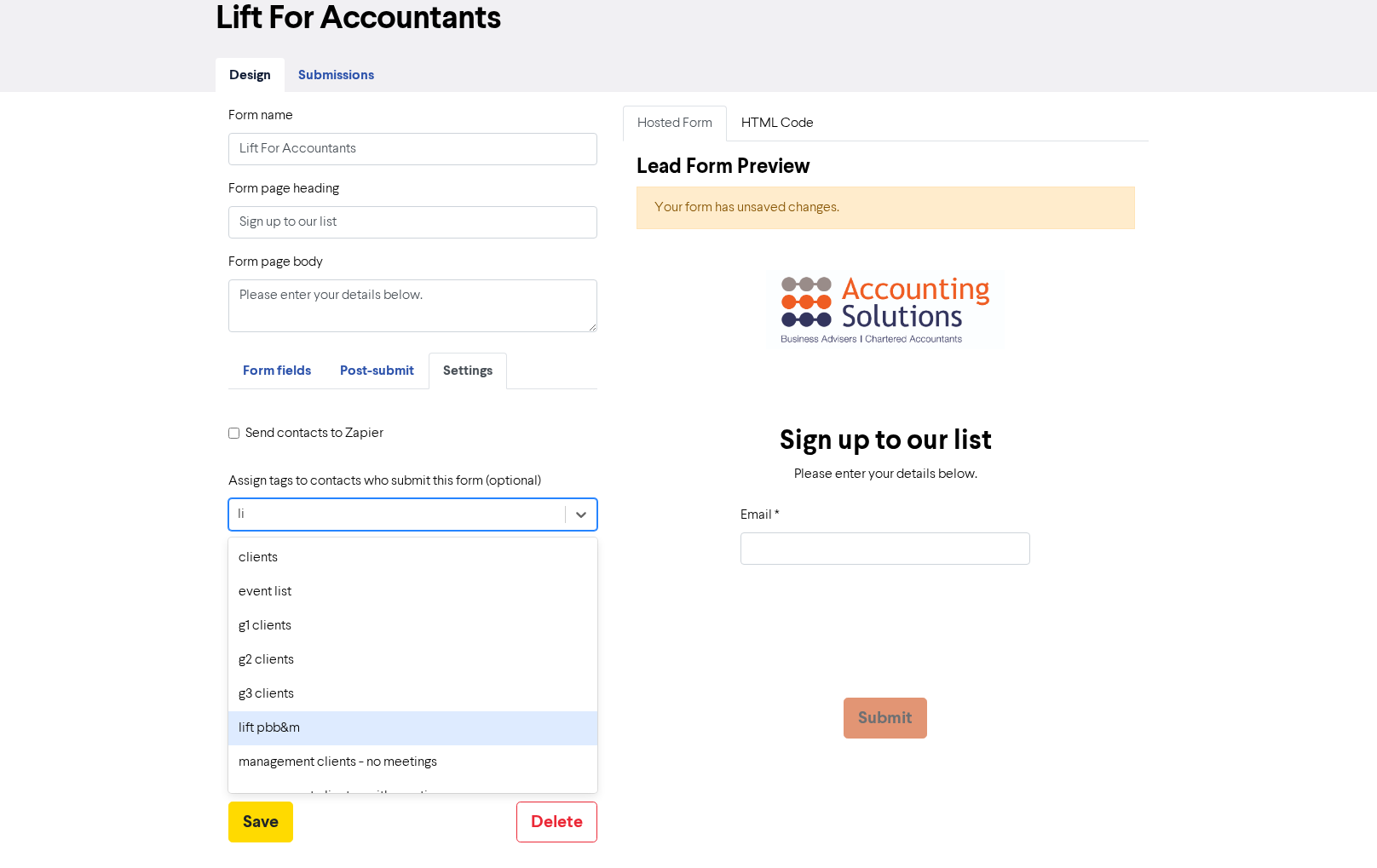
type input "l"
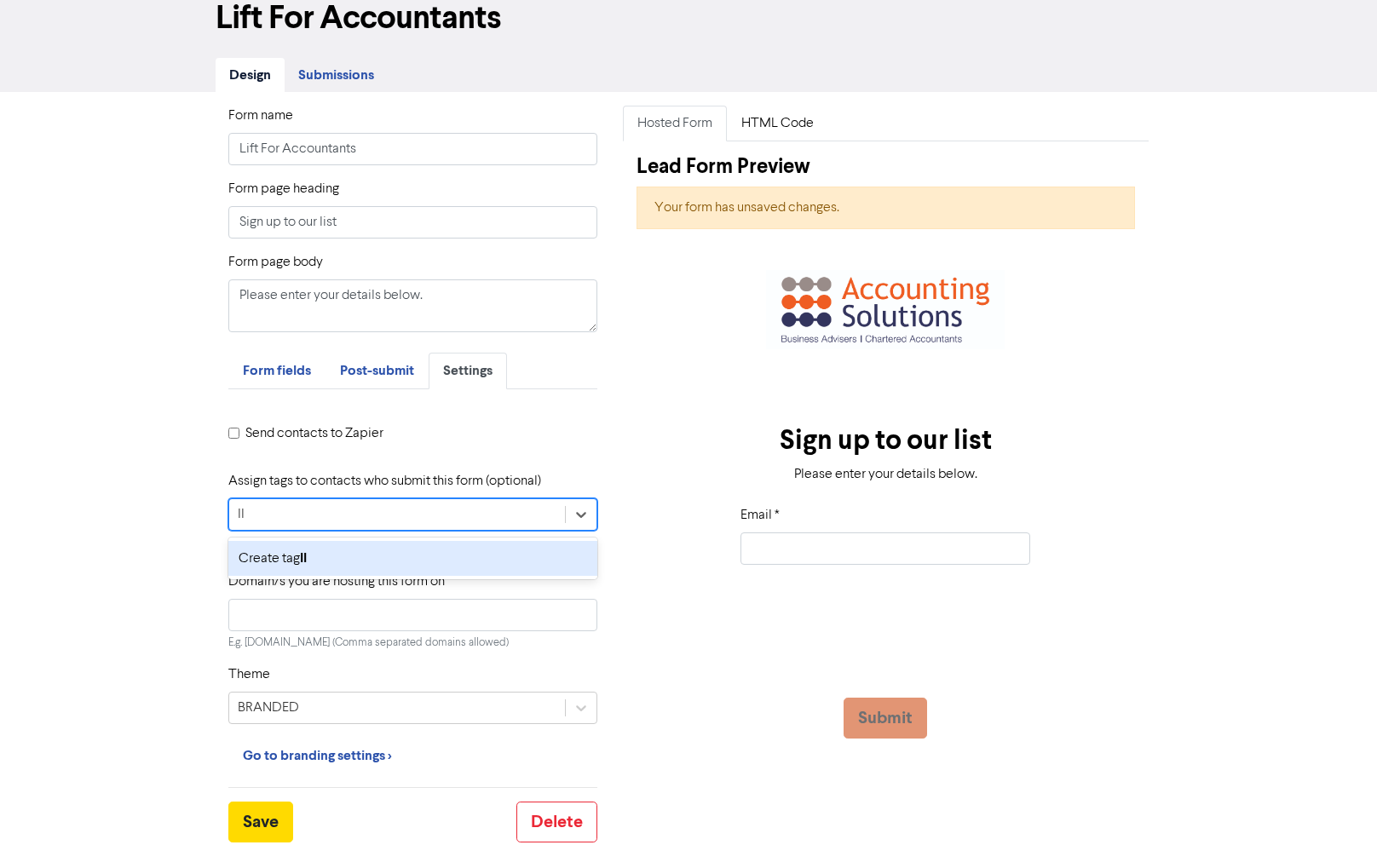
type input "l"
type input "lift-for-accountants"
click at [328, 557] on b "lift-for-accountants" at bounding box center [361, 557] width 123 height 17
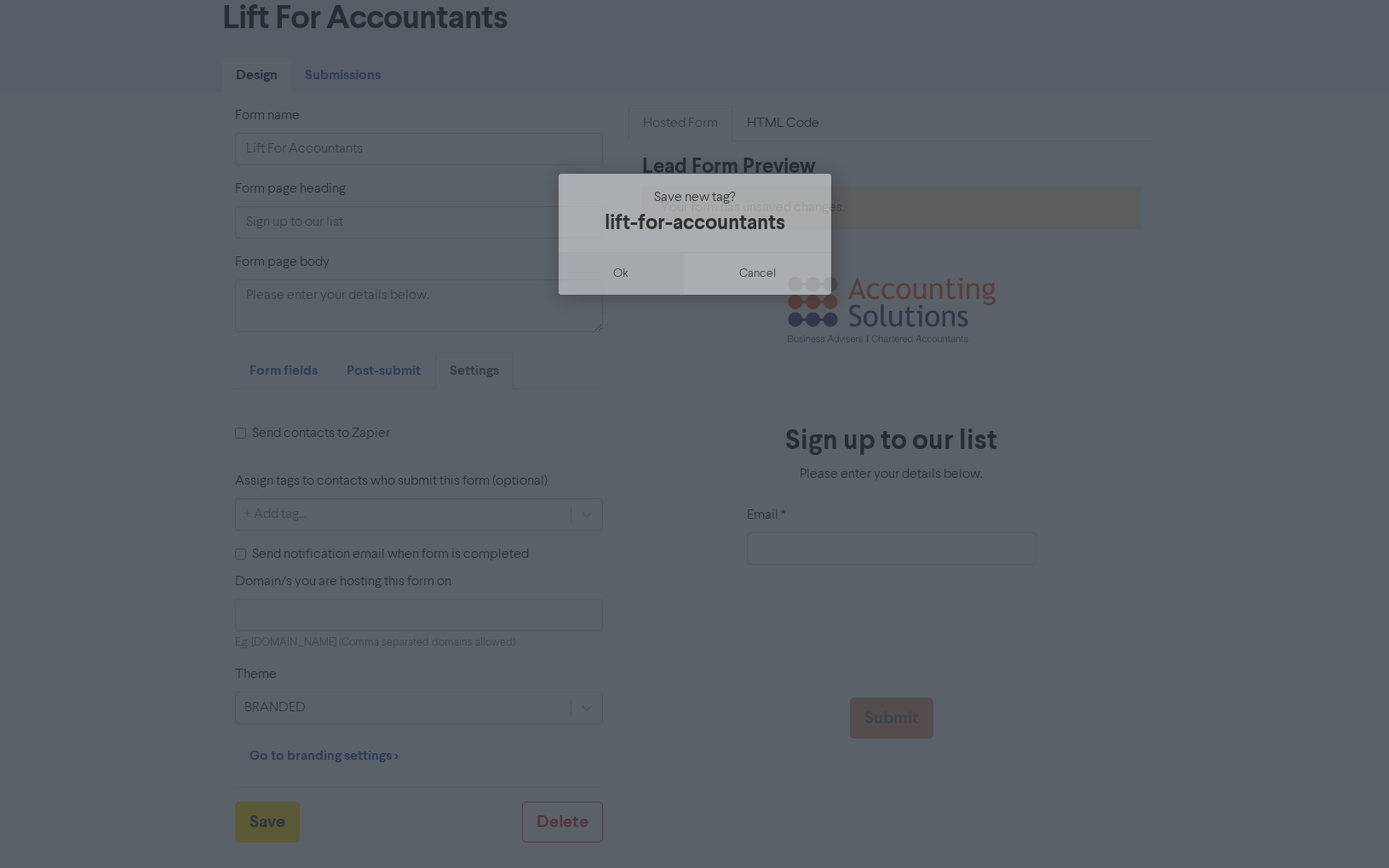
click at [625, 270] on button "ok" at bounding box center [621, 272] width 126 height 42
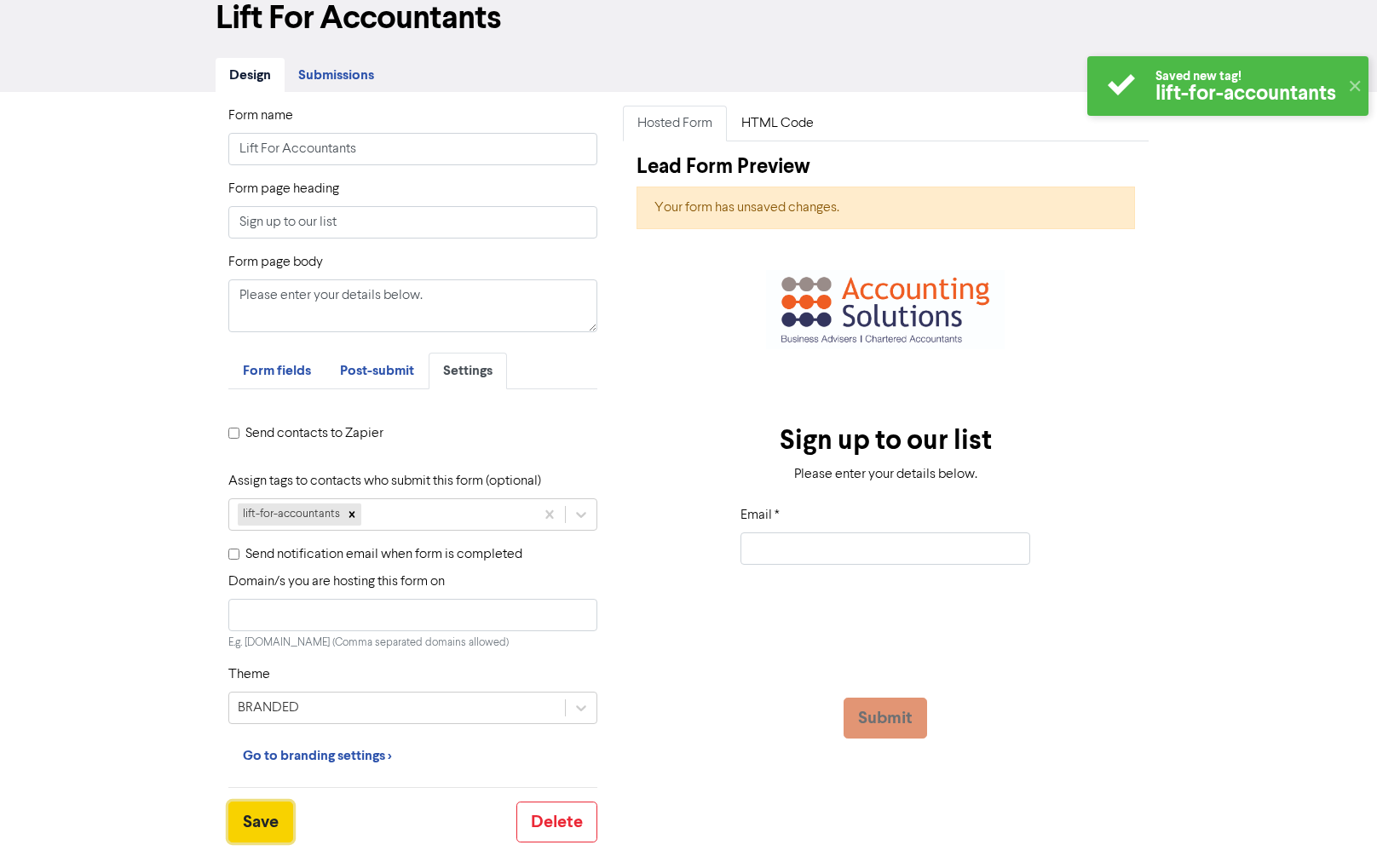
click at [253, 824] on button "Save" at bounding box center [261, 822] width 65 height 41
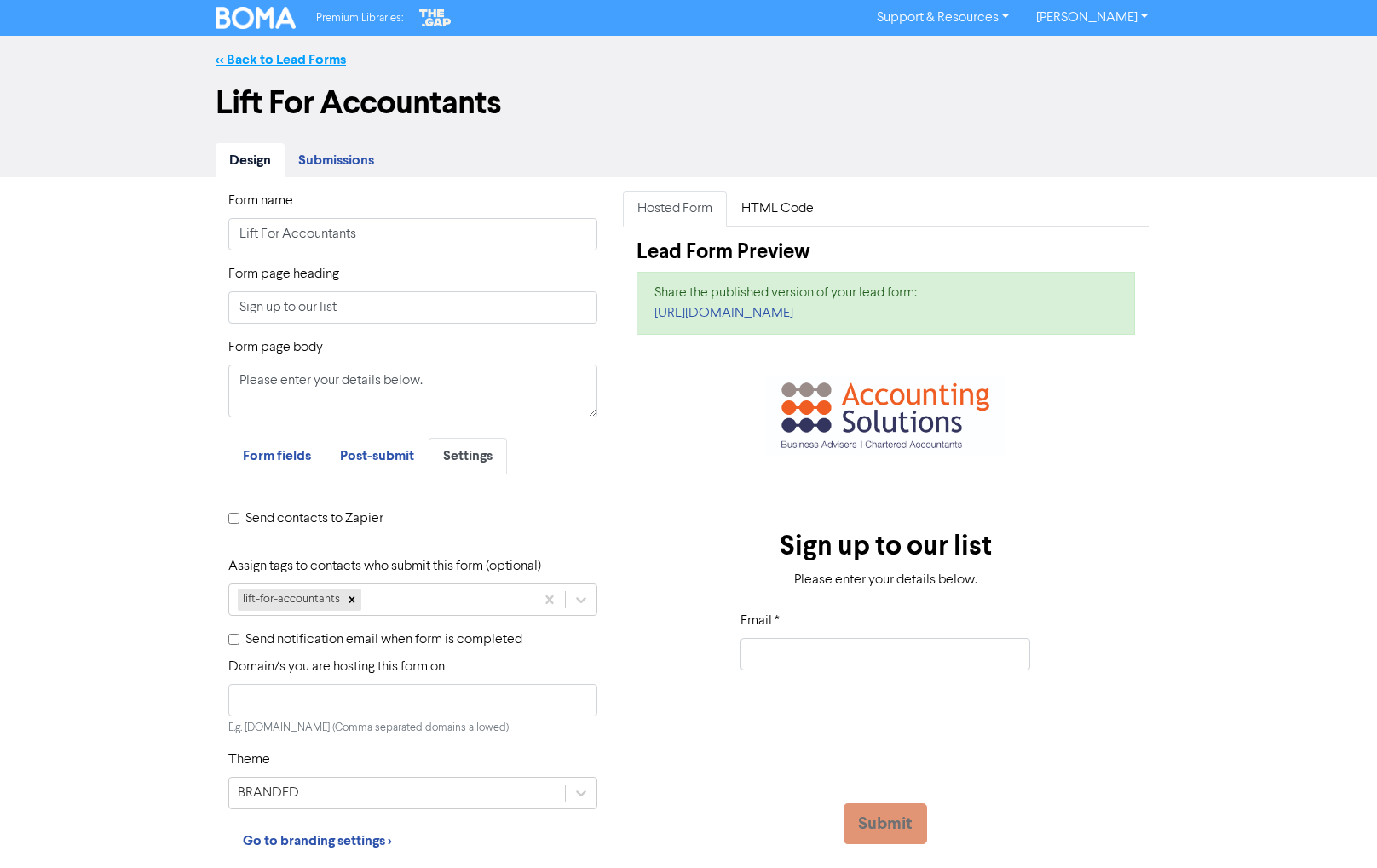
click at [256, 62] on link "<< Back to Lead Forms" at bounding box center [280, 59] width 130 height 17
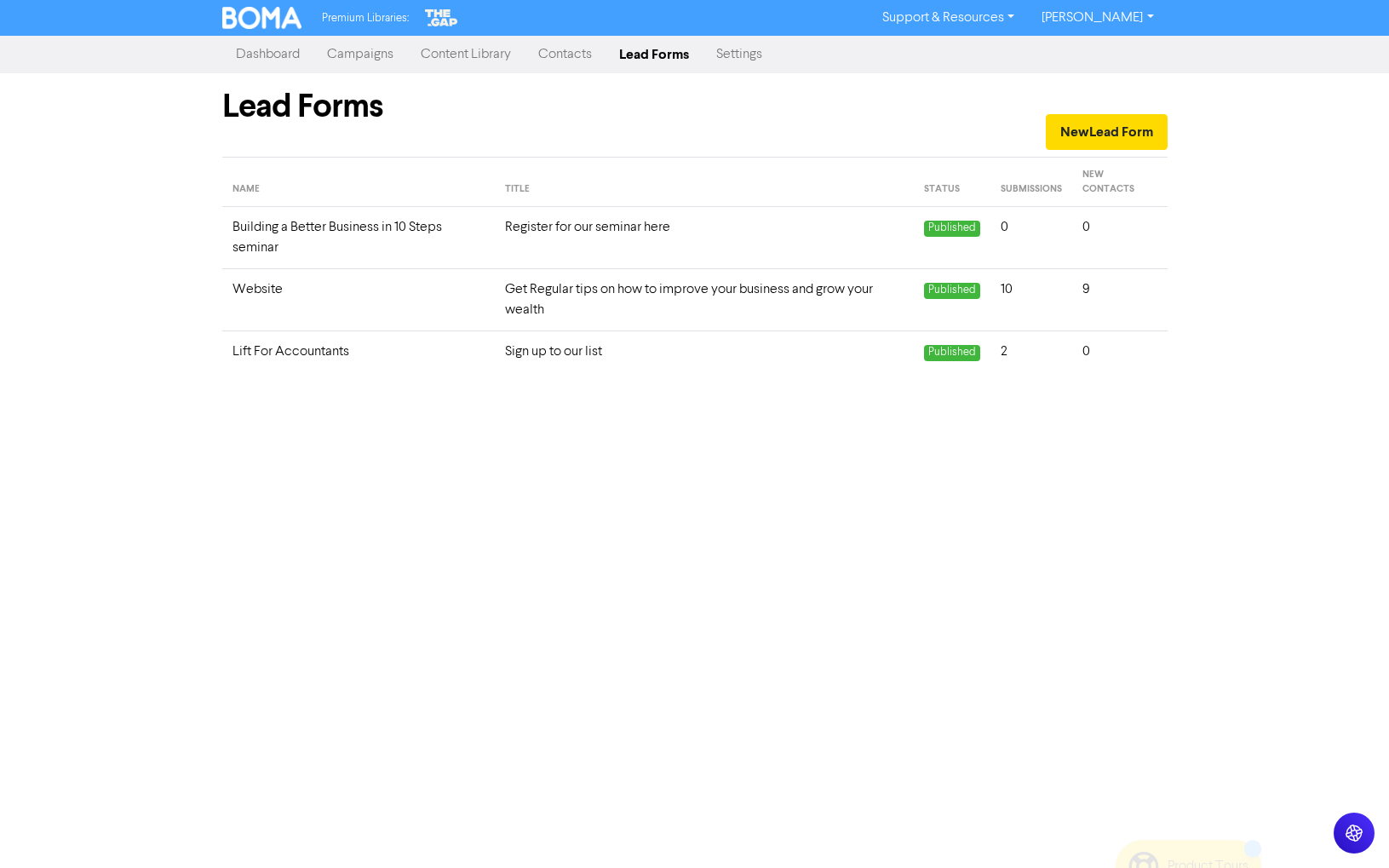
click at [302, 351] on td "Lift For Accountants" at bounding box center [359, 352] width 272 height 42
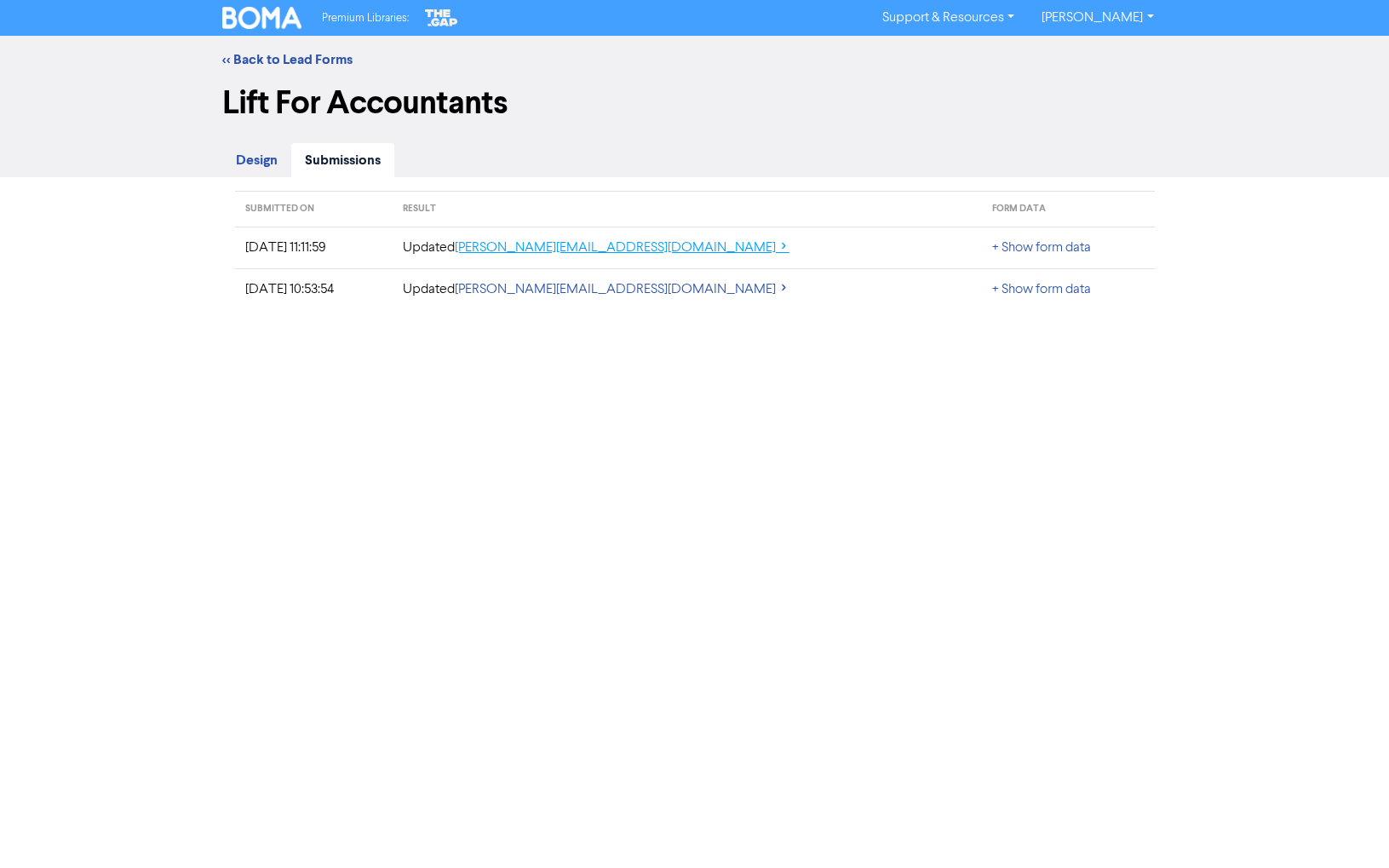
click at [735, 250] on link "[PERSON_NAME][EMAIL_ADDRESS][DOMAIN_NAME]" at bounding box center [622, 248] width 335 height 14
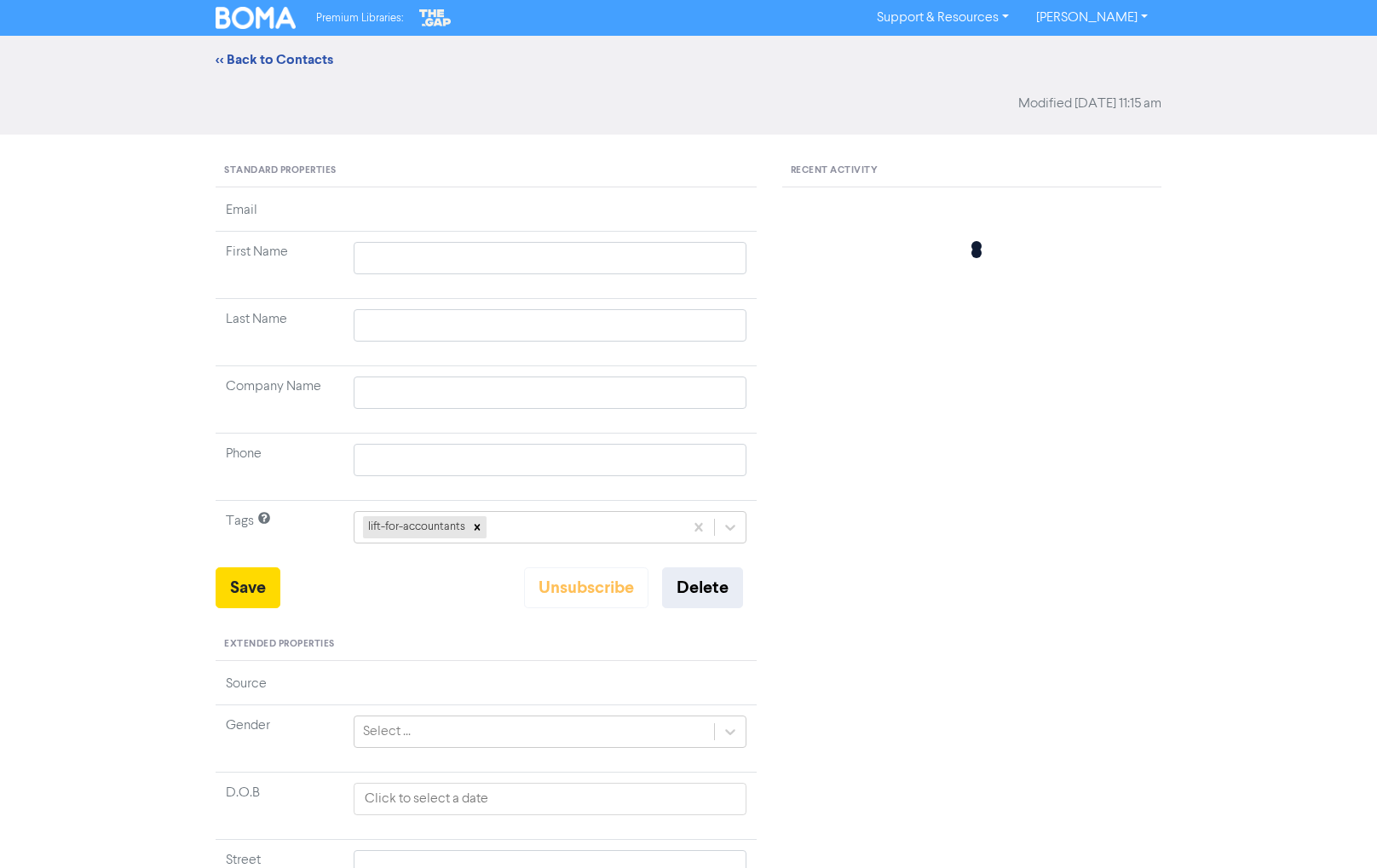
type input "[PERSON_NAME]"
type input "Gillies"
type input "Testing"
type input "0274071280"
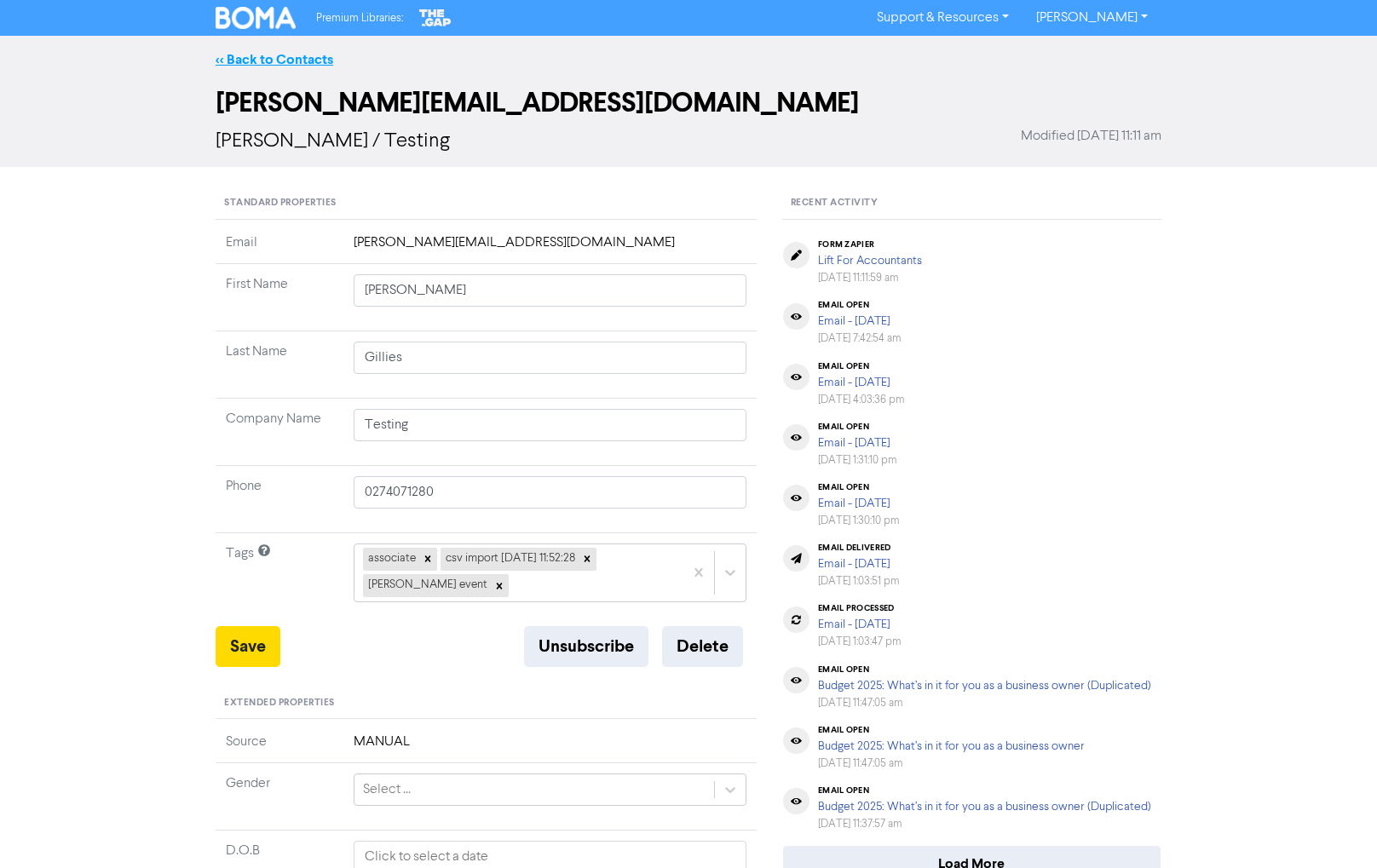
click at [226, 59] on link "<< Back to Contacts" at bounding box center [274, 59] width 118 height 17
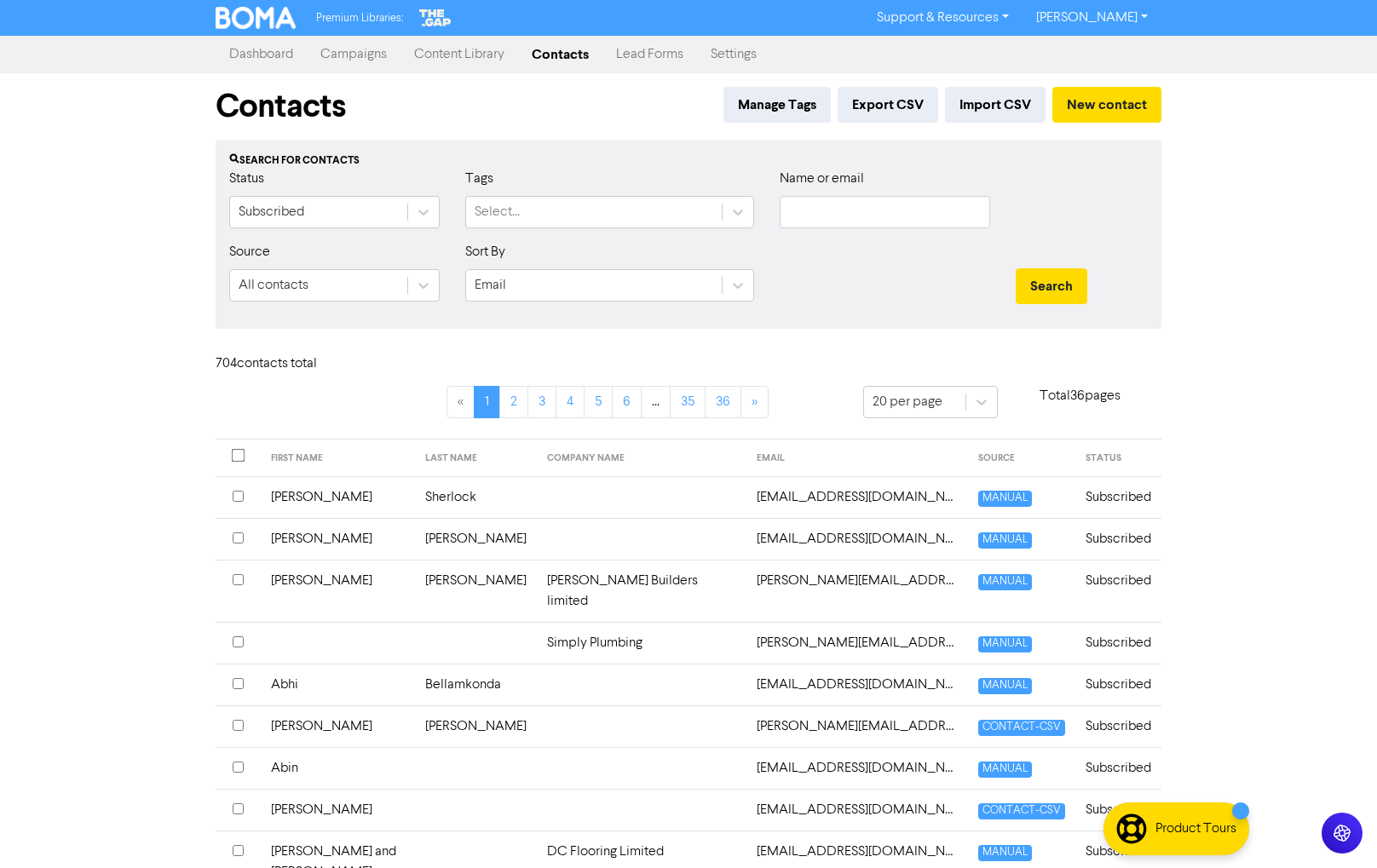
click at [640, 57] on link "Lead Forms" at bounding box center [650, 54] width 95 height 34
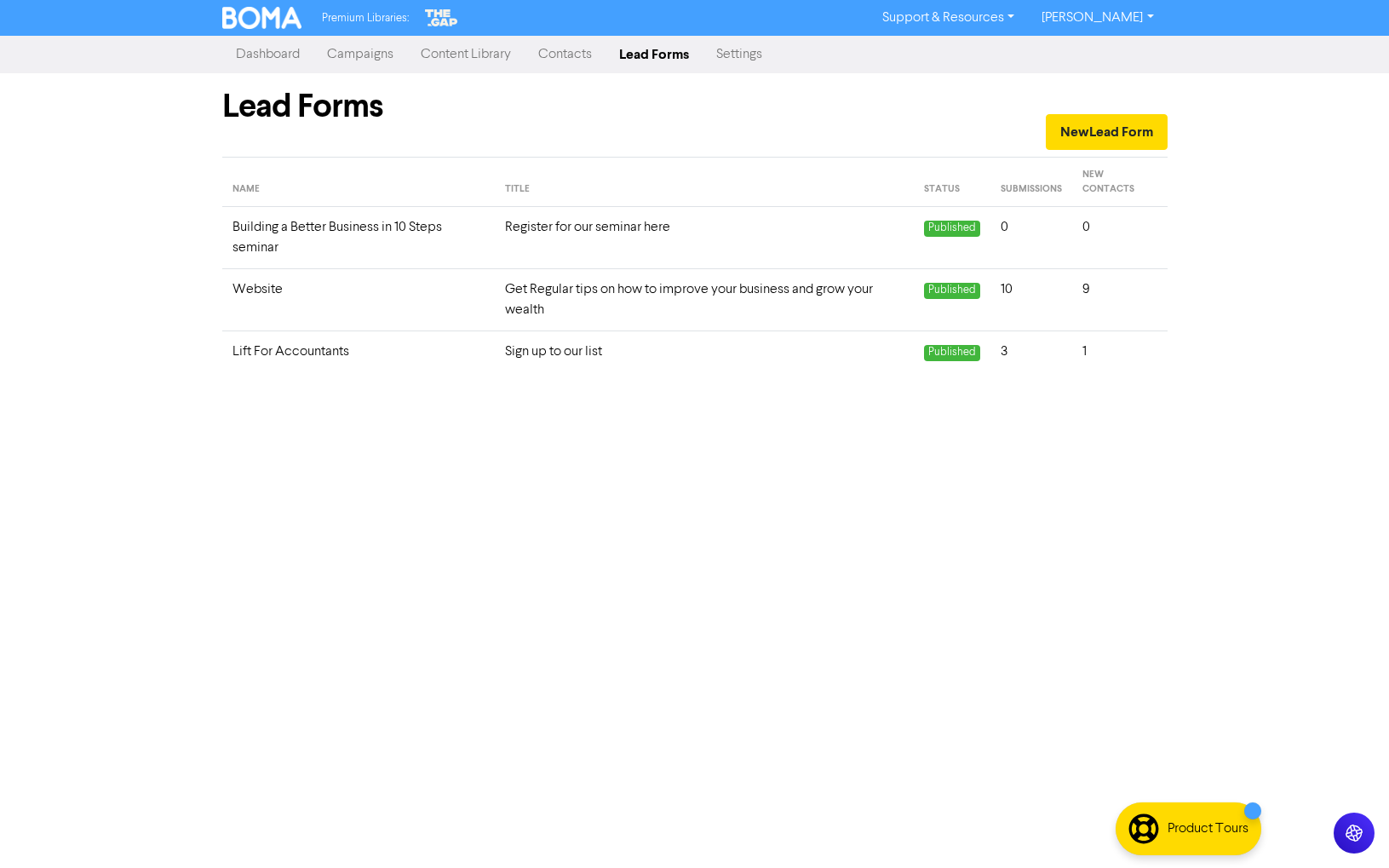
click at [551, 353] on td "Sign up to our list" at bounding box center [704, 352] width 419 height 42
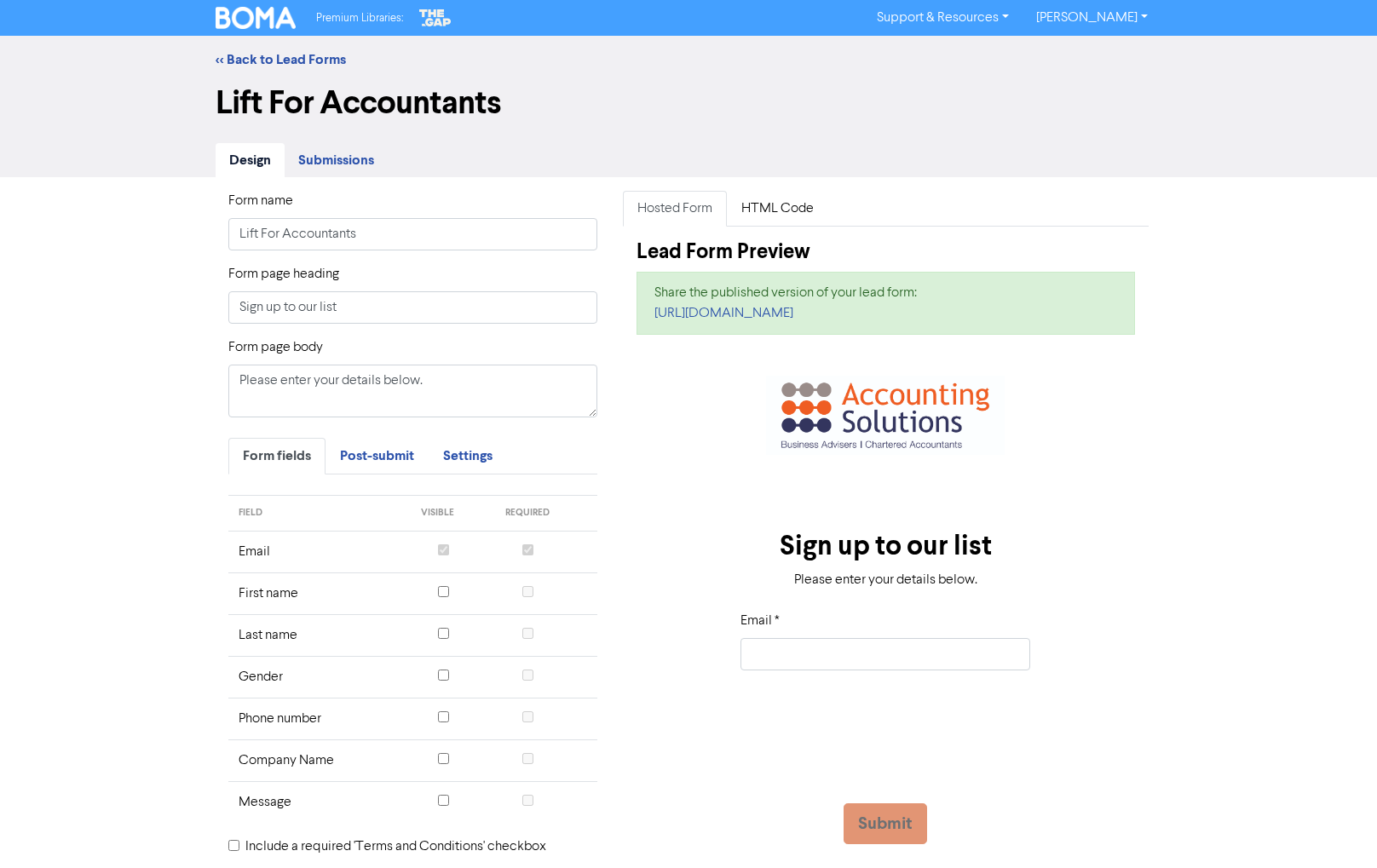
click at [339, 160] on span "Submissions" at bounding box center [335, 160] width 75 height 17
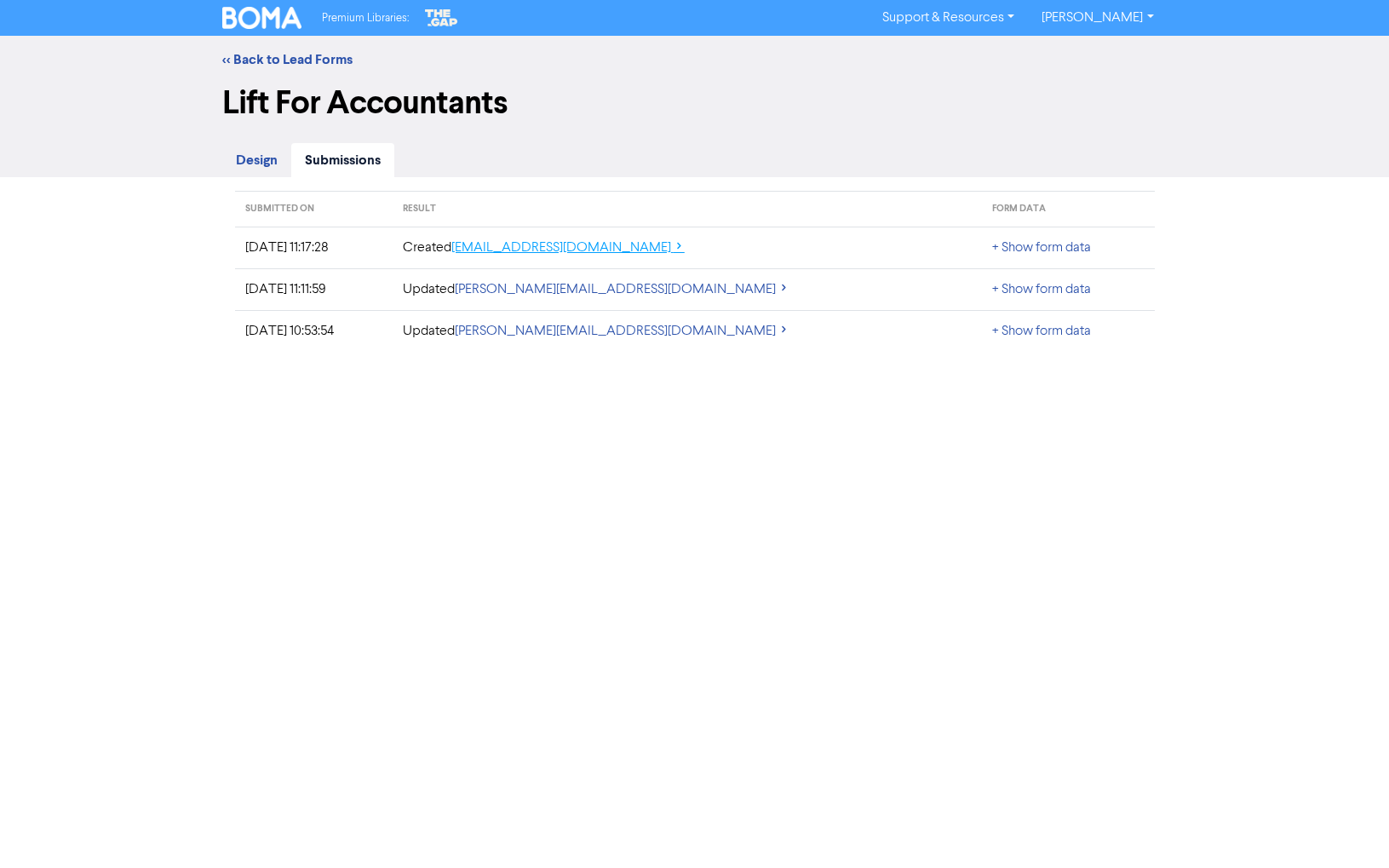
click at [685, 248] on link "strategusig@gmail.com" at bounding box center [568, 248] width 233 height 14
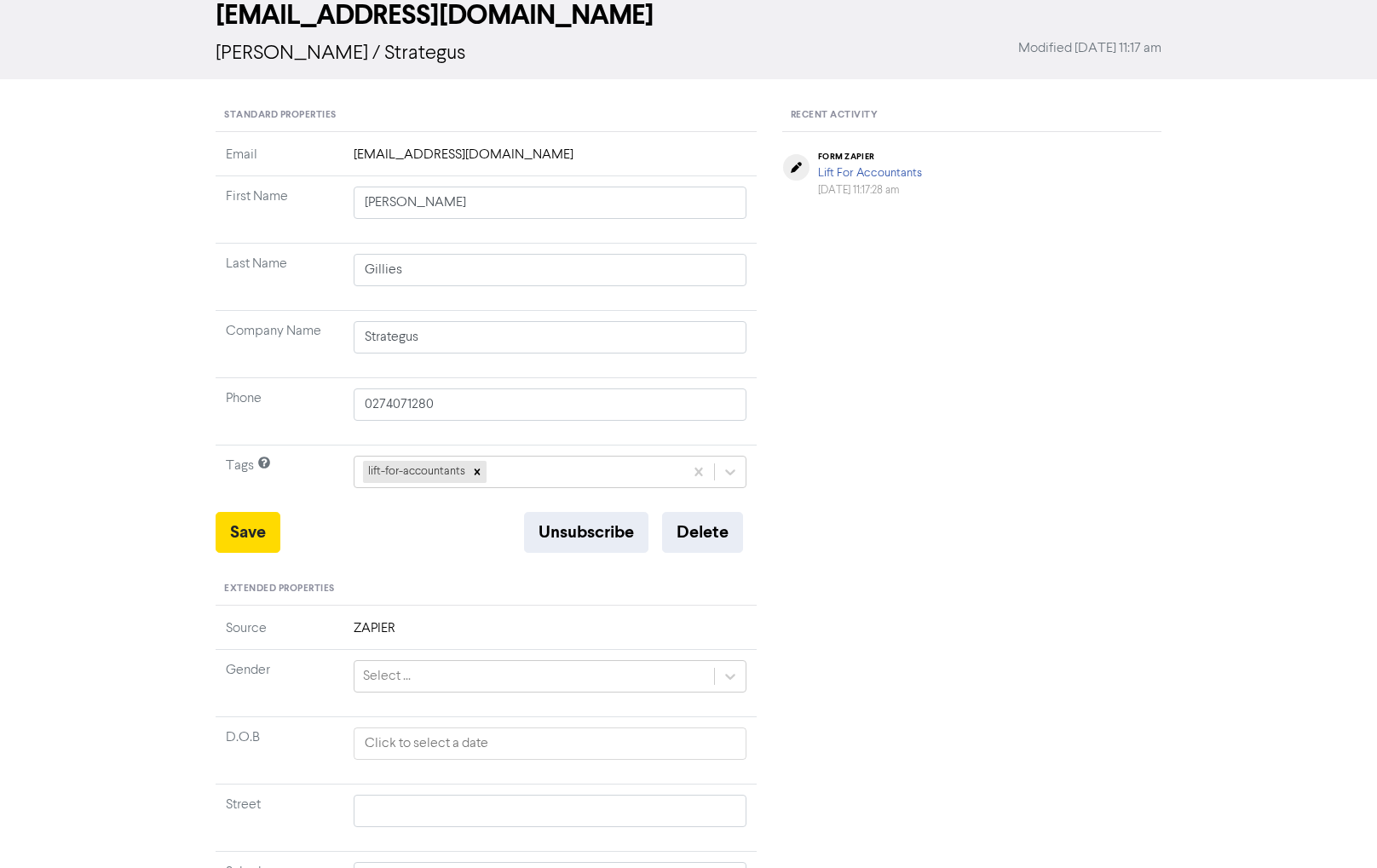
scroll to position [85, 0]
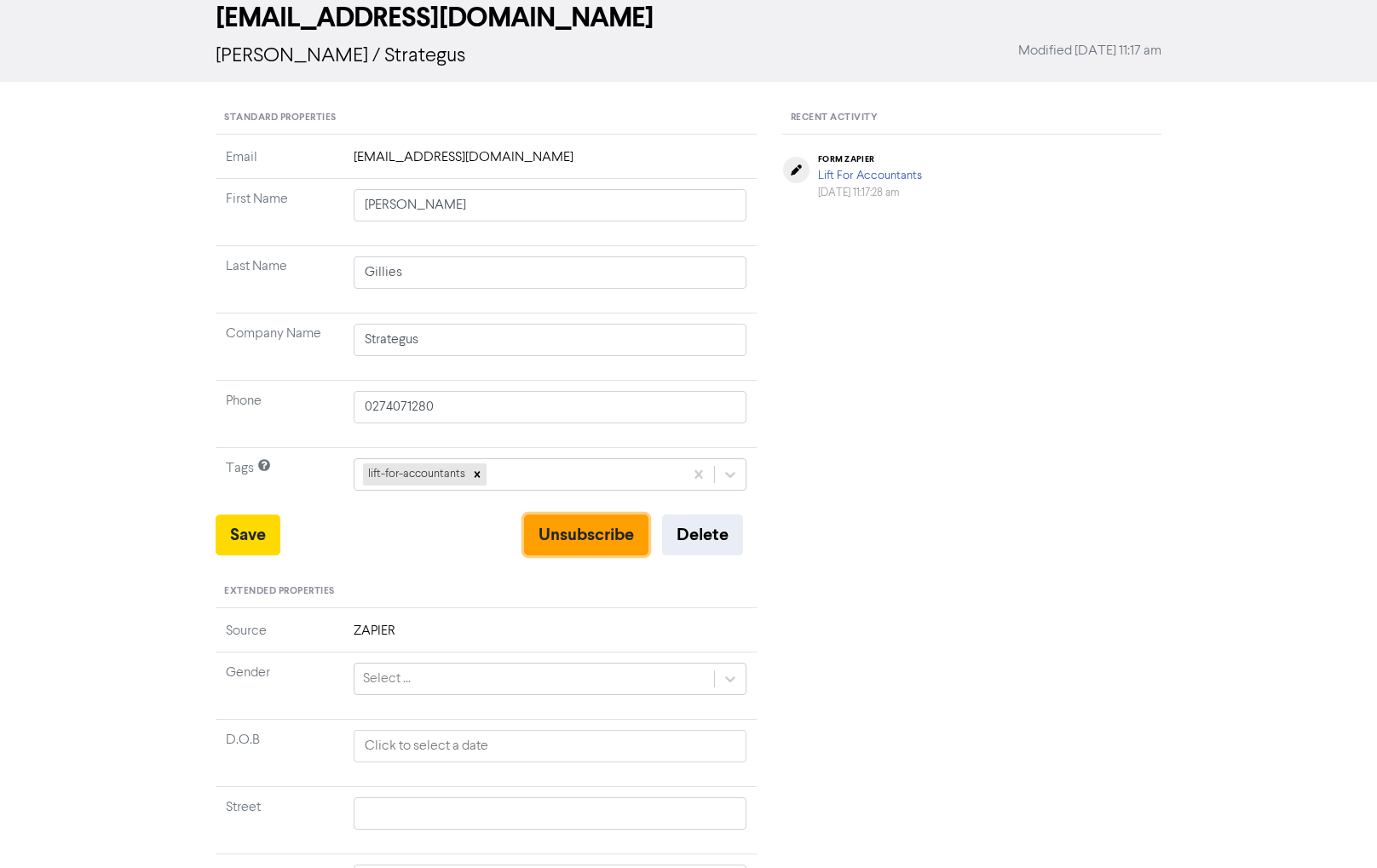
click at [588, 540] on button "Unsubscribe" at bounding box center [586, 535] width 124 height 41
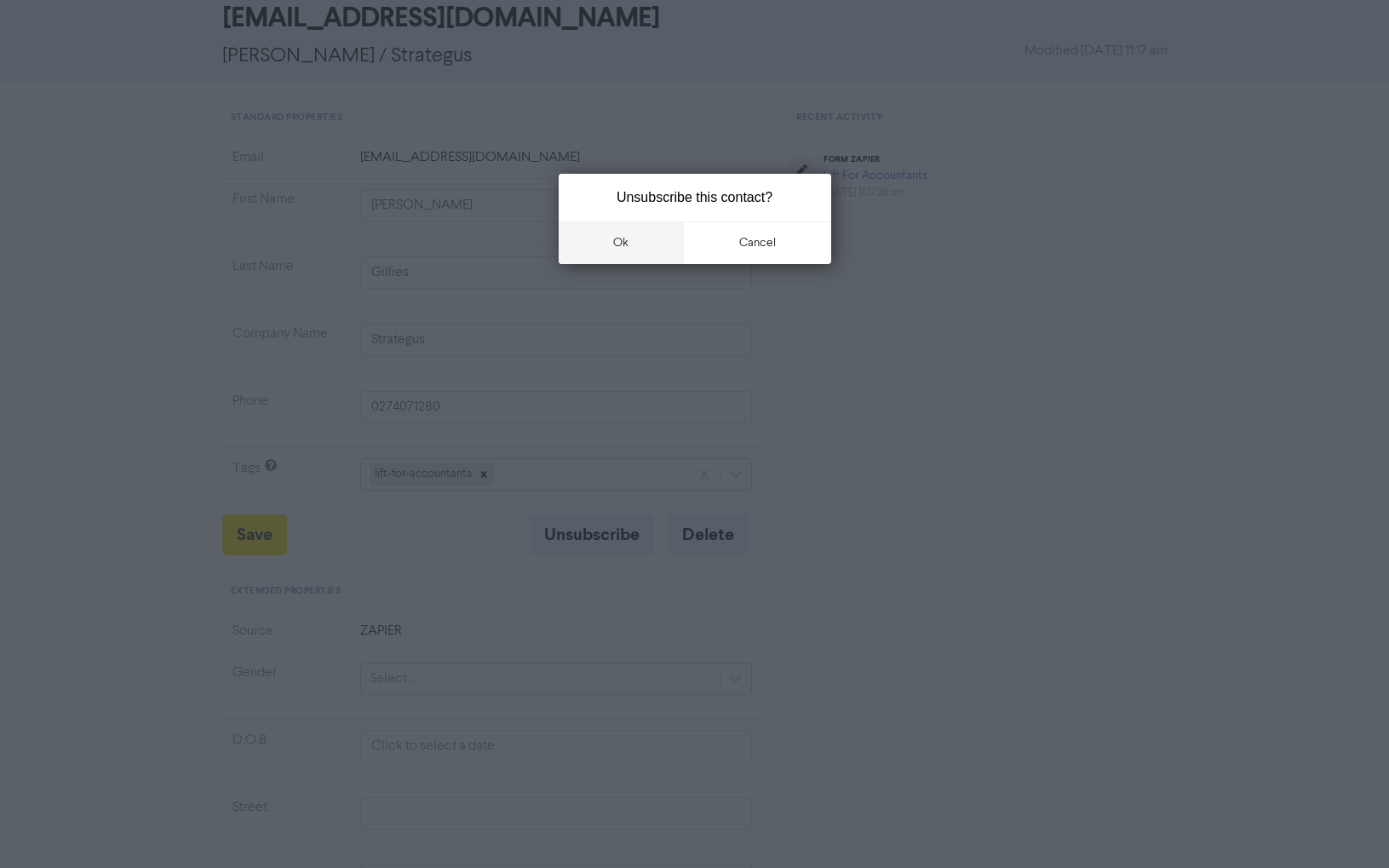
click at [618, 245] on button "ok" at bounding box center [621, 242] width 126 height 42
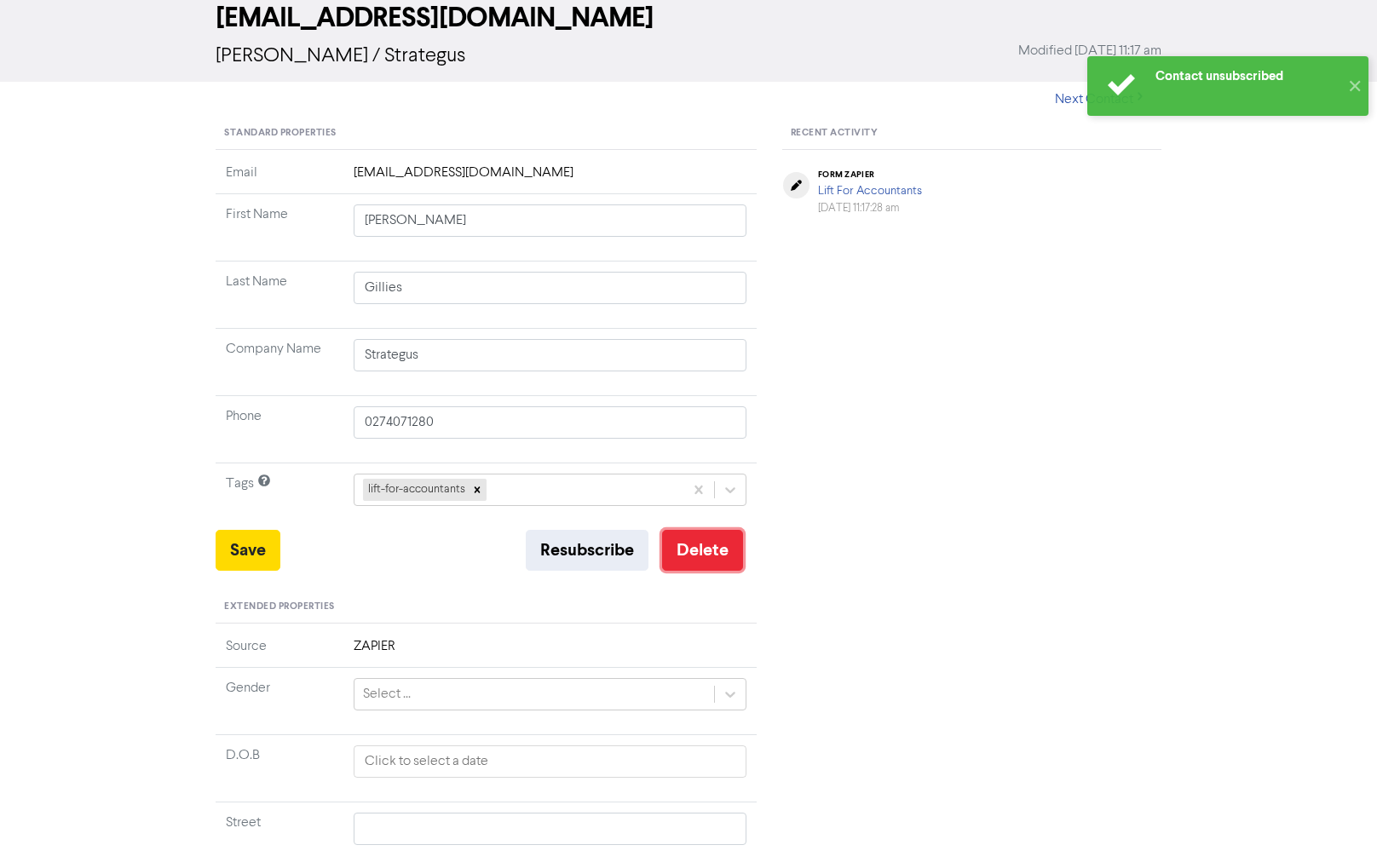
click at [709, 535] on button "Delete" at bounding box center [703, 551] width 81 height 41
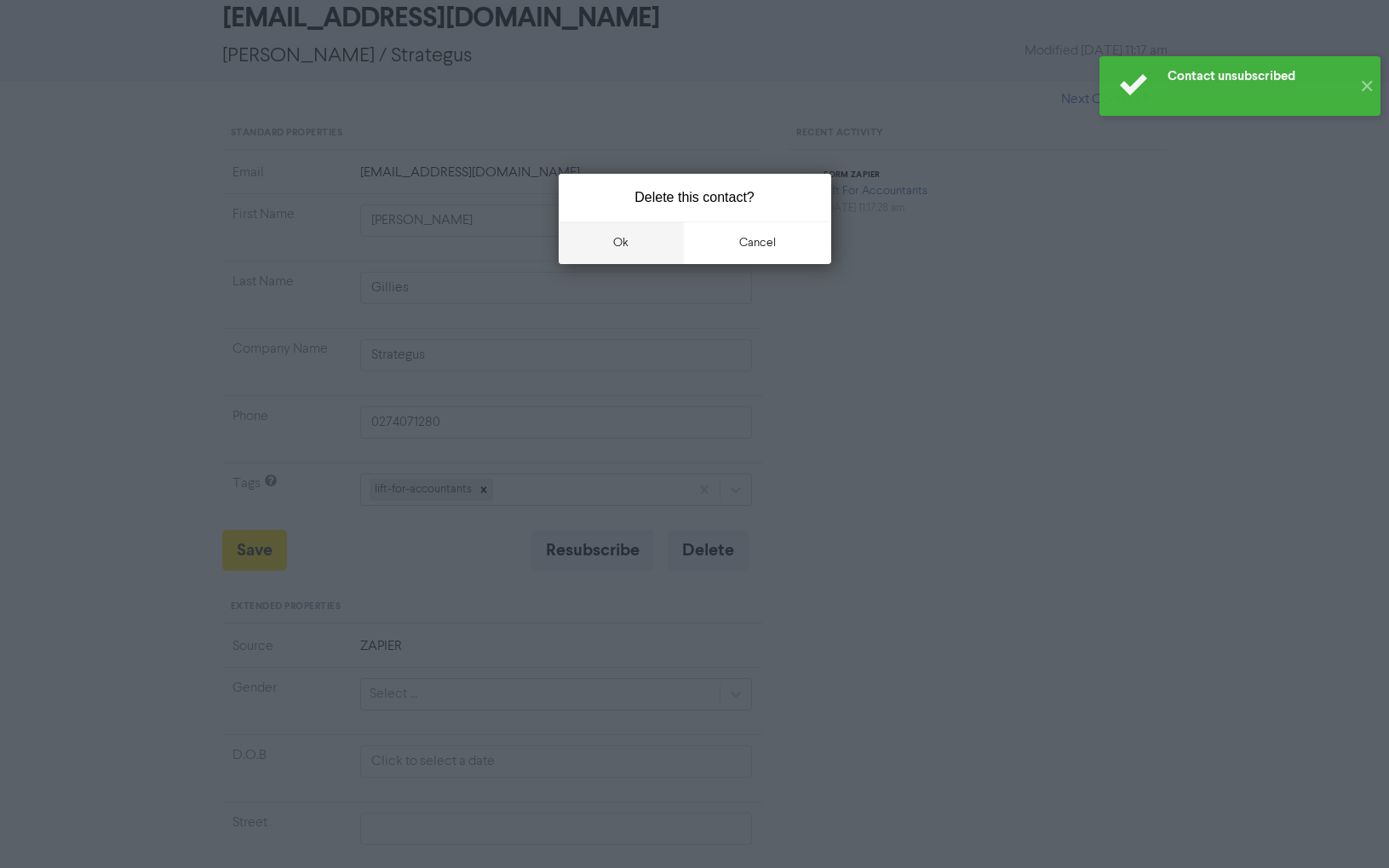
click at [624, 246] on button "ok" at bounding box center [621, 242] width 126 height 42
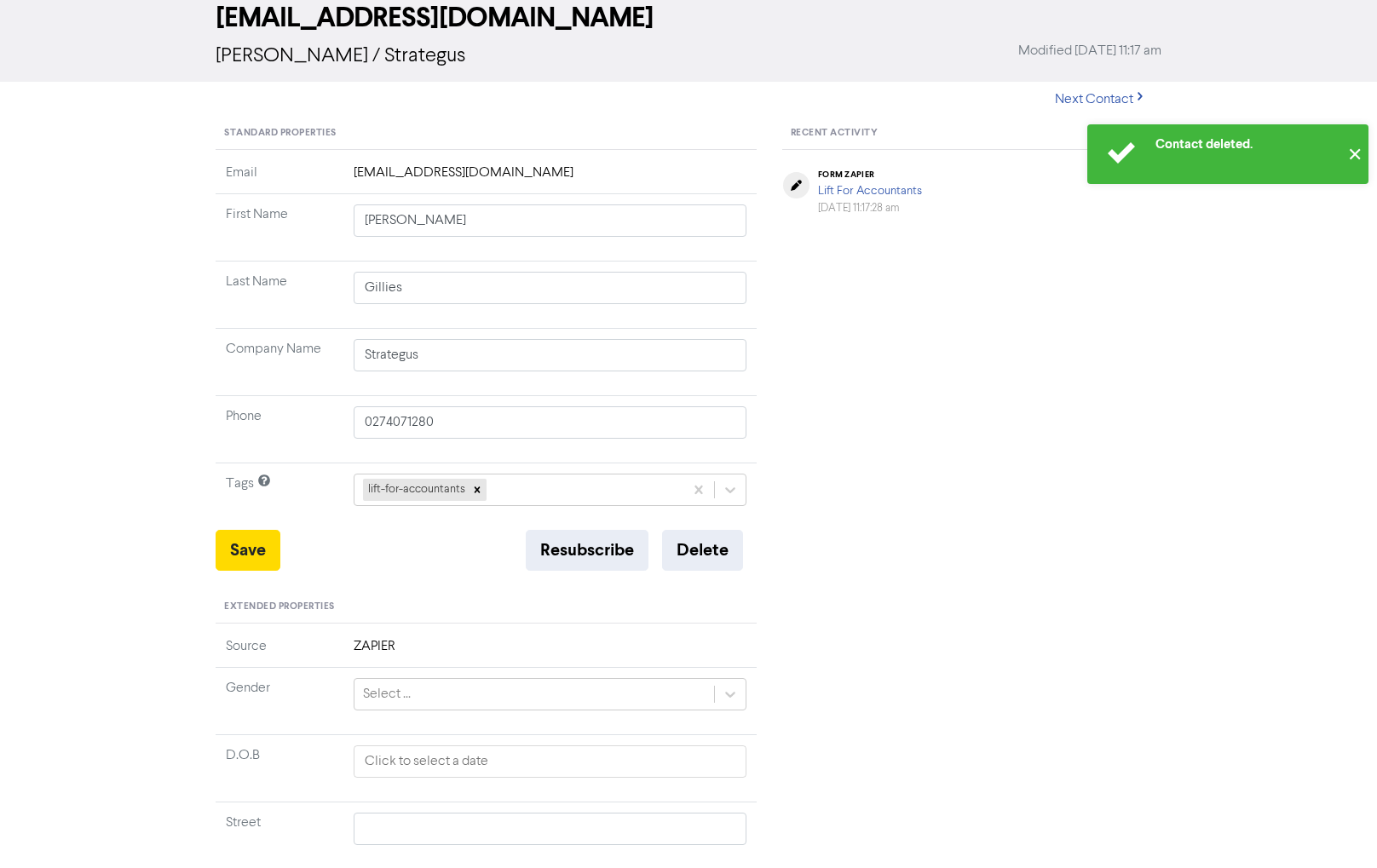
click at [1352, 153] on button "✕" at bounding box center [1354, 154] width 28 height 60
